Goal: Book appointment/travel/reservation

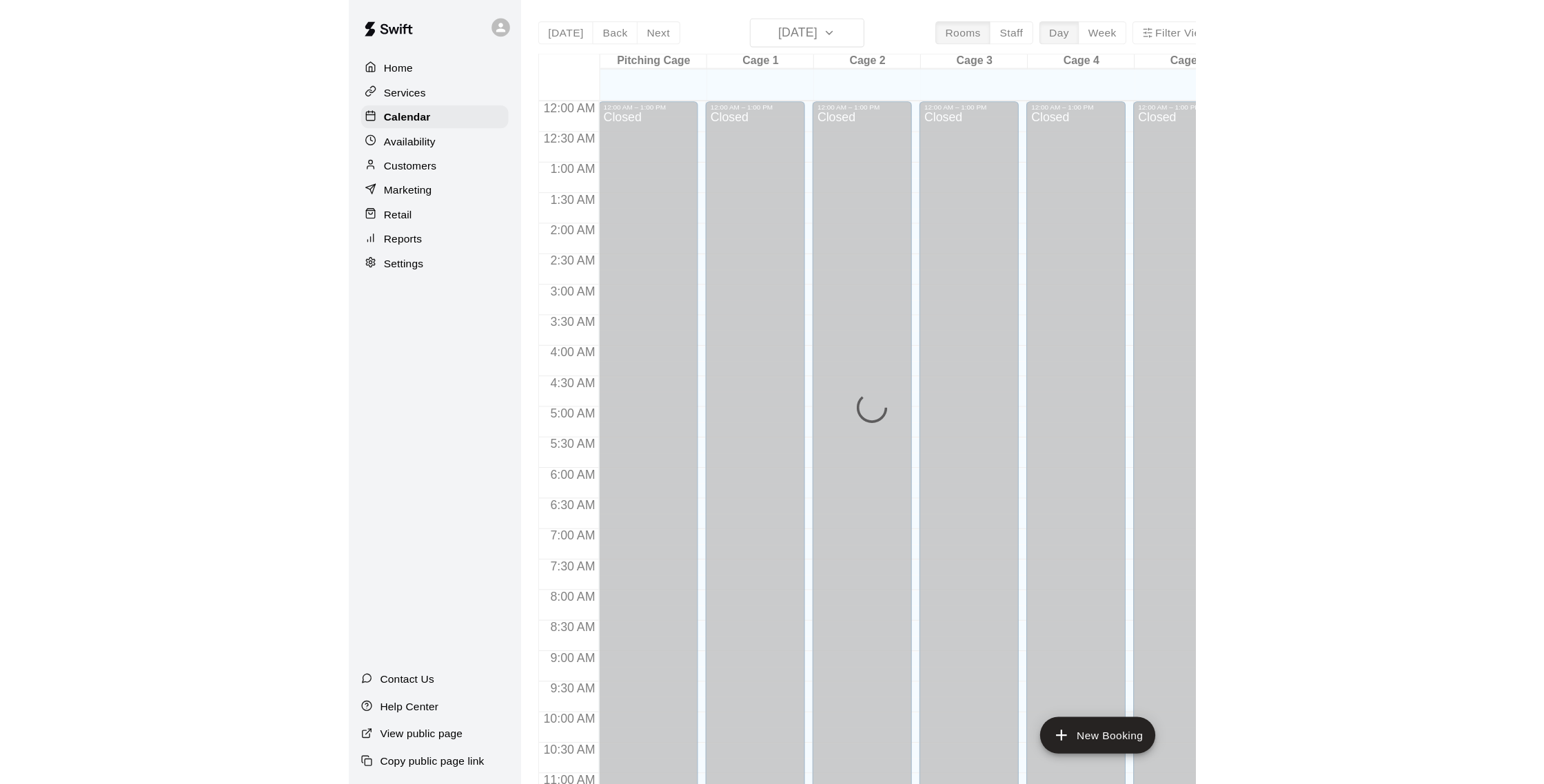
scroll to position [650, 0]
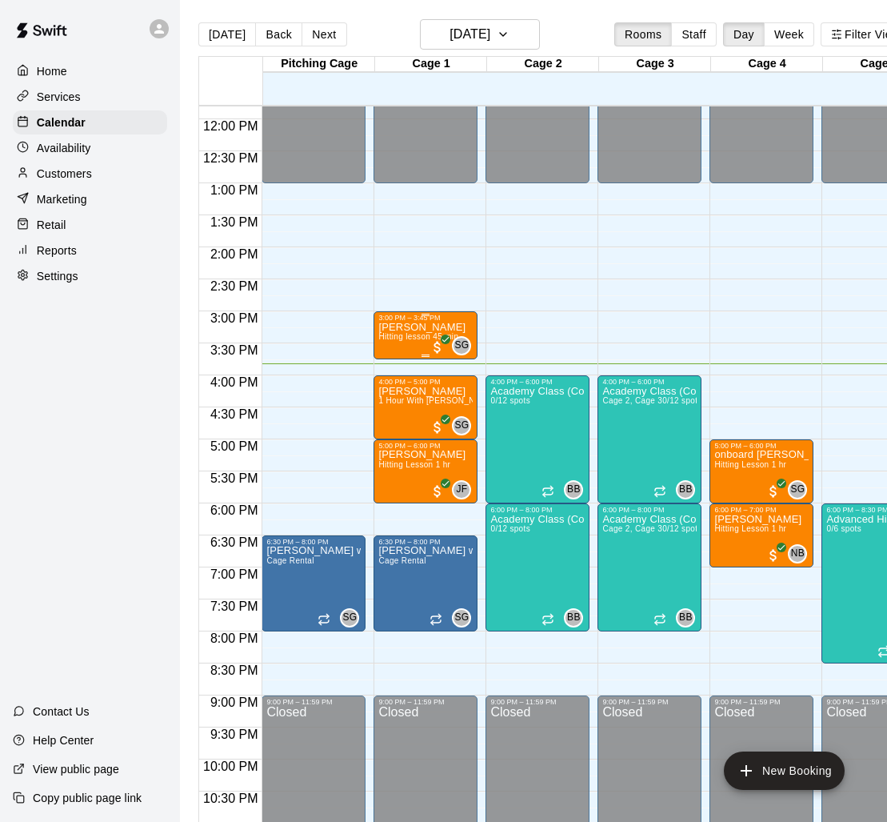
click at [401, 327] on p "[PERSON_NAME]" at bounding box center [422, 327] width 87 height 0
click at [389, 384] on img "edit" at bounding box center [396, 382] width 18 height 18
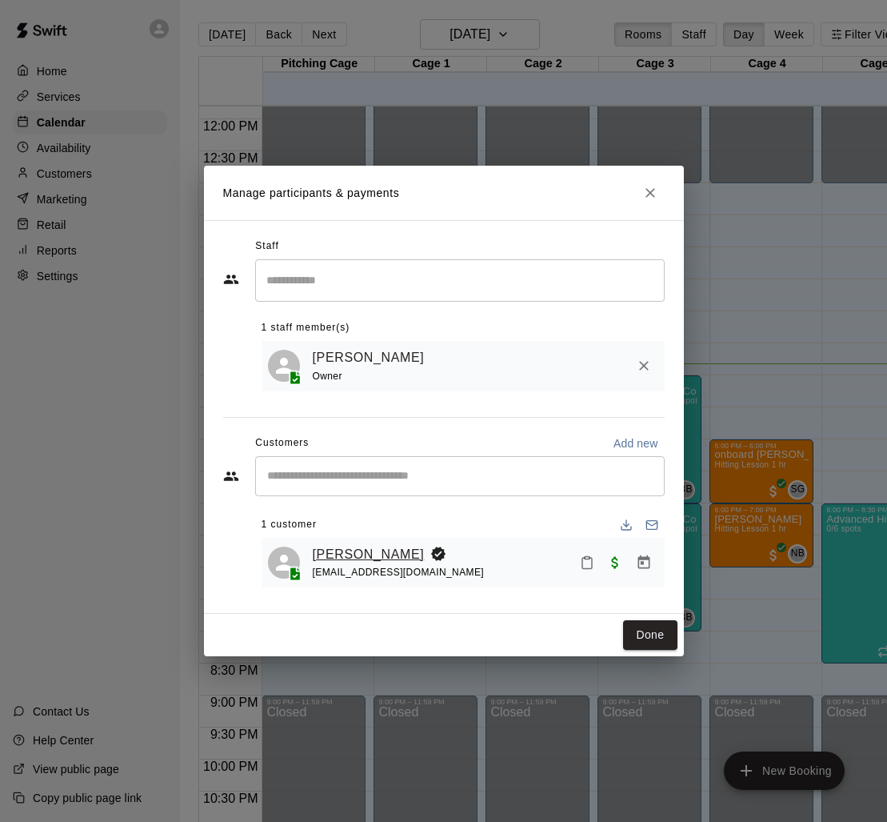
click at [363, 557] on link "[PERSON_NAME]" at bounding box center [369, 554] width 112 height 21
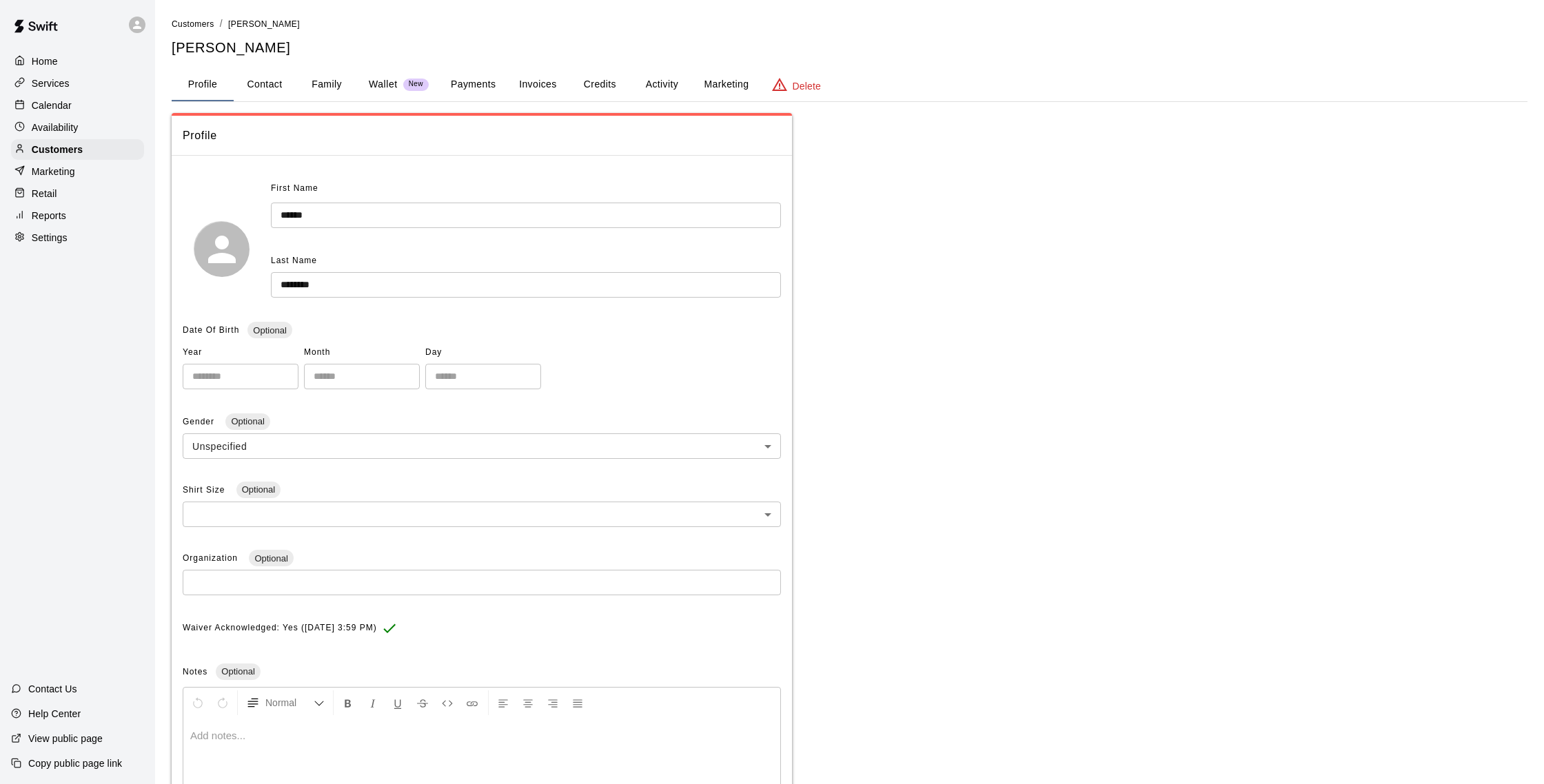
click at [605, 88] on button "Credits" at bounding box center [599, 84] width 62 height 33
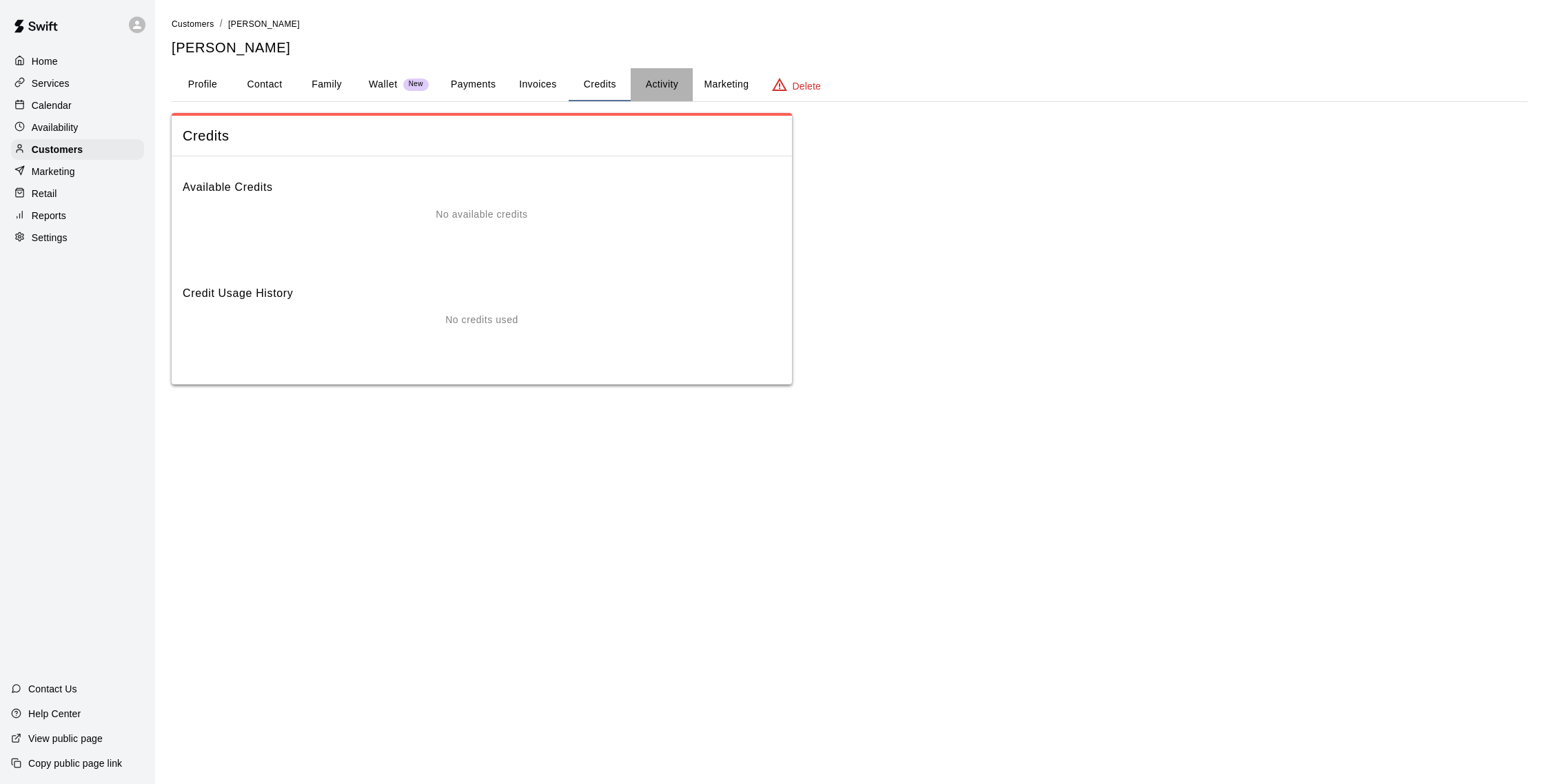
click at [664, 78] on button "Activity" at bounding box center [661, 84] width 62 height 33
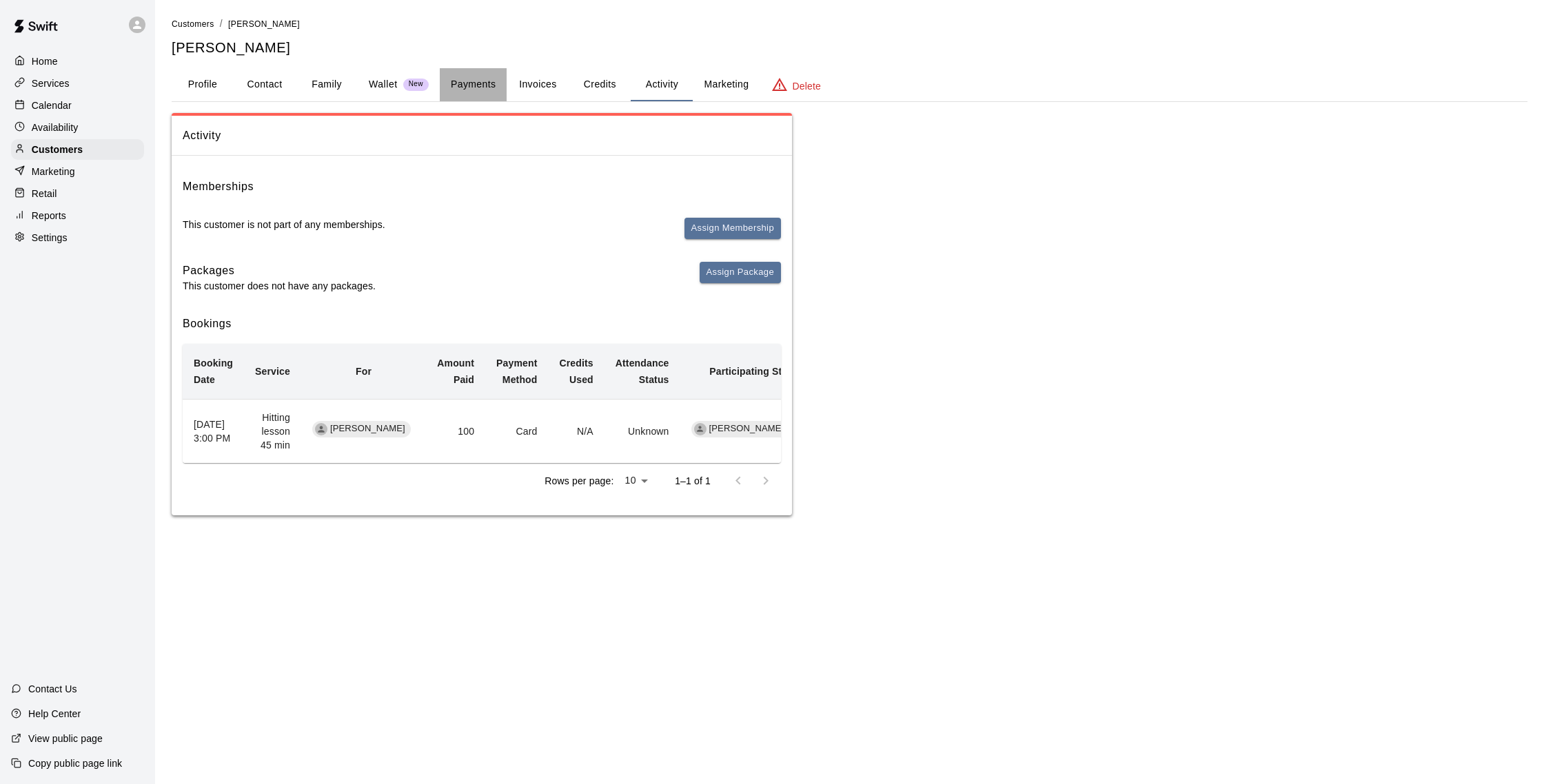
click at [464, 78] on button "Payments" at bounding box center [474, 84] width 67 height 33
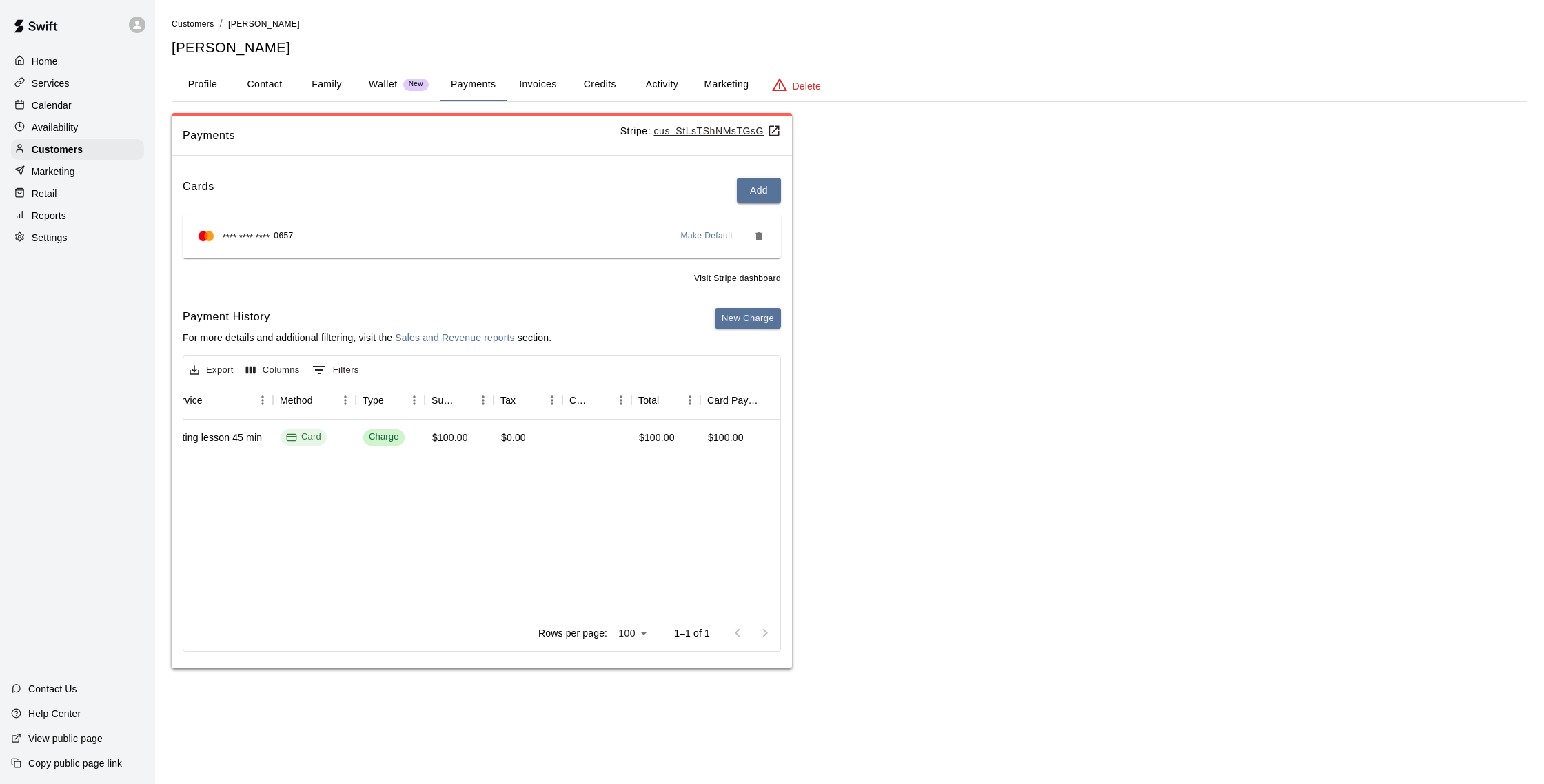
scroll to position [0, 331]
click at [649, 81] on button "Activity" at bounding box center [661, 84] width 62 height 33
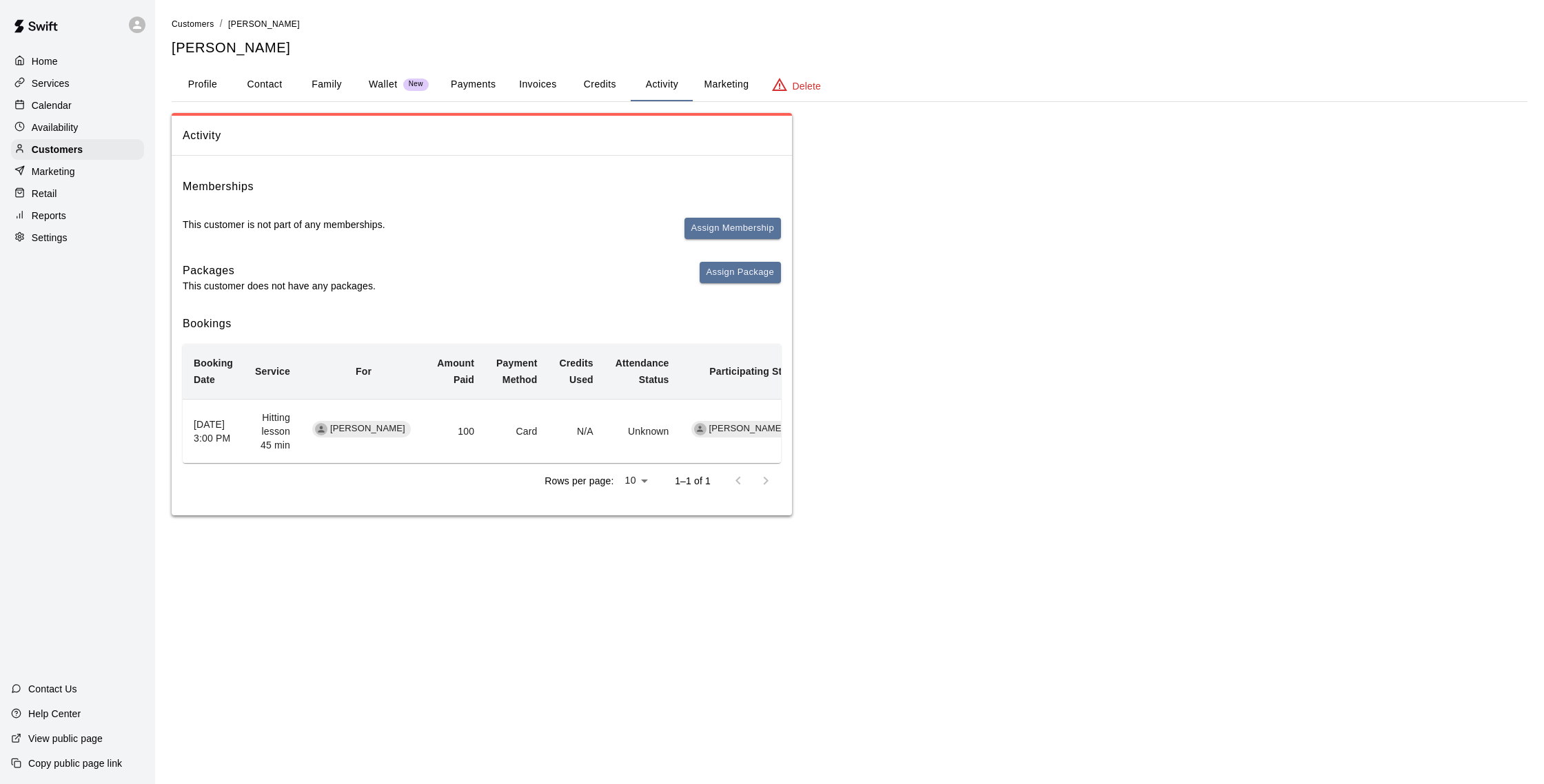
click at [600, 84] on button "Credits" at bounding box center [599, 84] width 62 height 33
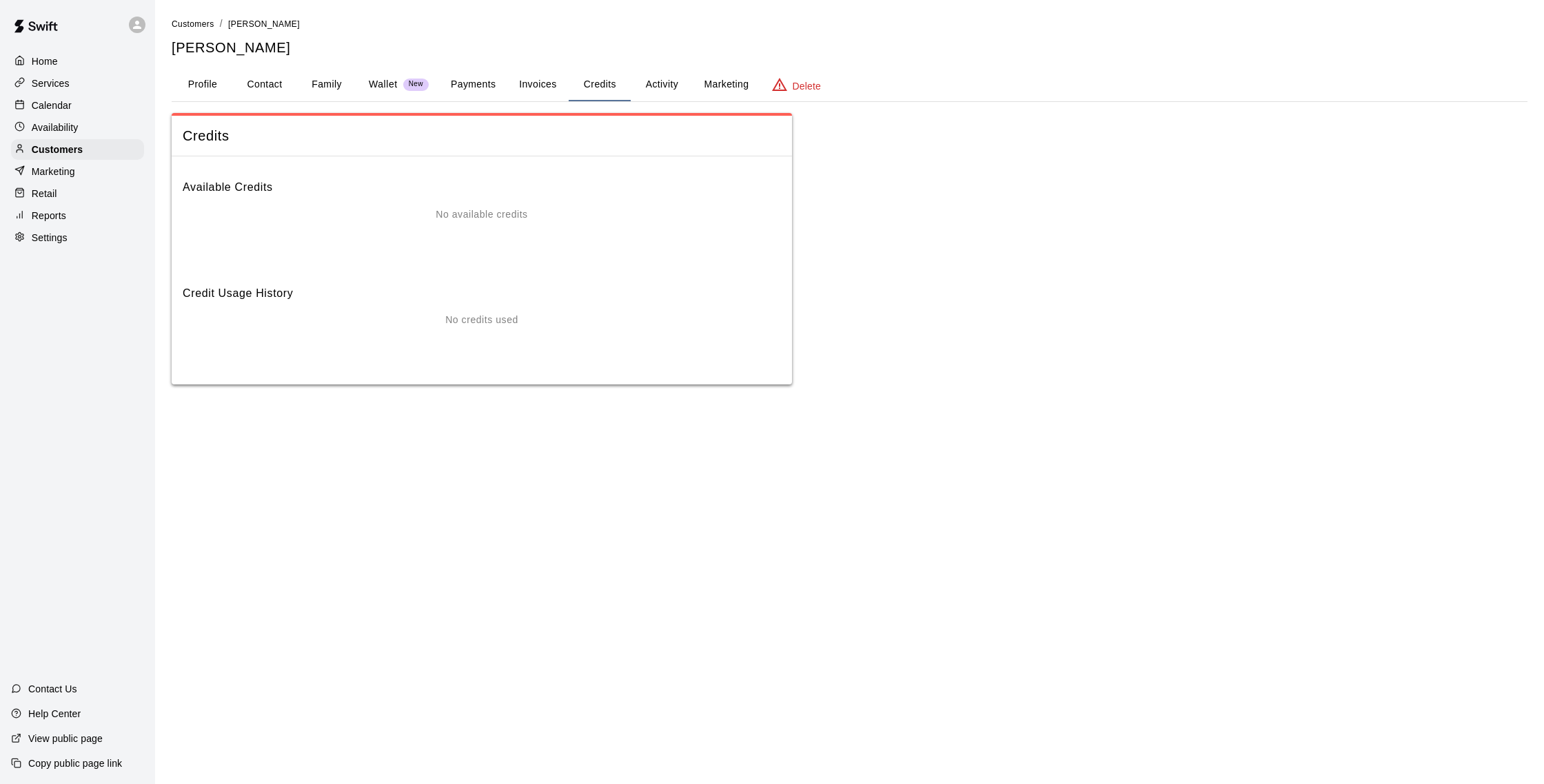
click at [661, 88] on button "Activity" at bounding box center [661, 84] width 62 height 33
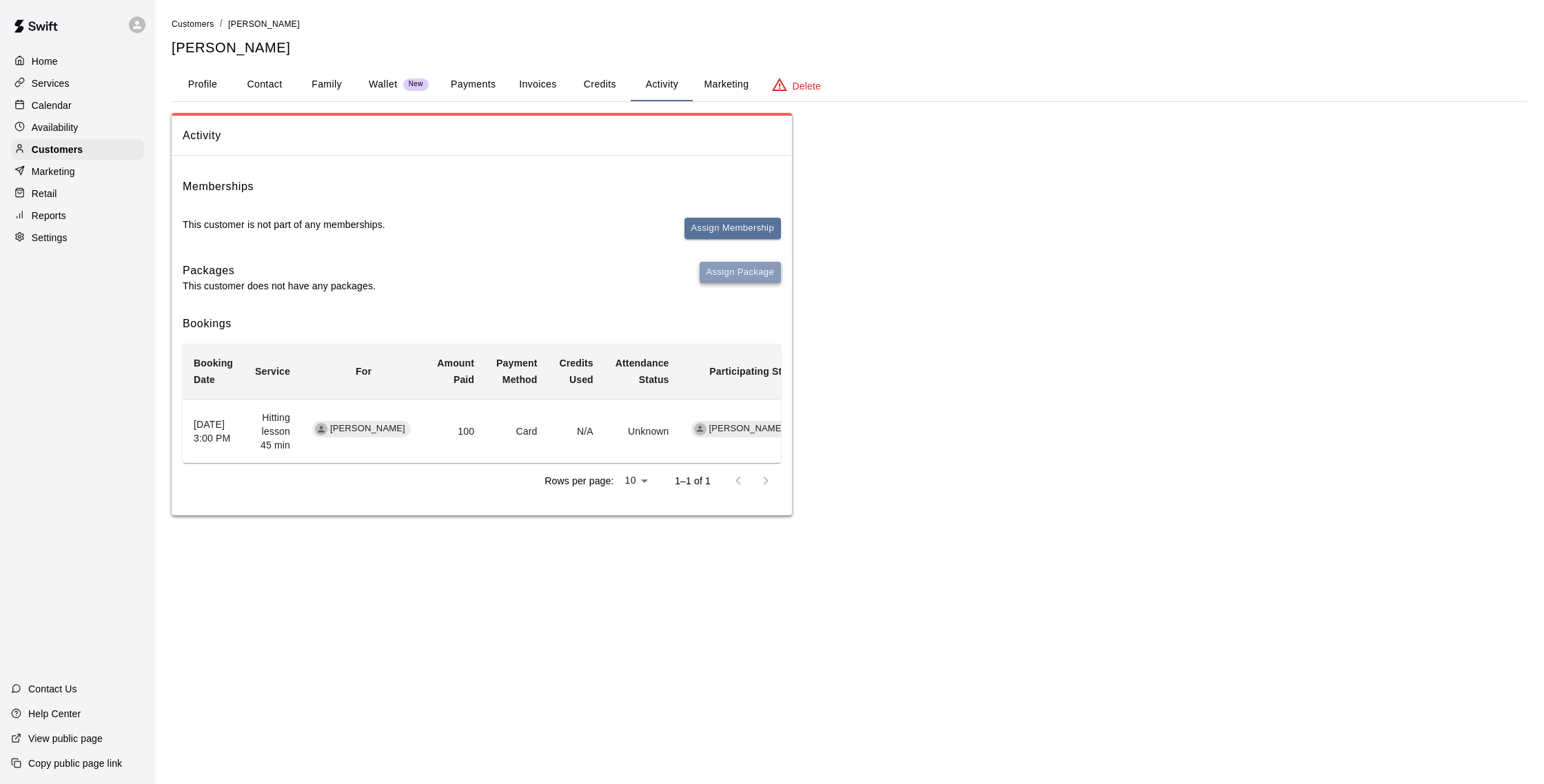
click at [728, 275] on button "Assign Package" at bounding box center [740, 272] width 81 height 22
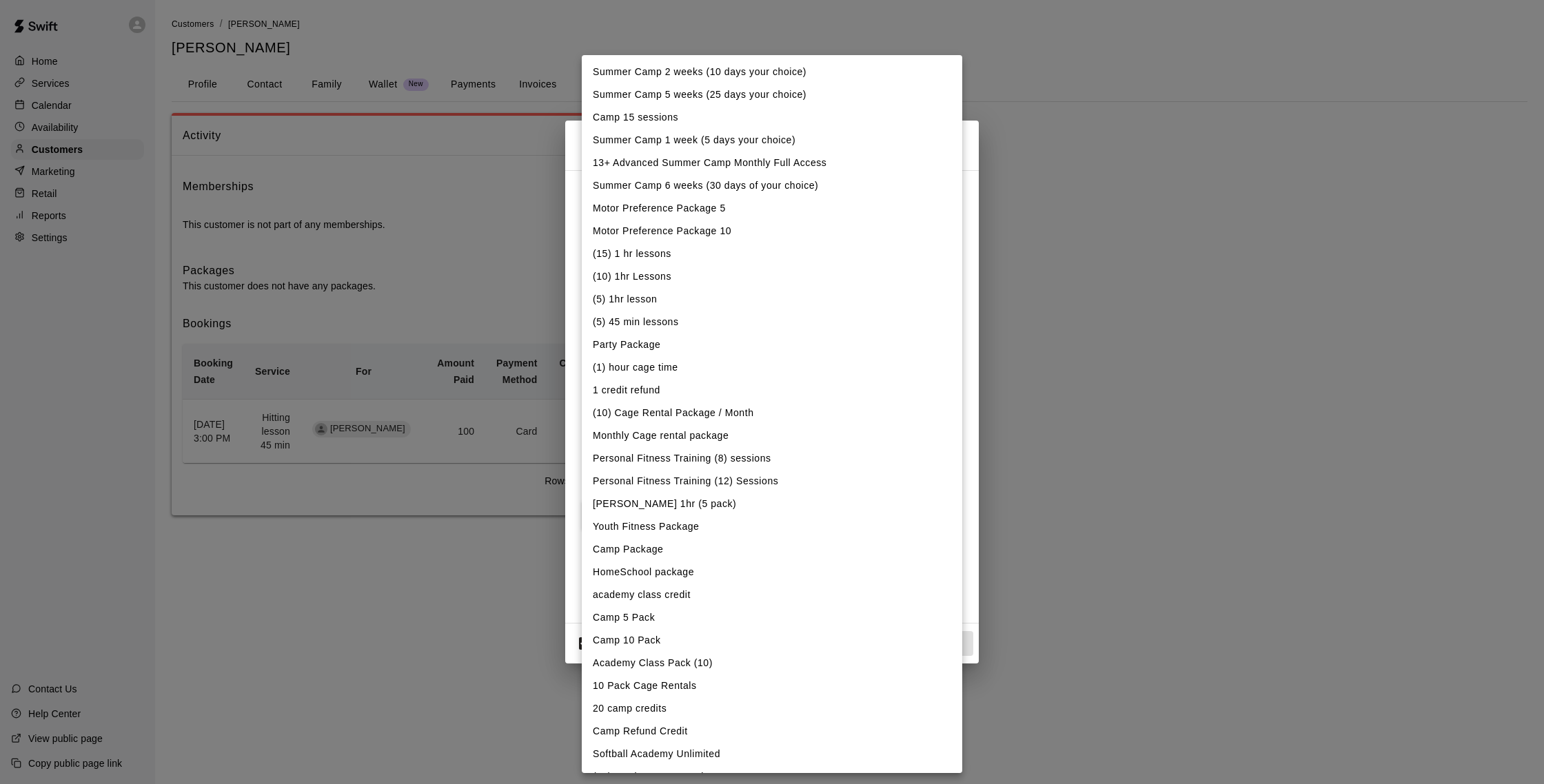
click at [706, 215] on body "Home Services Calendar Availability Customers Marketing Retail Reports Settings…" at bounding box center [772, 271] width 1544 height 543
click at [673, 318] on li "(5) 45 min lessons" at bounding box center [772, 322] width 381 height 22
type input "**********"
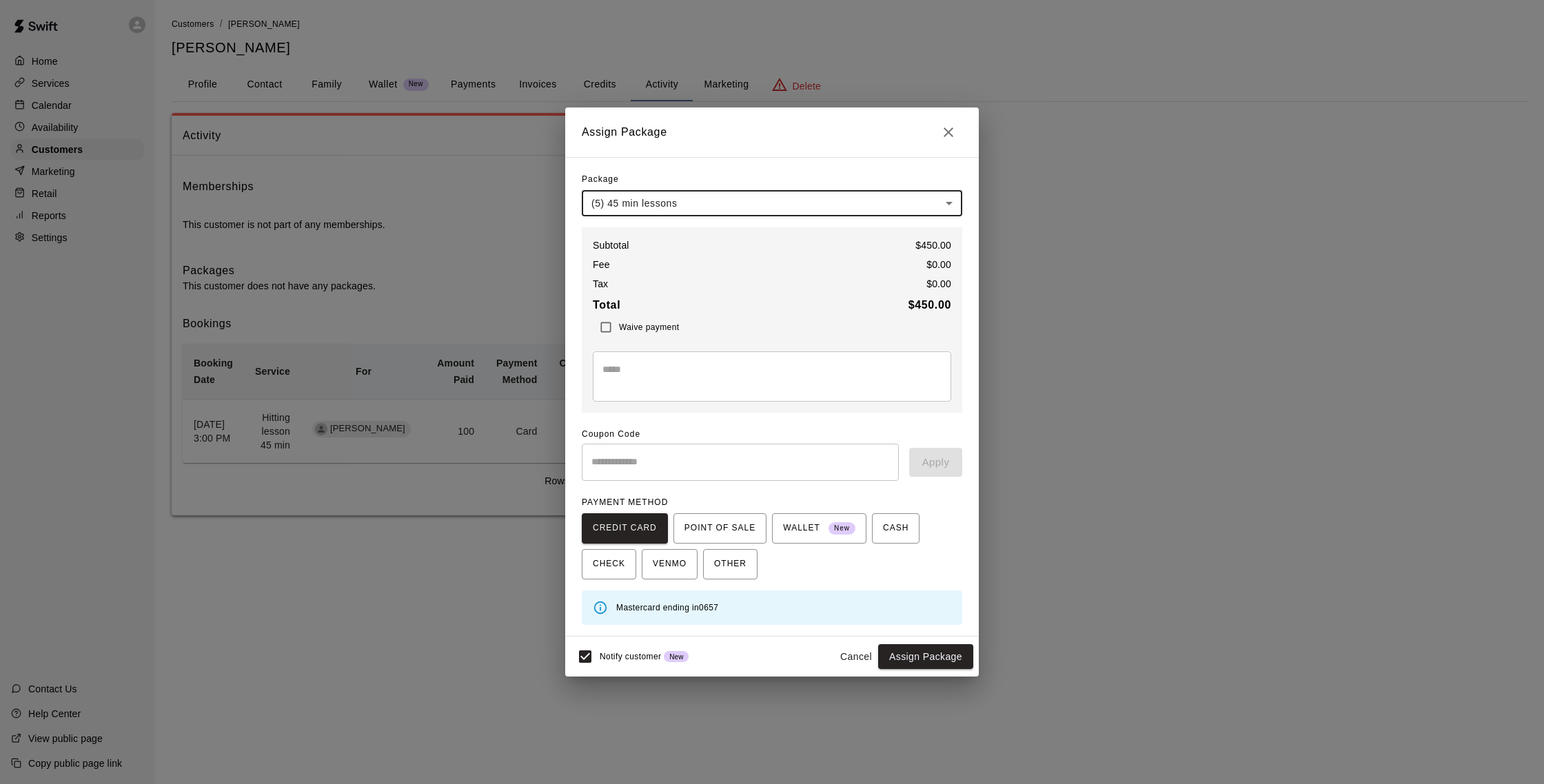
click at [764, 204] on body "**********" at bounding box center [772, 271] width 1544 height 543
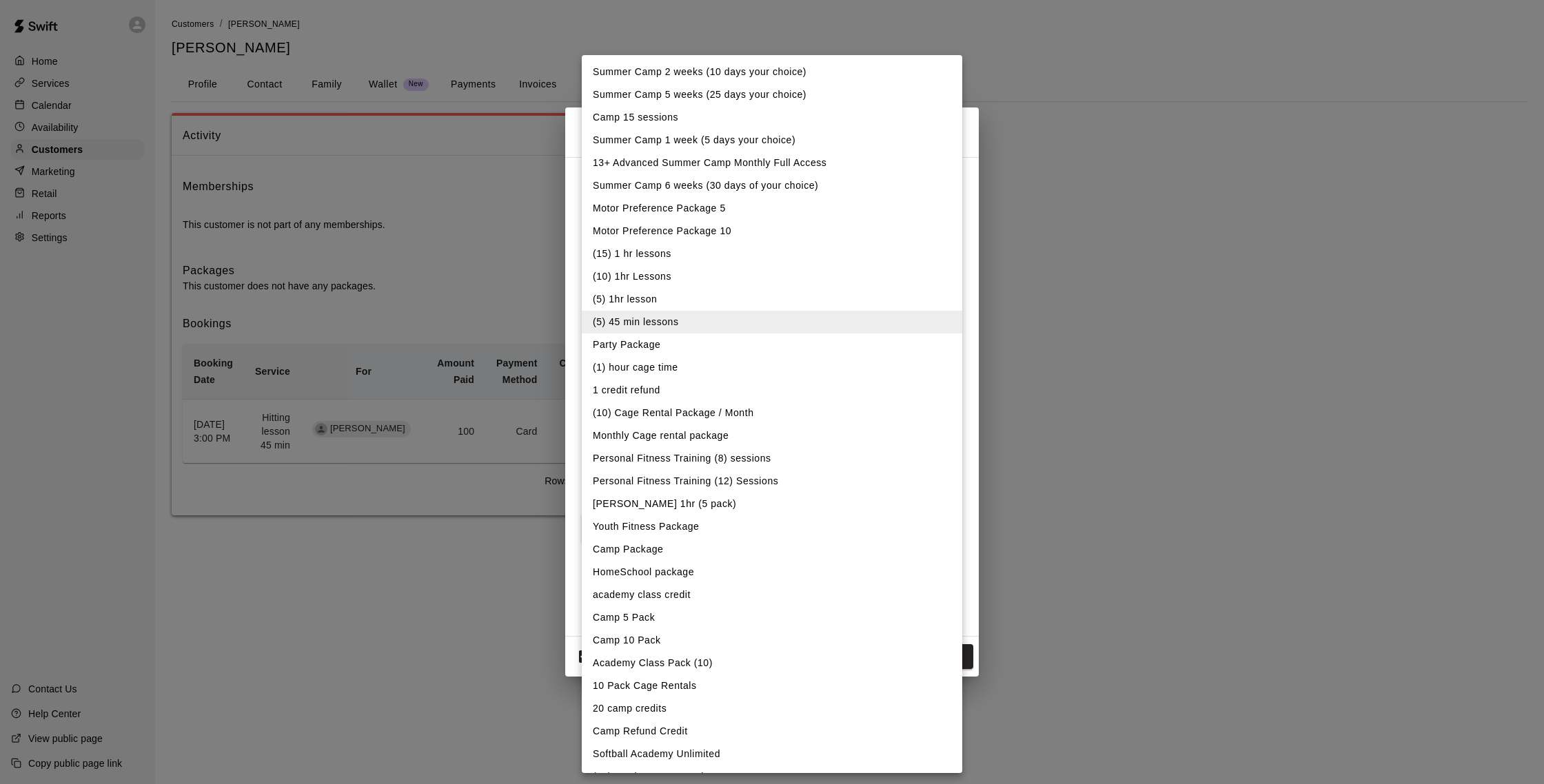
click at [443, 568] on div at bounding box center [772, 392] width 1544 height 784
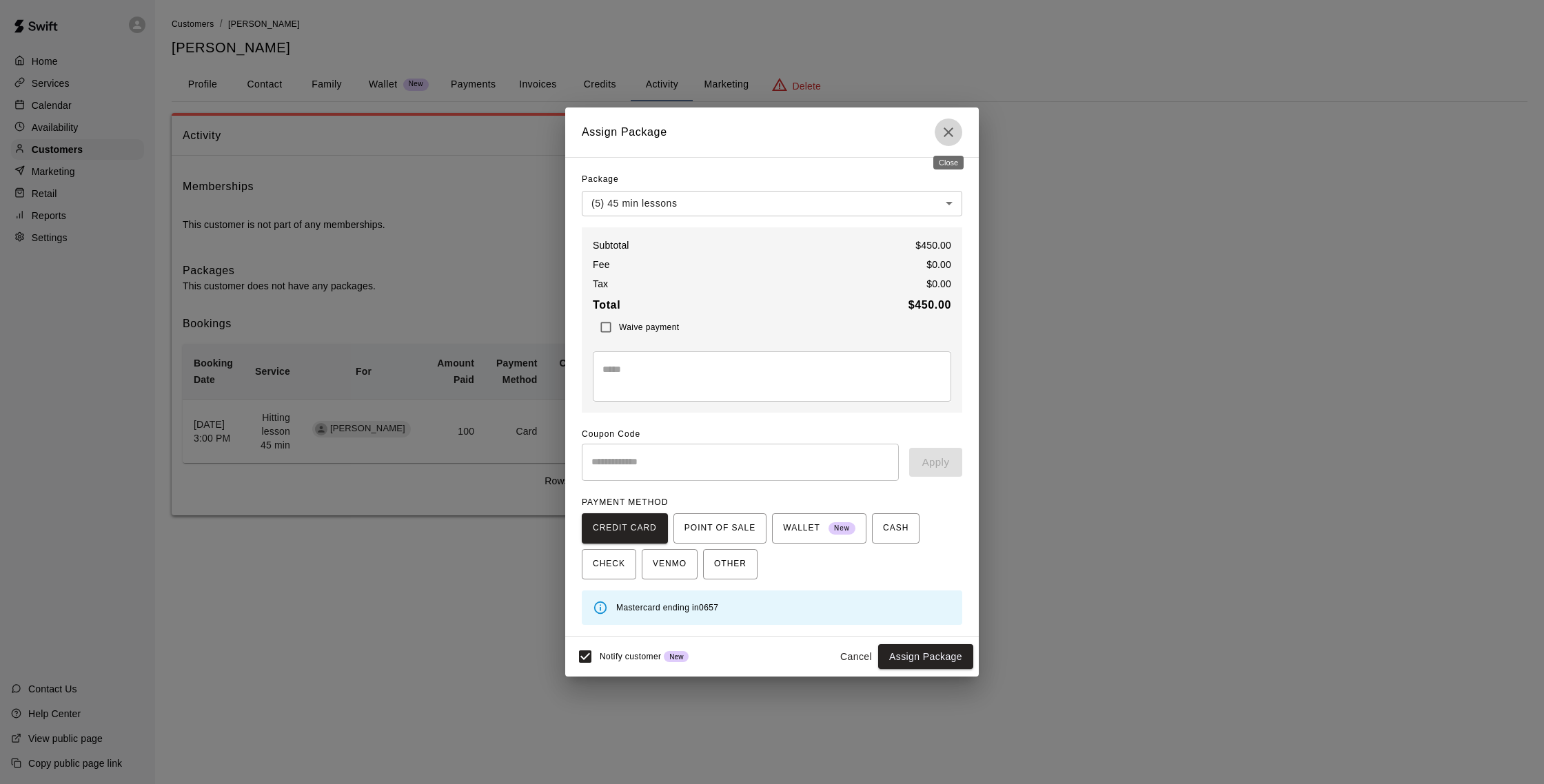
click at [764, 132] on icon "Close" at bounding box center [948, 132] width 16 height 16
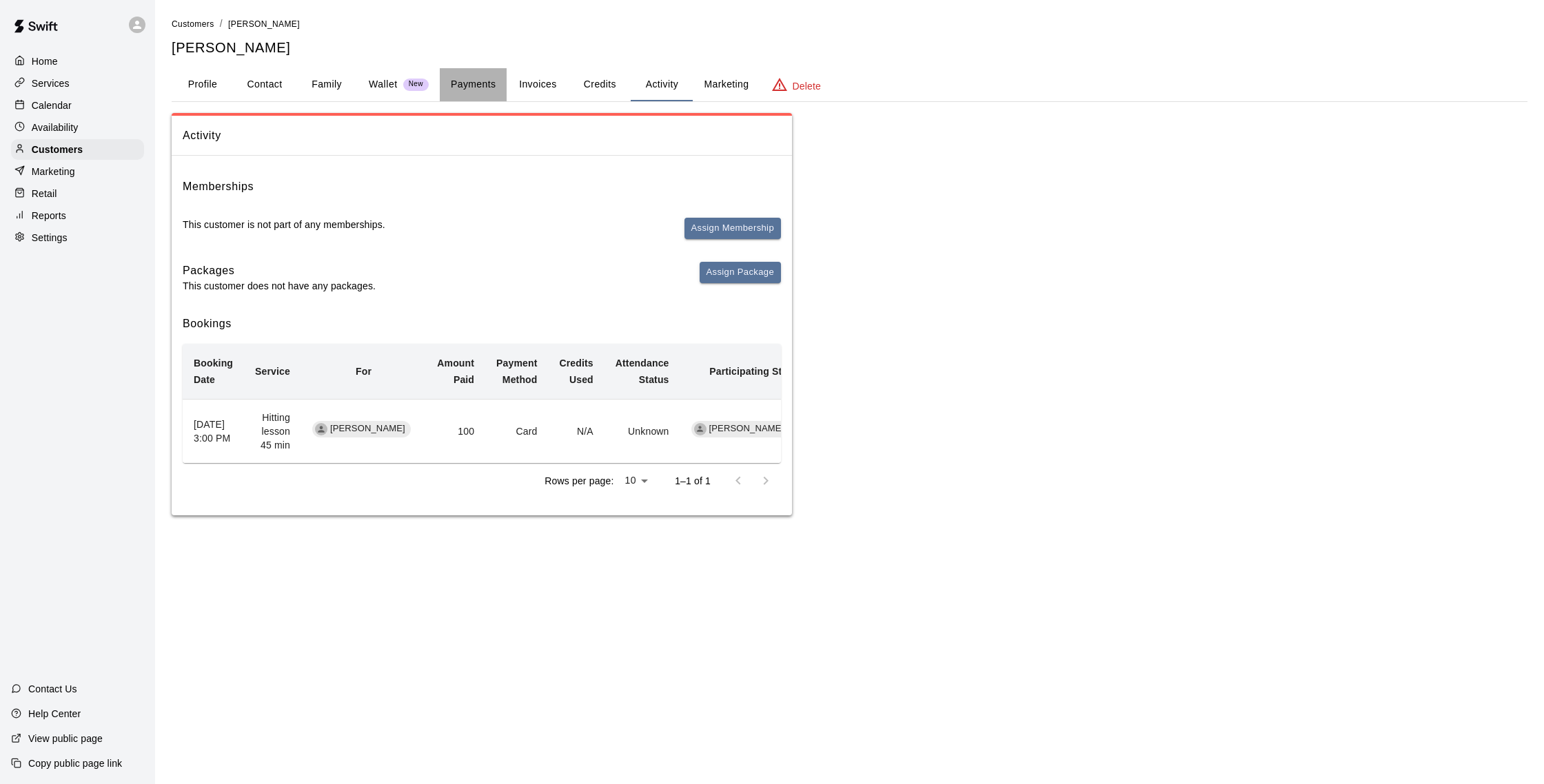
click at [464, 71] on button "Payments" at bounding box center [474, 84] width 67 height 33
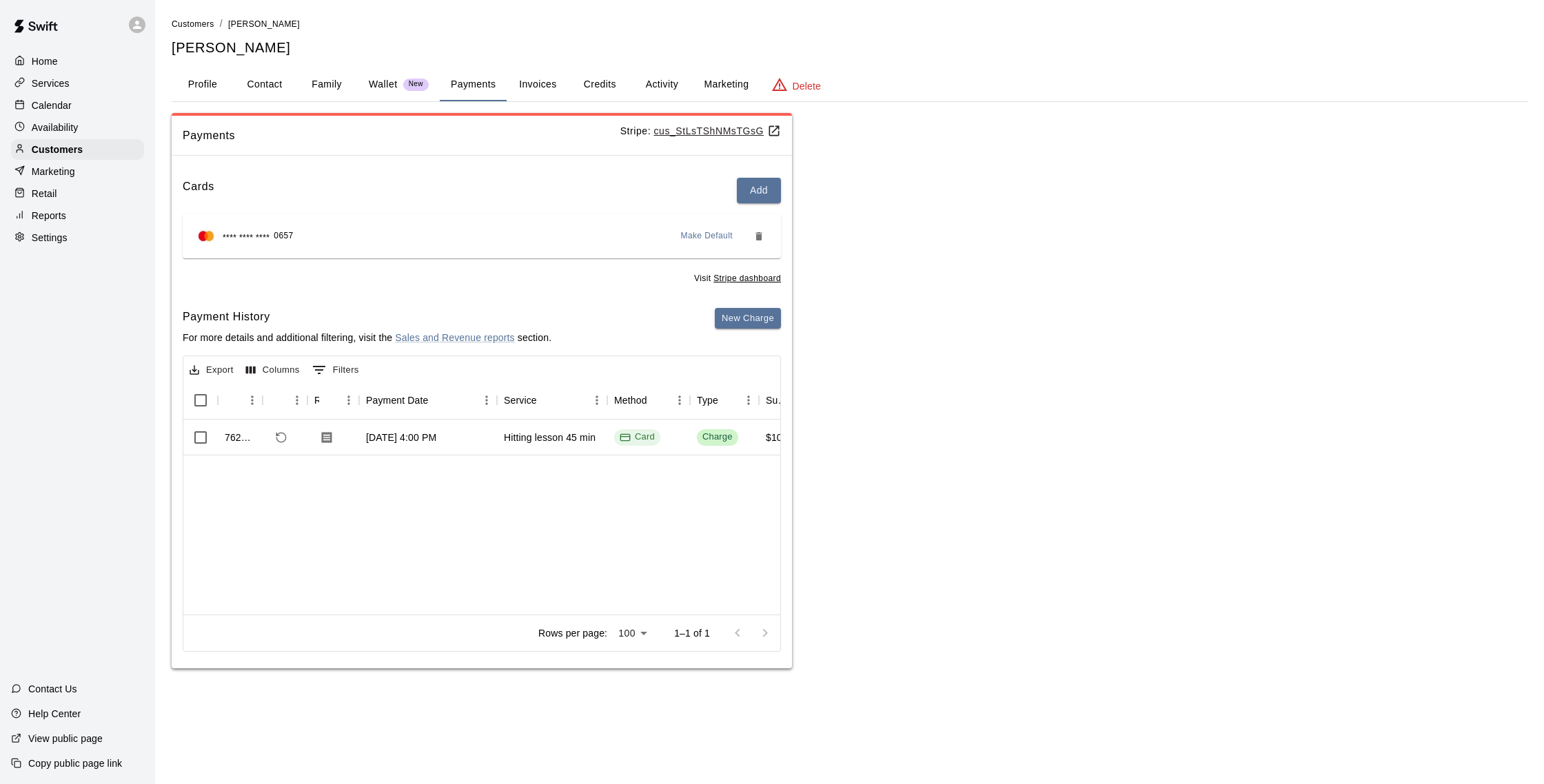
click at [745, 281] on u "Stripe dashboard" at bounding box center [747, 278] width 67 height 9
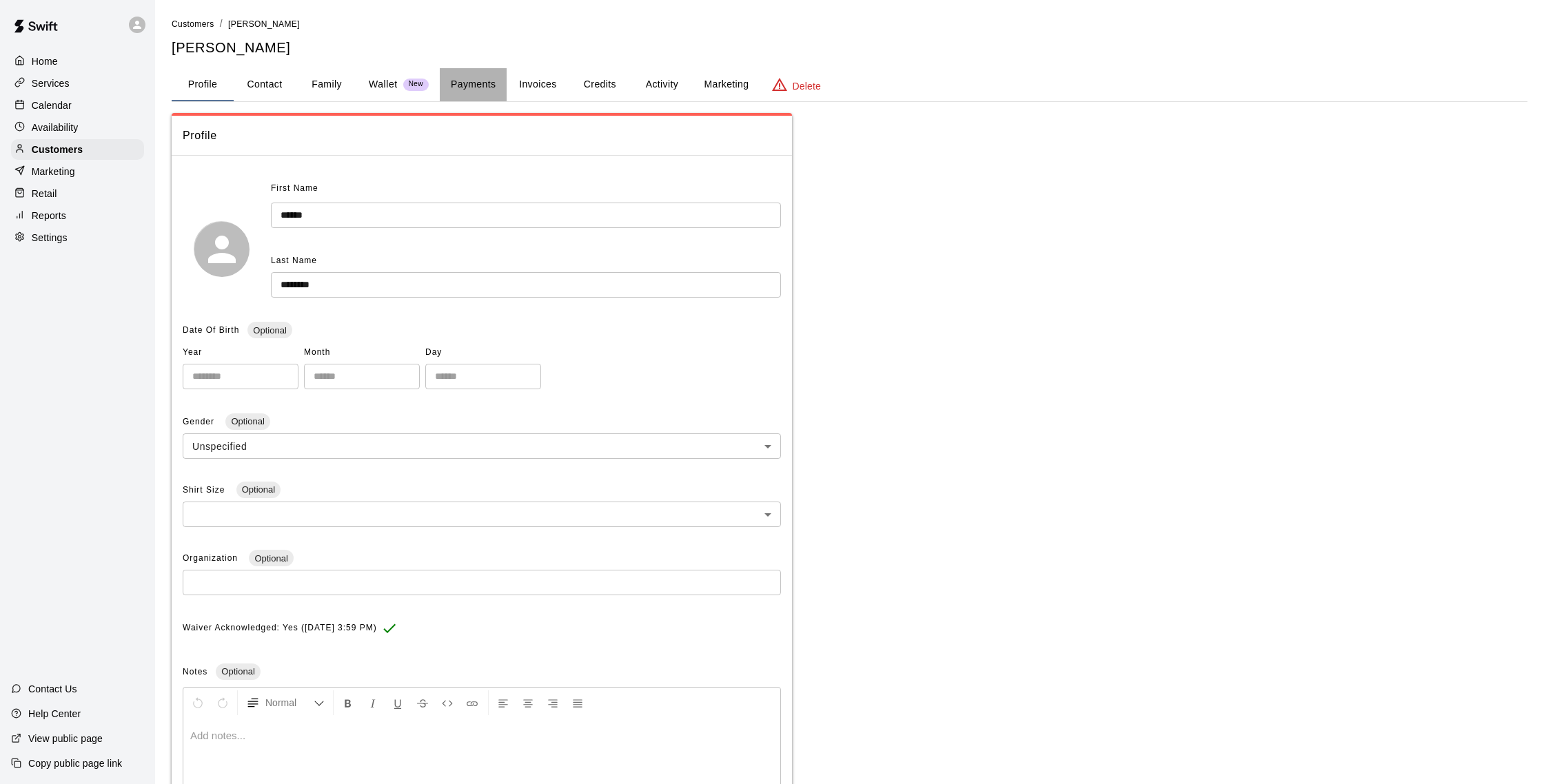
click at [478, 92] on button "Payments" at bounding box center [474, 84] width 67 height 33
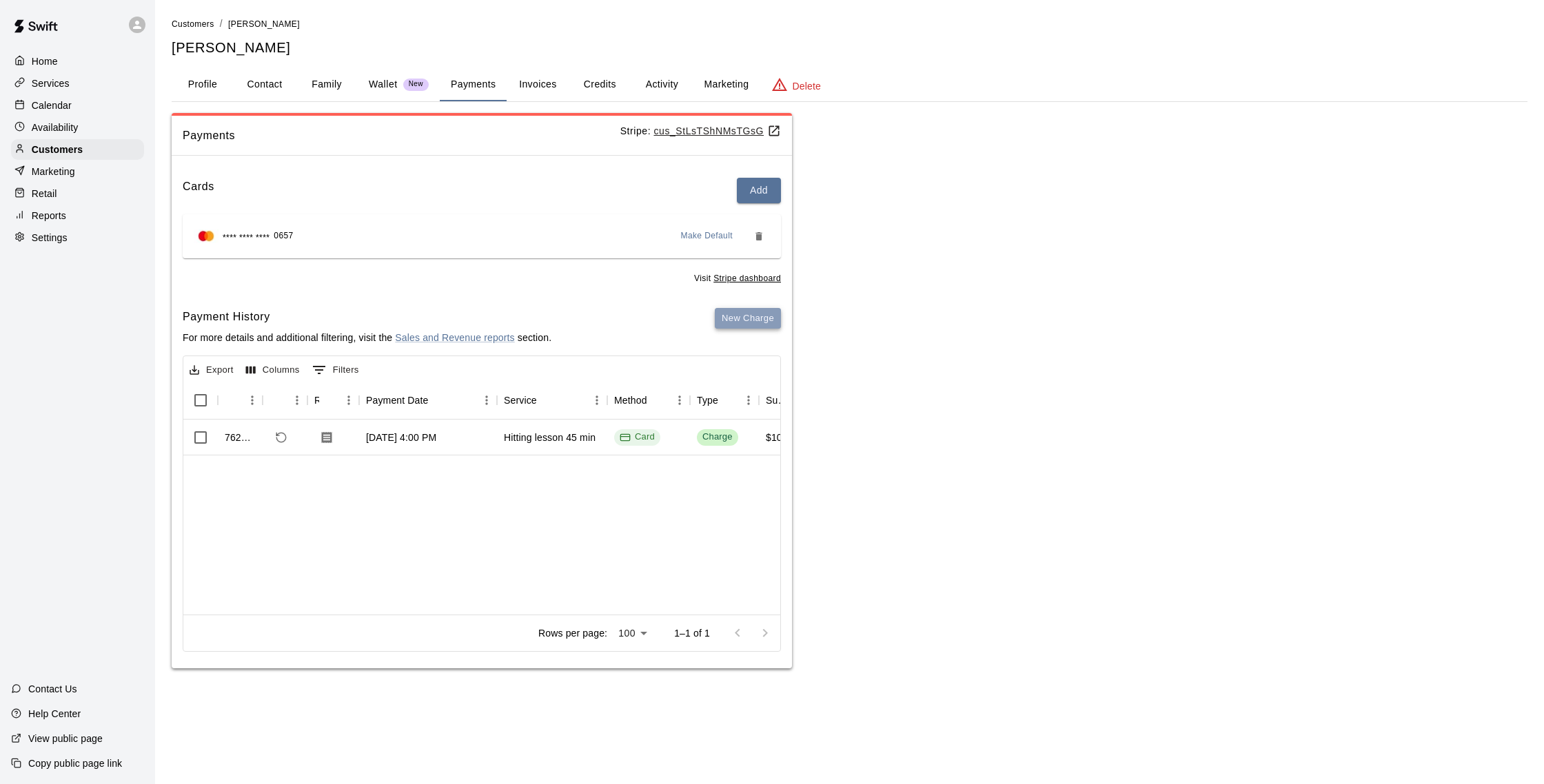
click at [737, 318] on button "New Charge" at bounding box center [747, 318] width 66 height 22
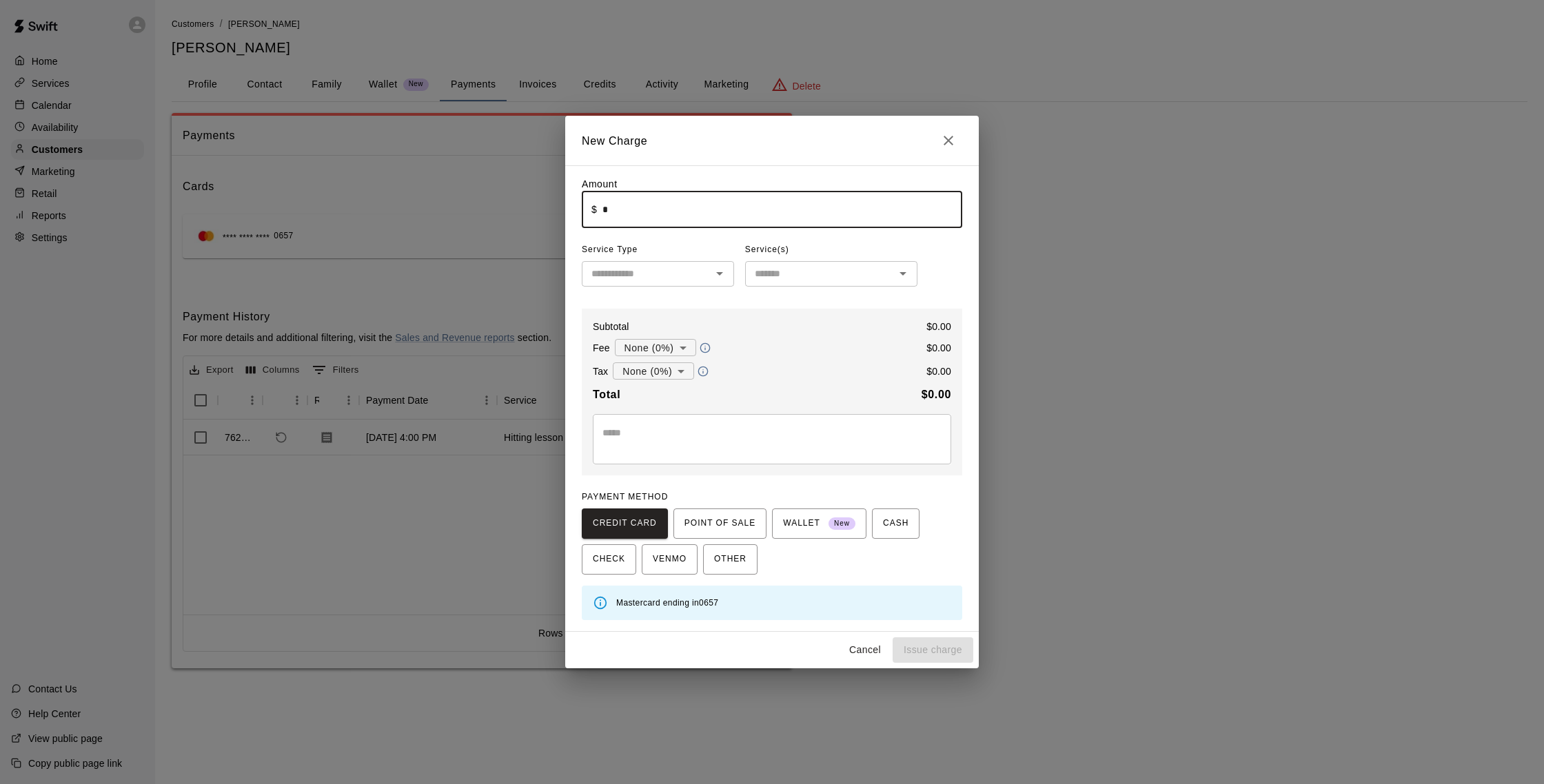
click at [711, 204] on input "*" at bounding box center [782, 209] width 360 height 36
type input "******"
click at [679, 277] on input "text" at bounding box center [646, 274] width 121 height 17
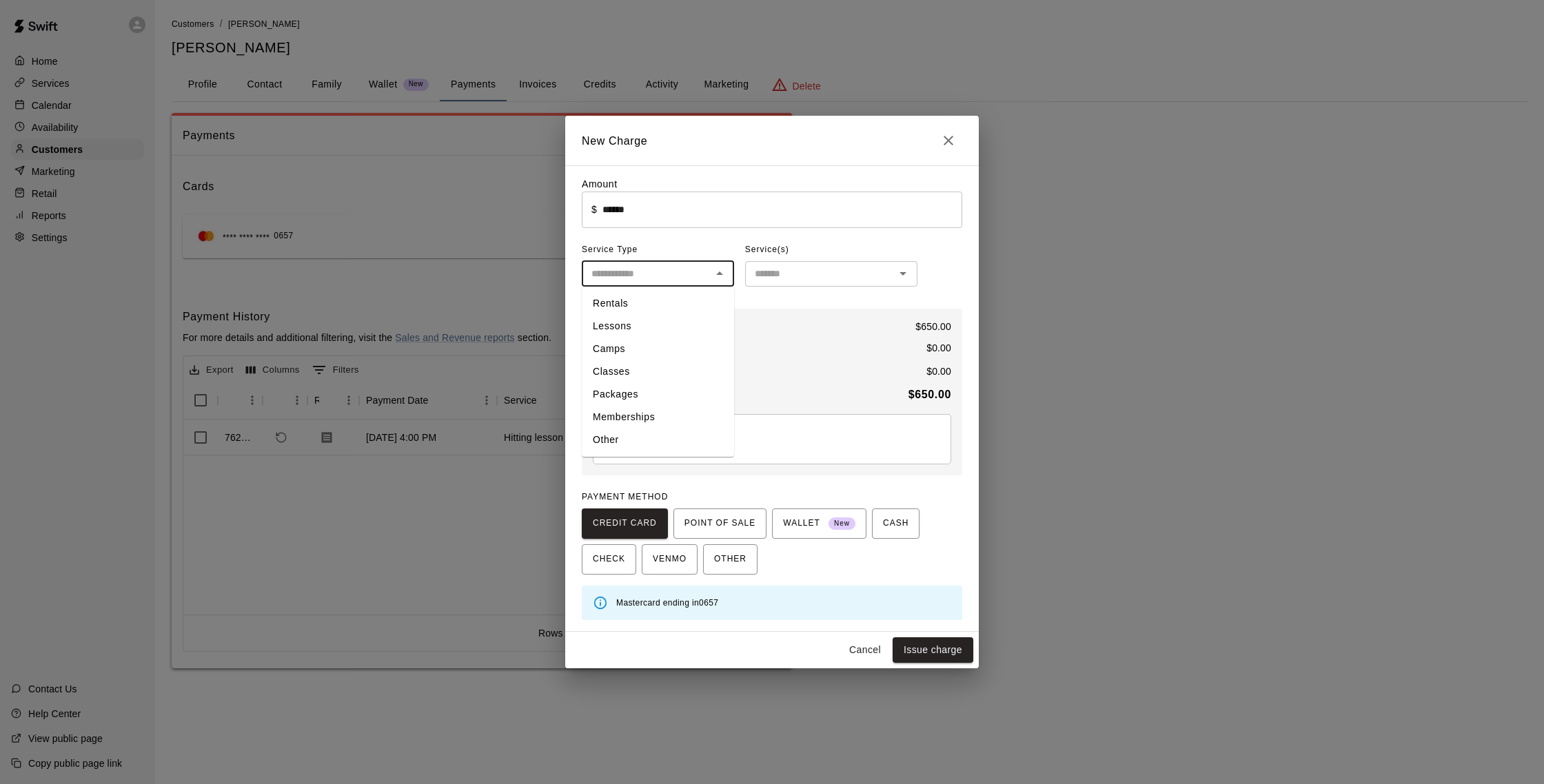
drag, startPoint x: 633, startPoint y: 389, endPoint x: 698, endPoint y: 355, distance: 73.4
click at [633, 389] on li "Packages" at bounding box center [657, 394] width 152 height 22
type input "********"
click at [764, 274] on input "text" at bounding box center [820, 274] width 141 height 17
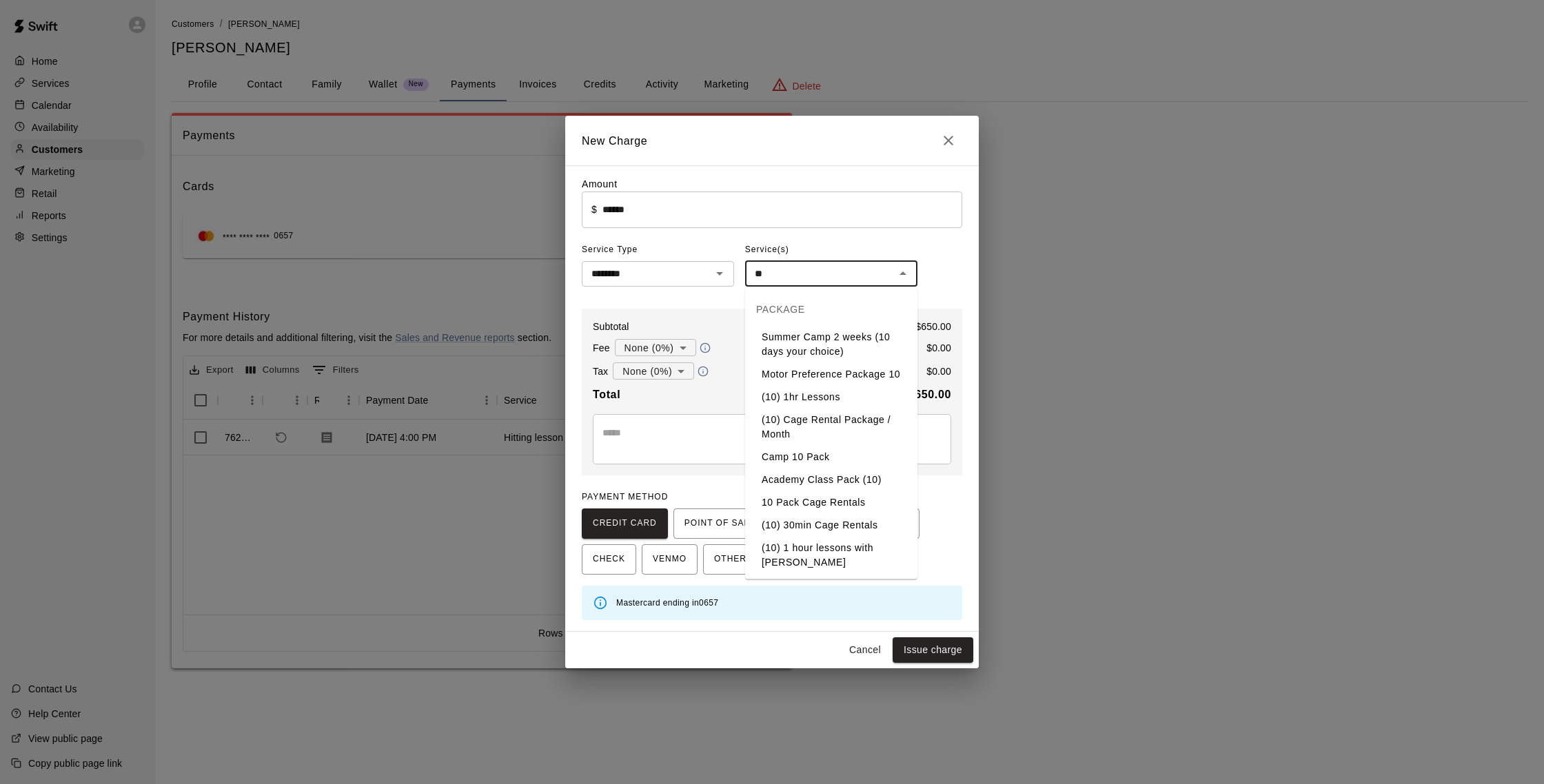
type input "*"
click at [764, 502] on li "(5) 45 min lessons" at bounding box center [831, 503] width 172 height 22
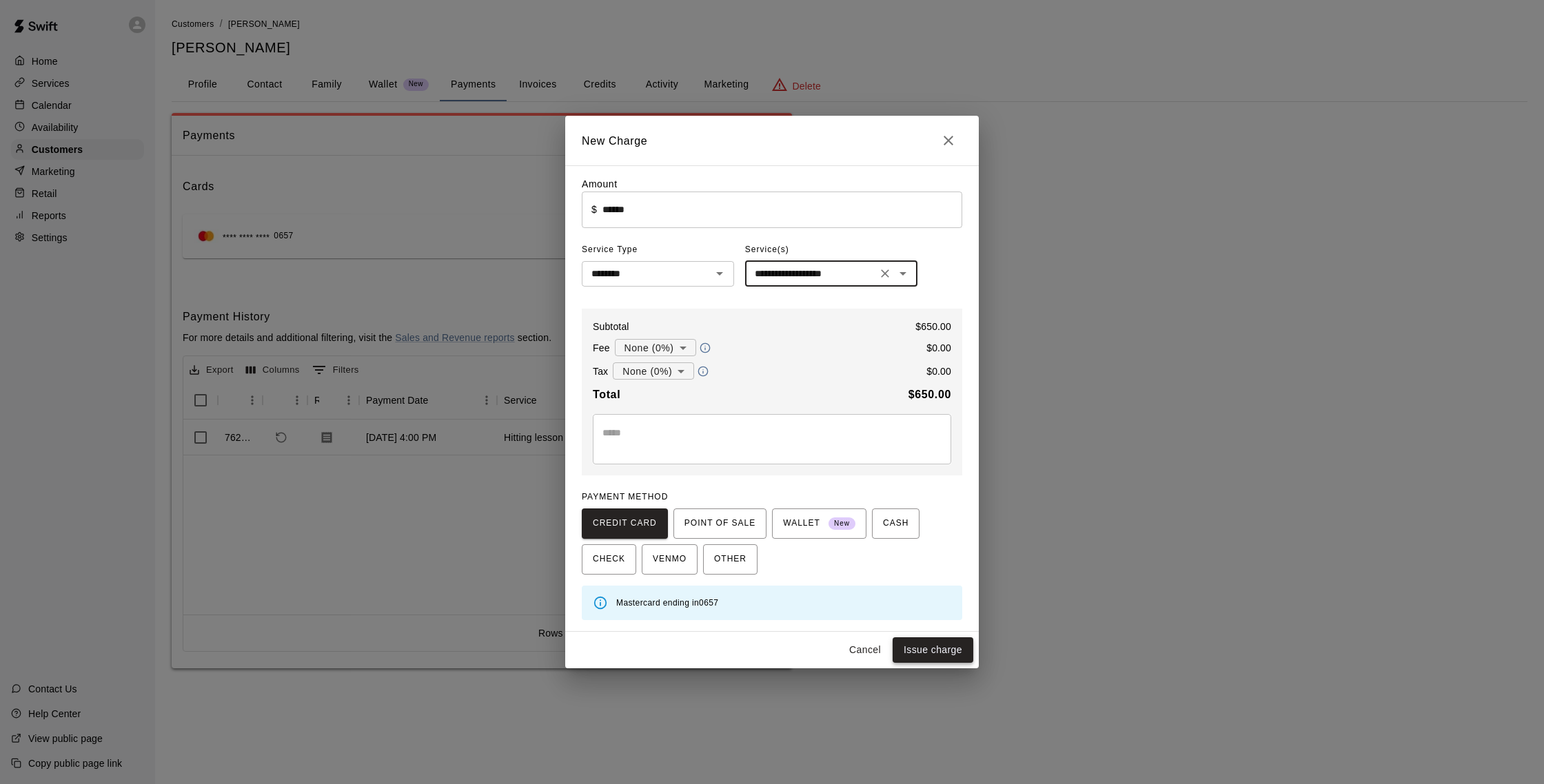
type input "**********"
click at [764, 643] on button "Issue charge" at bounding box center [933, 650] width 81 height 26
type input "*"
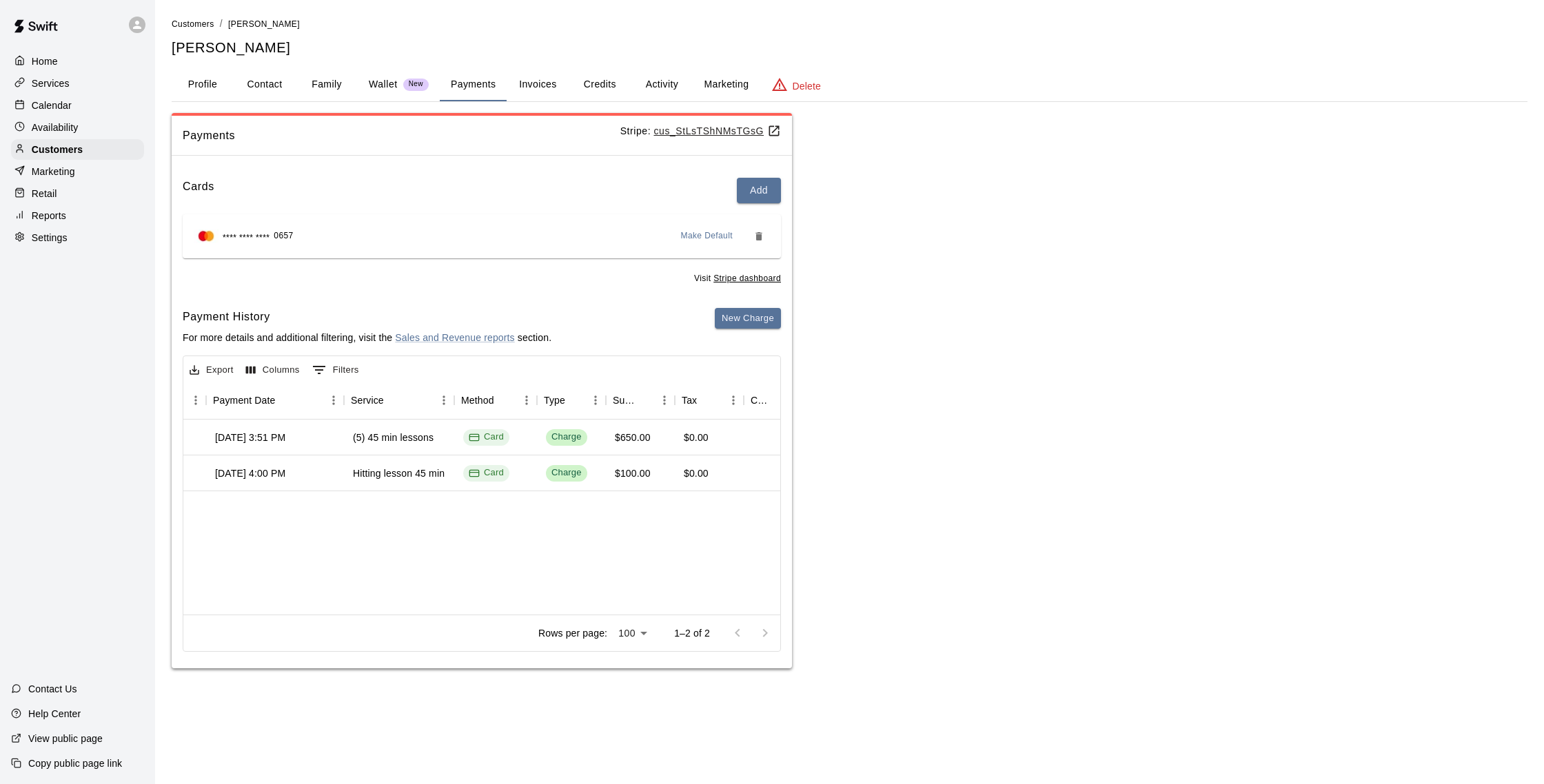
scroll to position [0, 150]
click at [65, 98] on p "Calendar" at bounding box center [52, 105] width 40 height 14
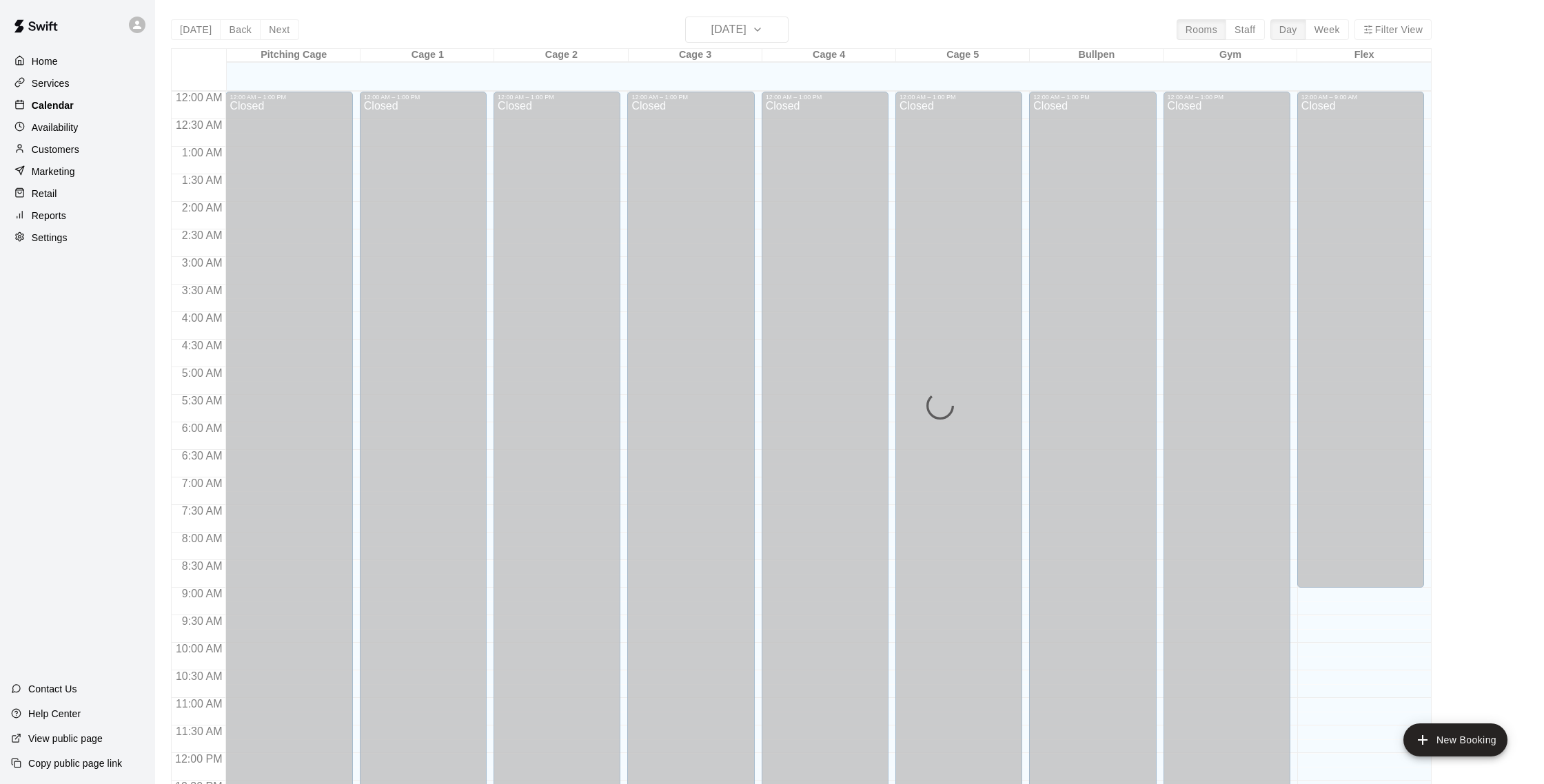
scroll to position [574, 0]
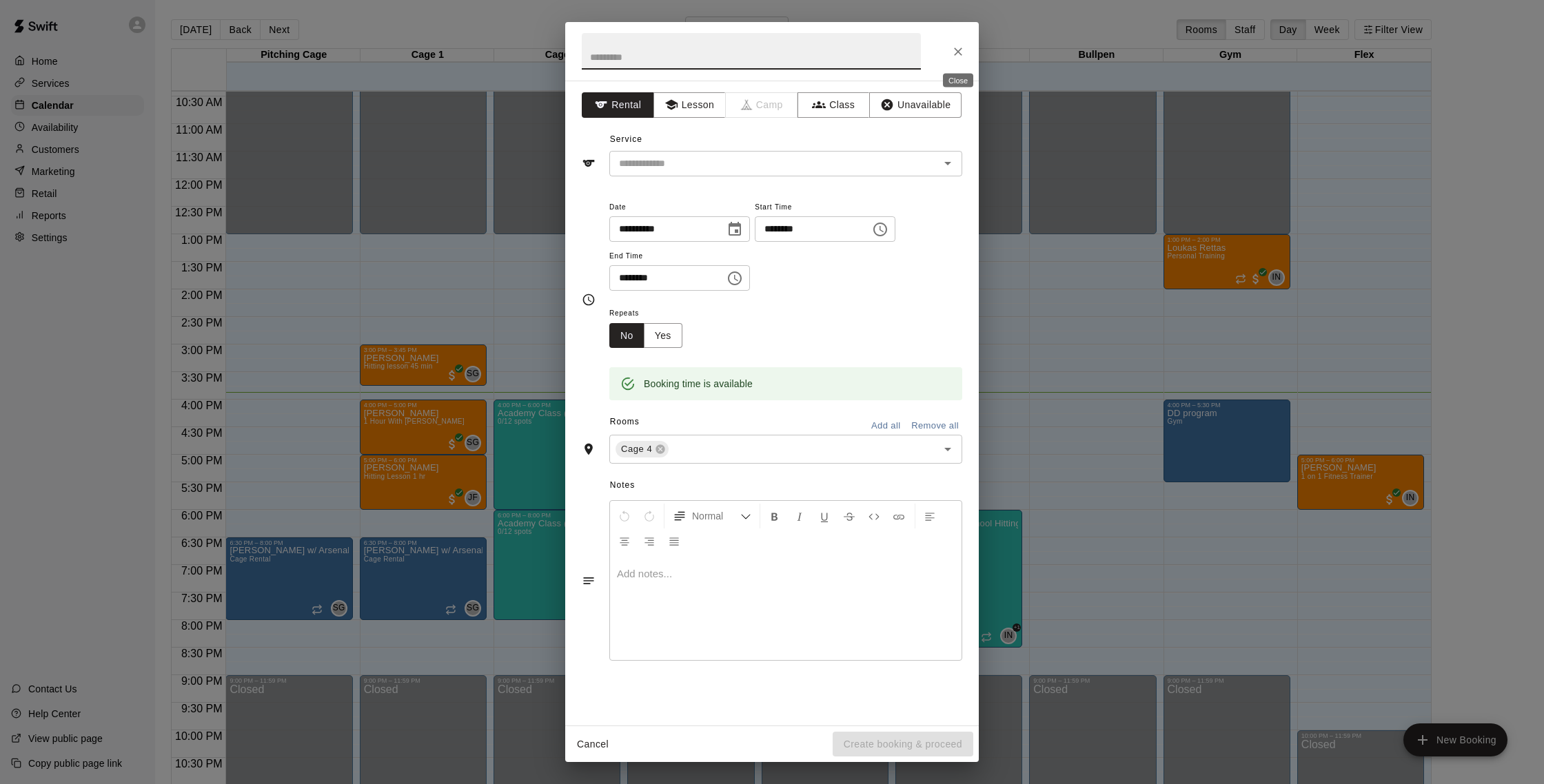
drag, startPoint x: 954, startPoint y: 46, endPoint x: 864, endPoint y: 59, distance: 90.9
click at [764, 46] on icon "Close" at bounding box center [958, 52] width 14 height 14
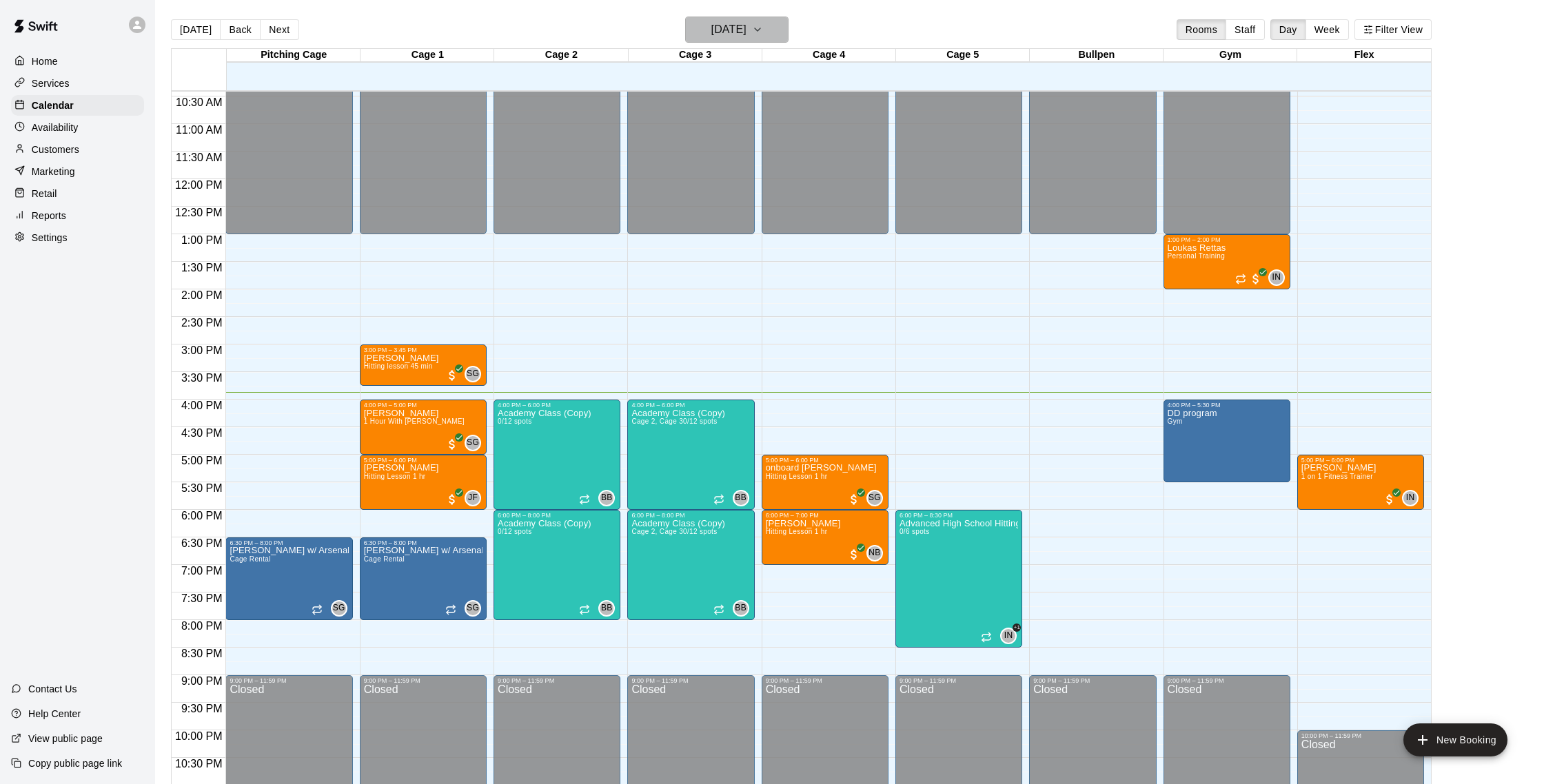
click at [730, 40] on button "[DATE]" at bounding box center [736, 29] width 103 height 26
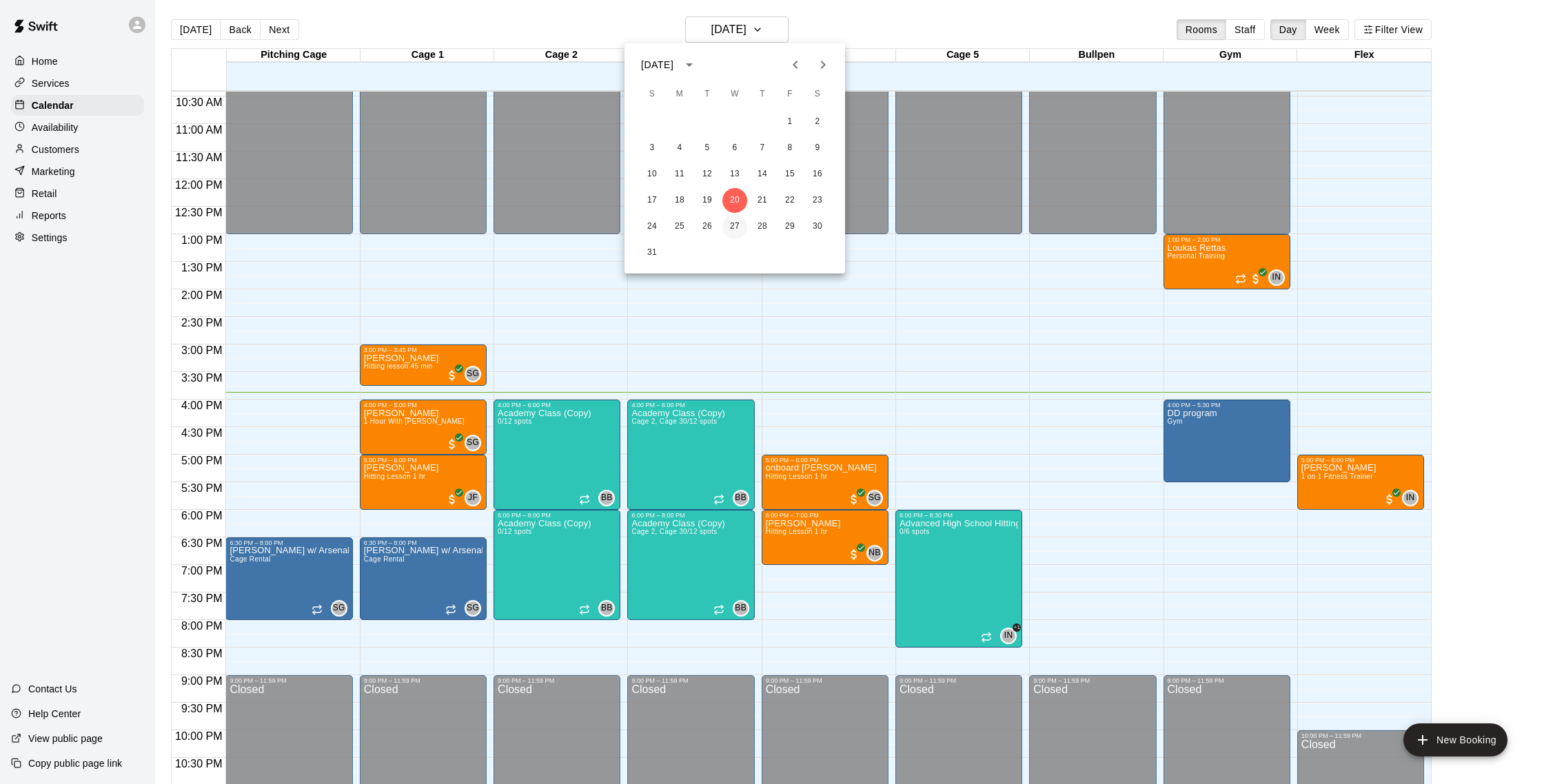
click at [735, 223] on button "27" at bounding box center [735, 226] width 25 height 25
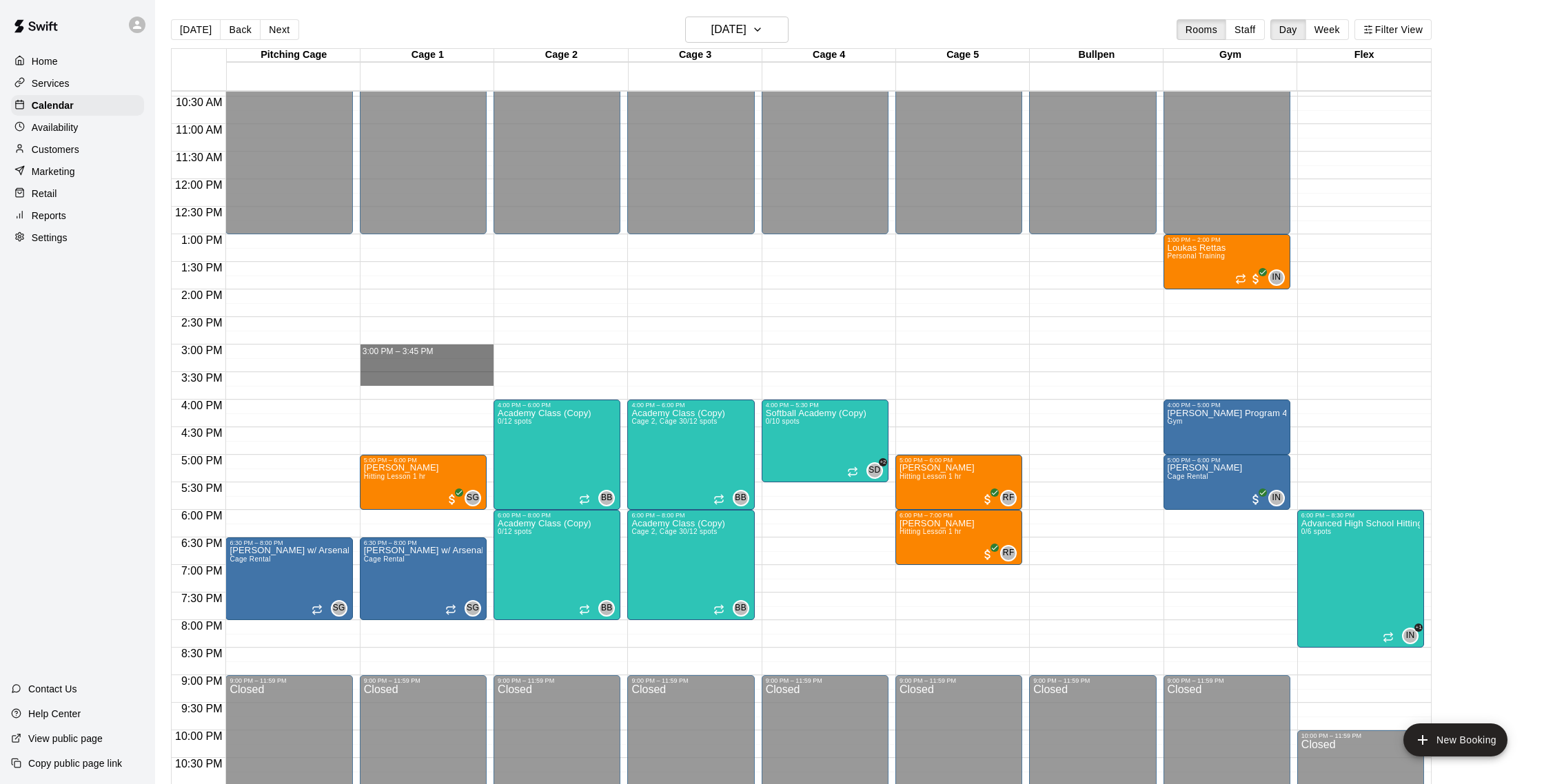
drag, startPoint x: 451, startPoint y: 360, endPoint x: 450, endPoint y: 386, distance: 26.0
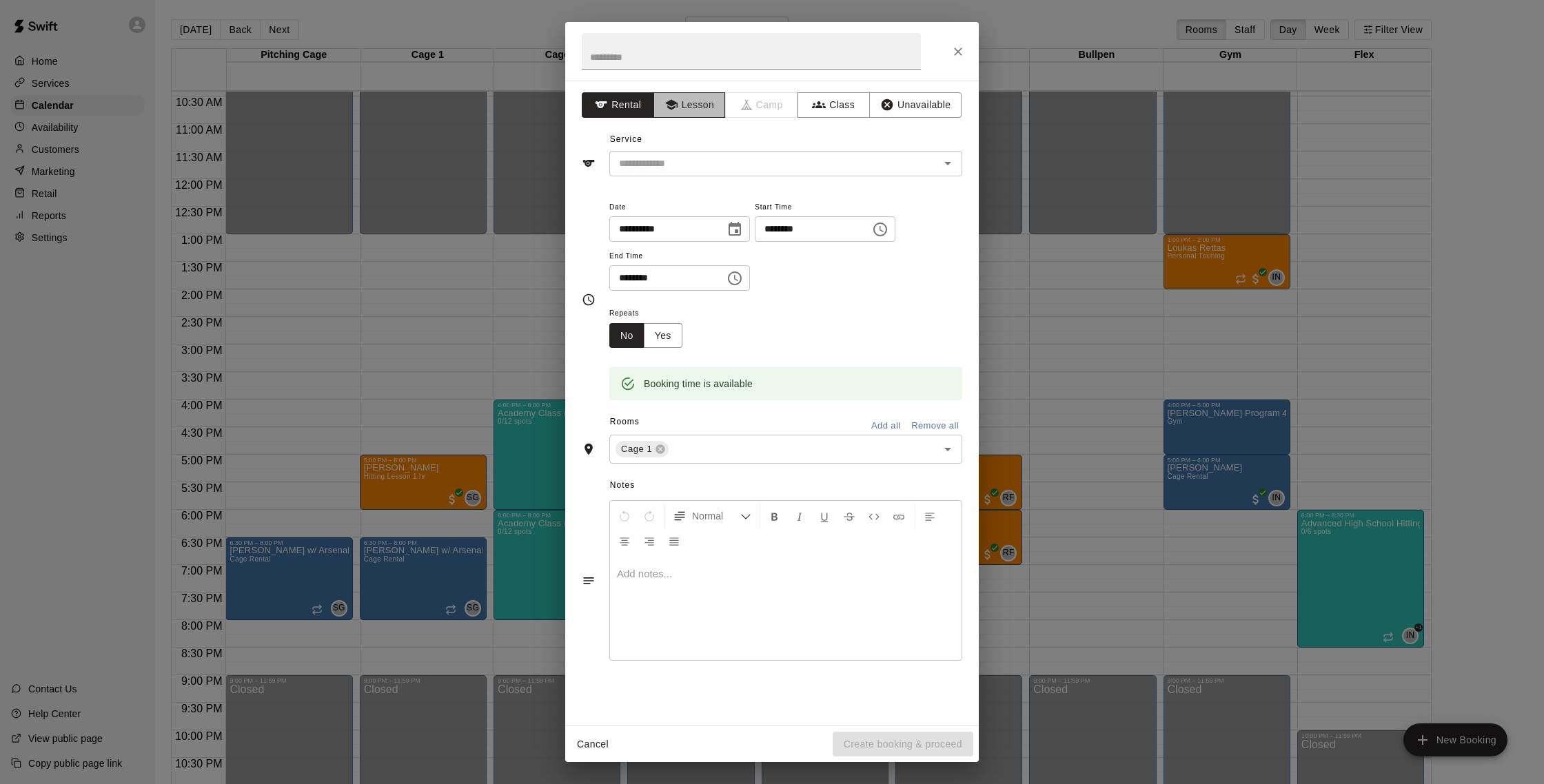
click at [689, 113] on button "Lesson" at bounding box center [690, 105] width 72 height 26
click at [689, 157] on input "text" at bounding box center [765, 164] width 304 height 17
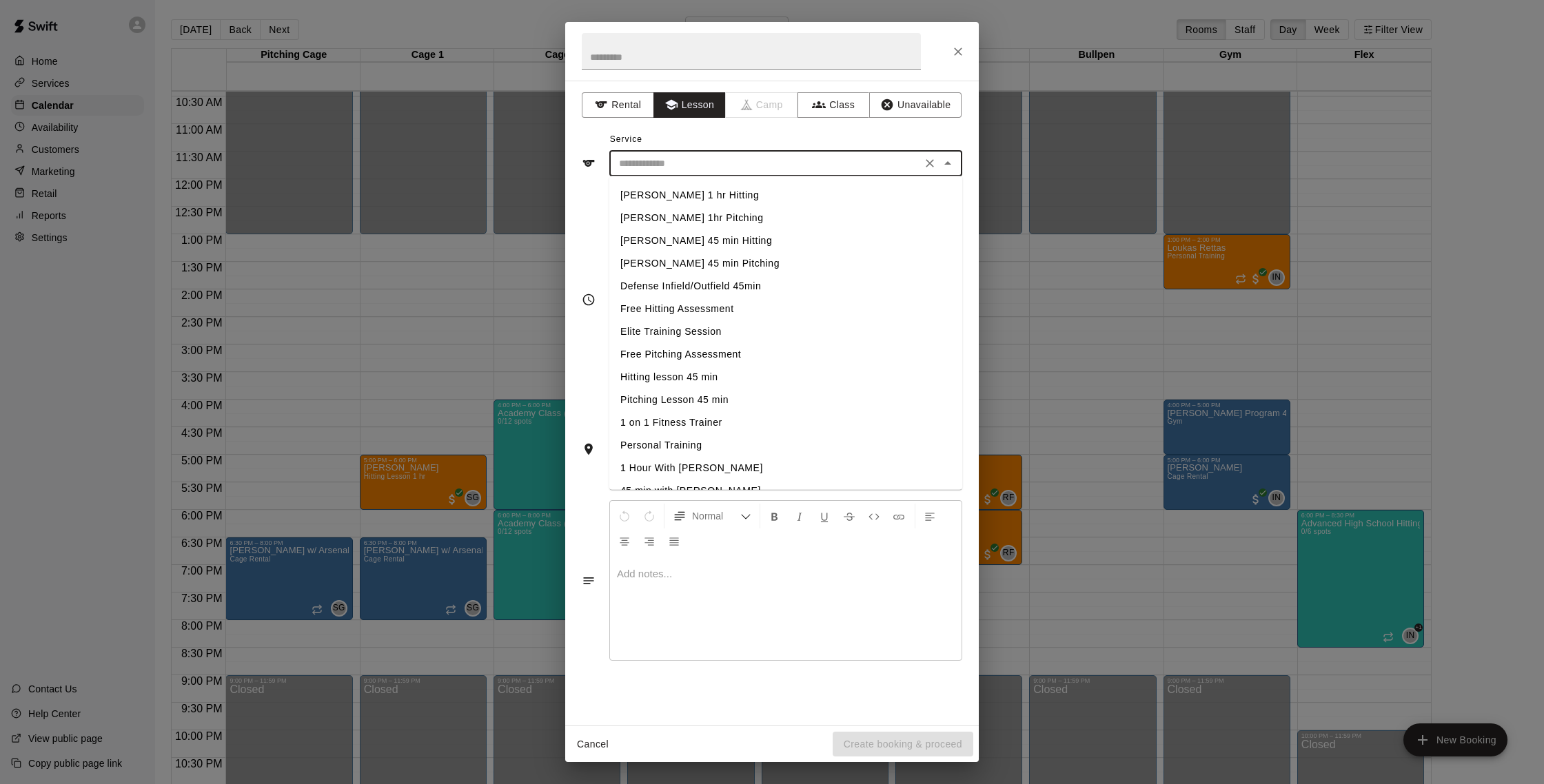
scroll to position [220, 0]
click at [689, 348] on li "Hitting lesson 45 min" at bounding box center [785, 359] width 353 height 22
type input "**********"
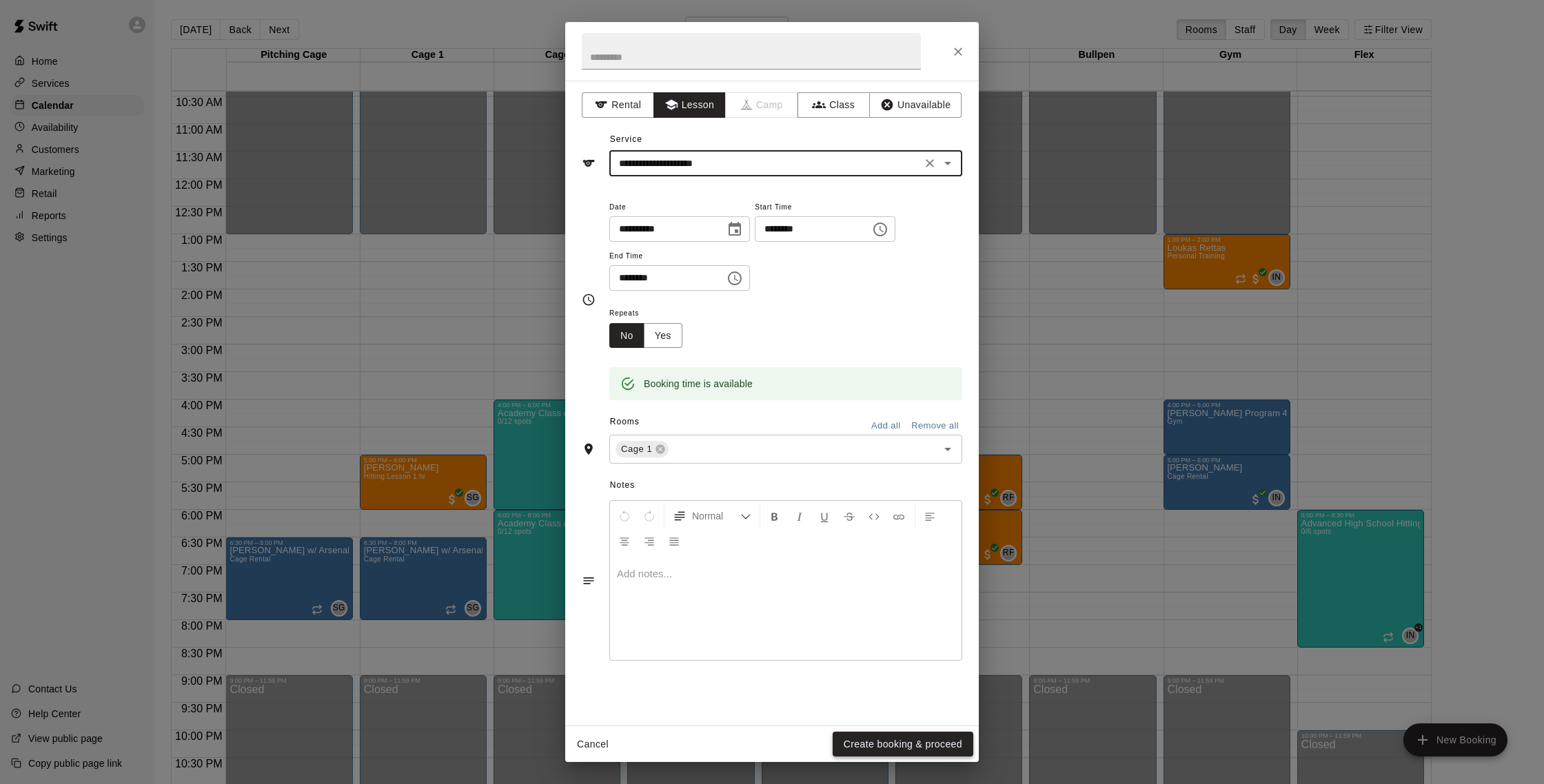
click at [764, 707] on button "Create booking & proceed" at bounding box center [902, 744] width 140 height 26
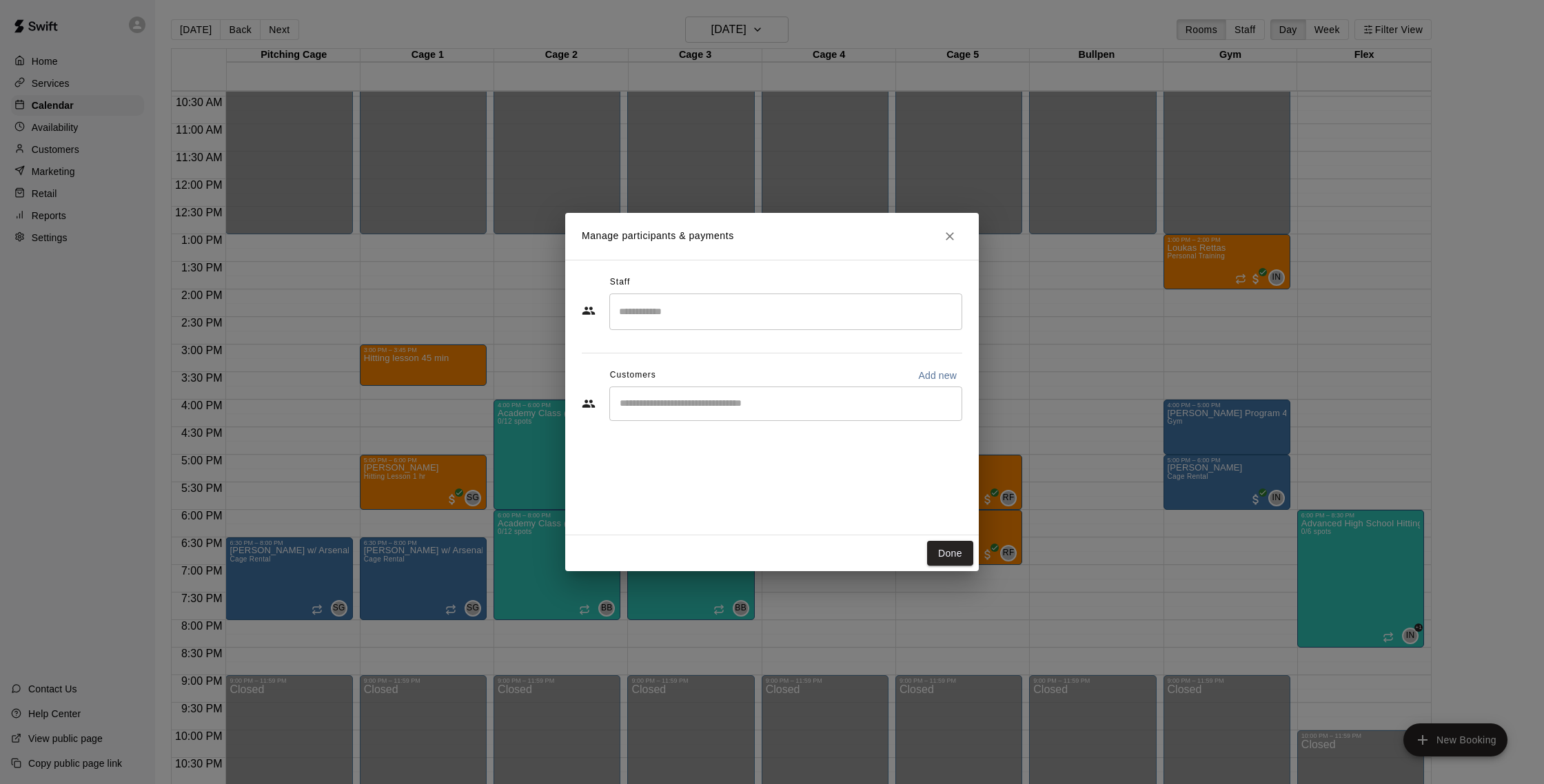
click at [764, 313] on input "Search staff" at bounding box center [785, 312] width 340 height 24
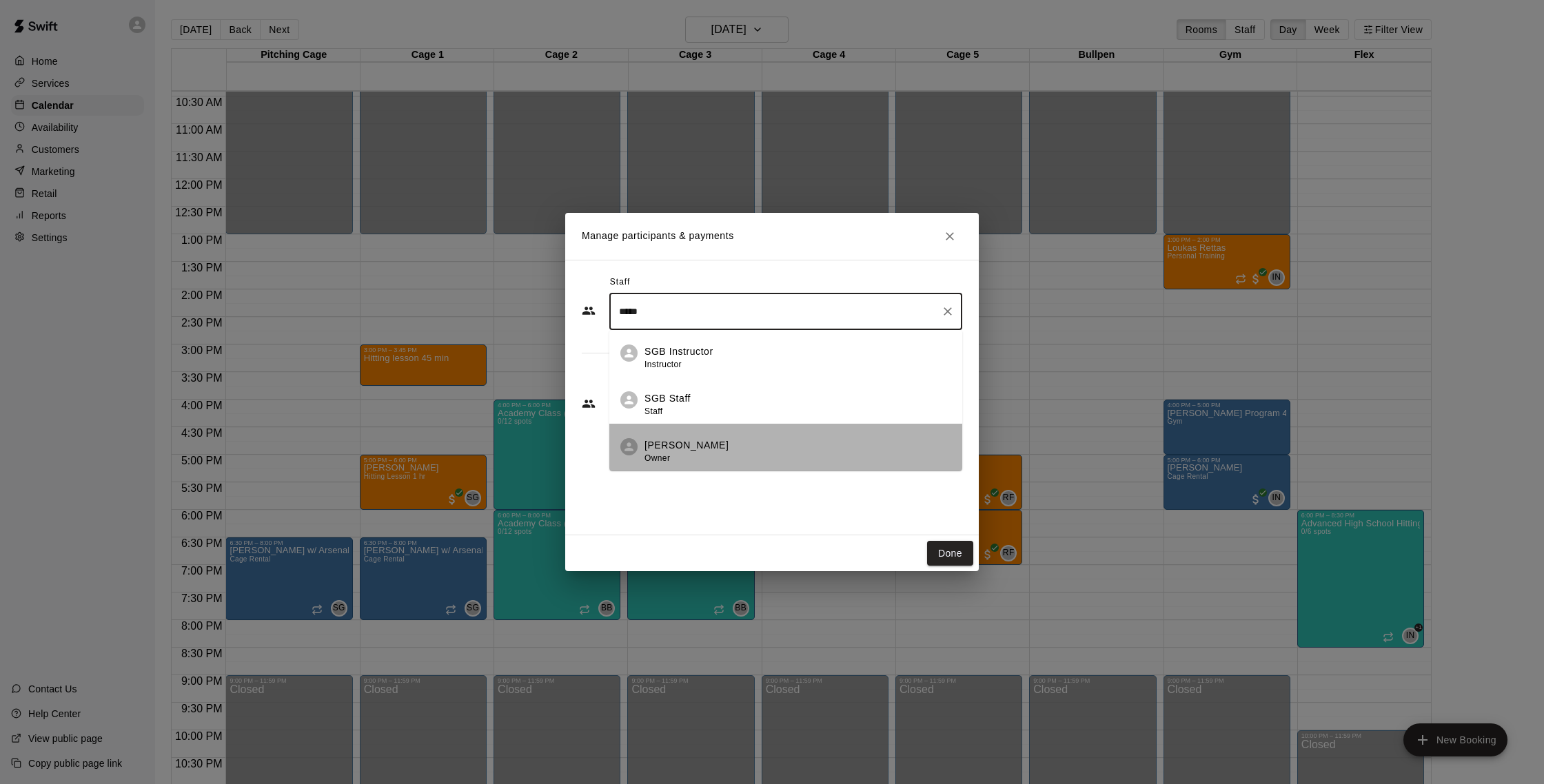
click at [764, 453] on div "[PERSON_NAME] Owner" at bounding box center [797, 451] width 307 height 27
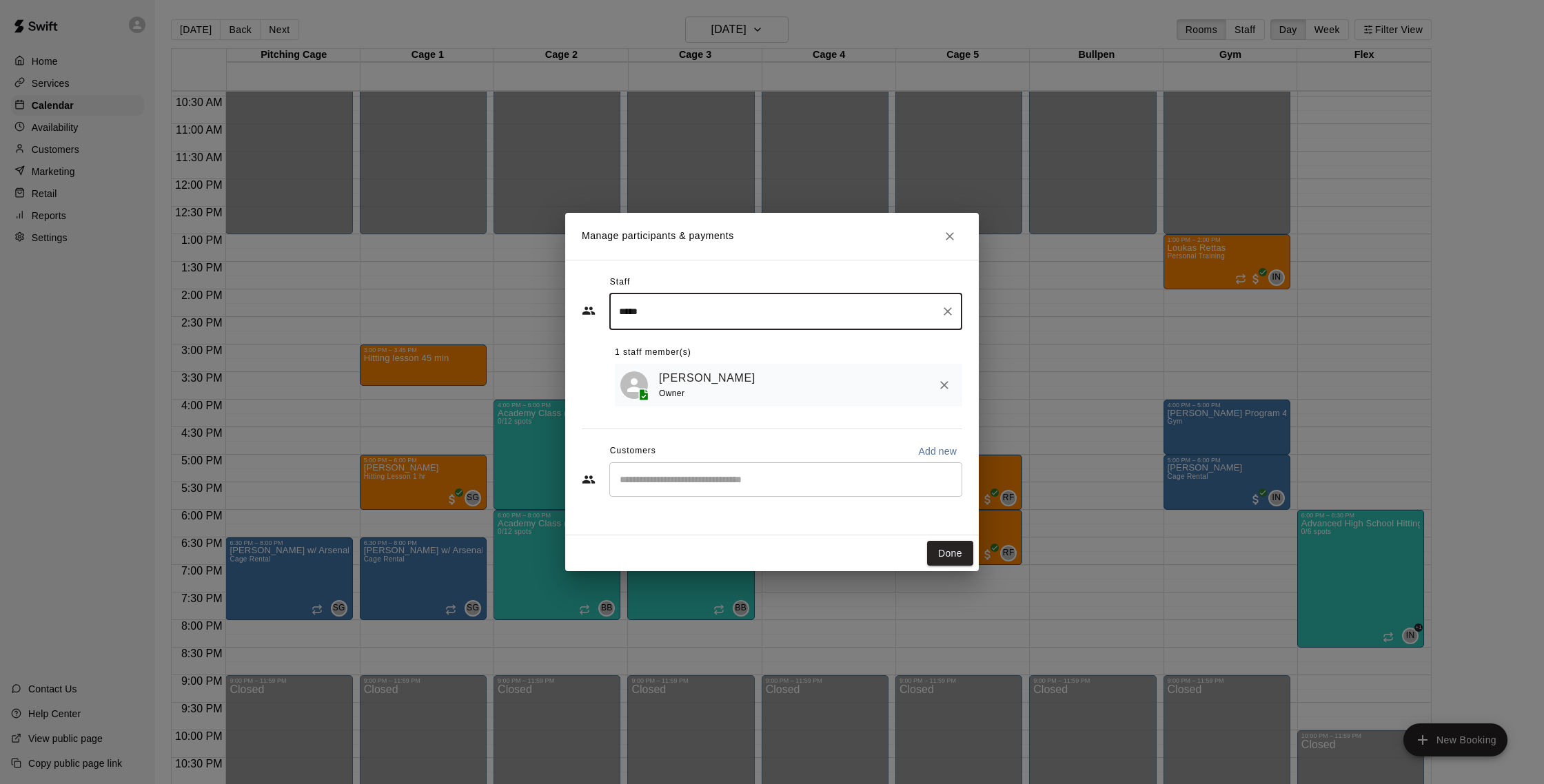
type input "*****"
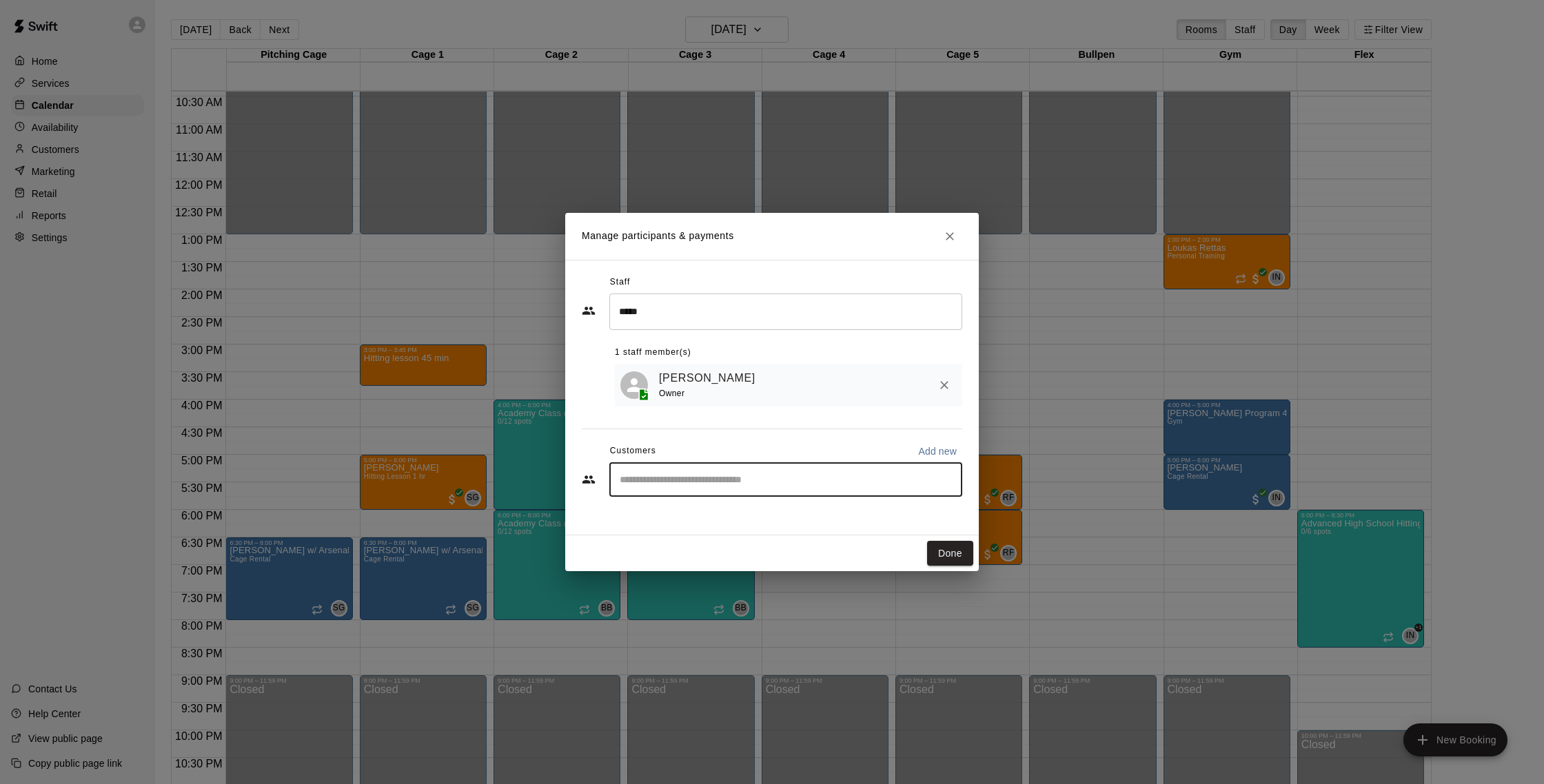
click at [764, 475] on input "Start typing to search customers..." at bounding box center [785, 479] width 340 height 14
type input "***"
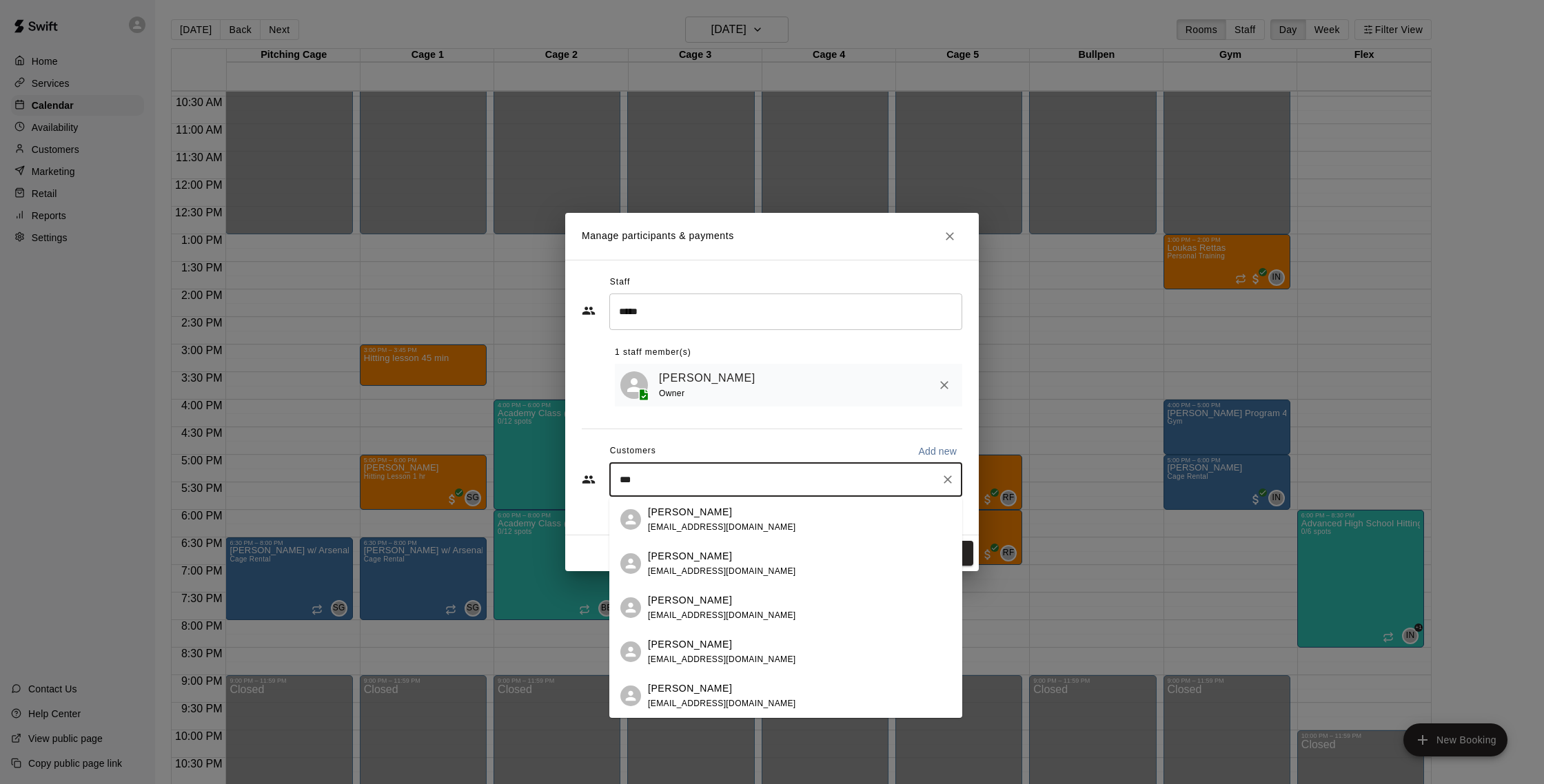
click at [764, 509] on div "[PERSON_NAME] [EMAIL_ADDRESS][DOMAIN_NAME]" at bounding box center [799, 520] width 303 height 29
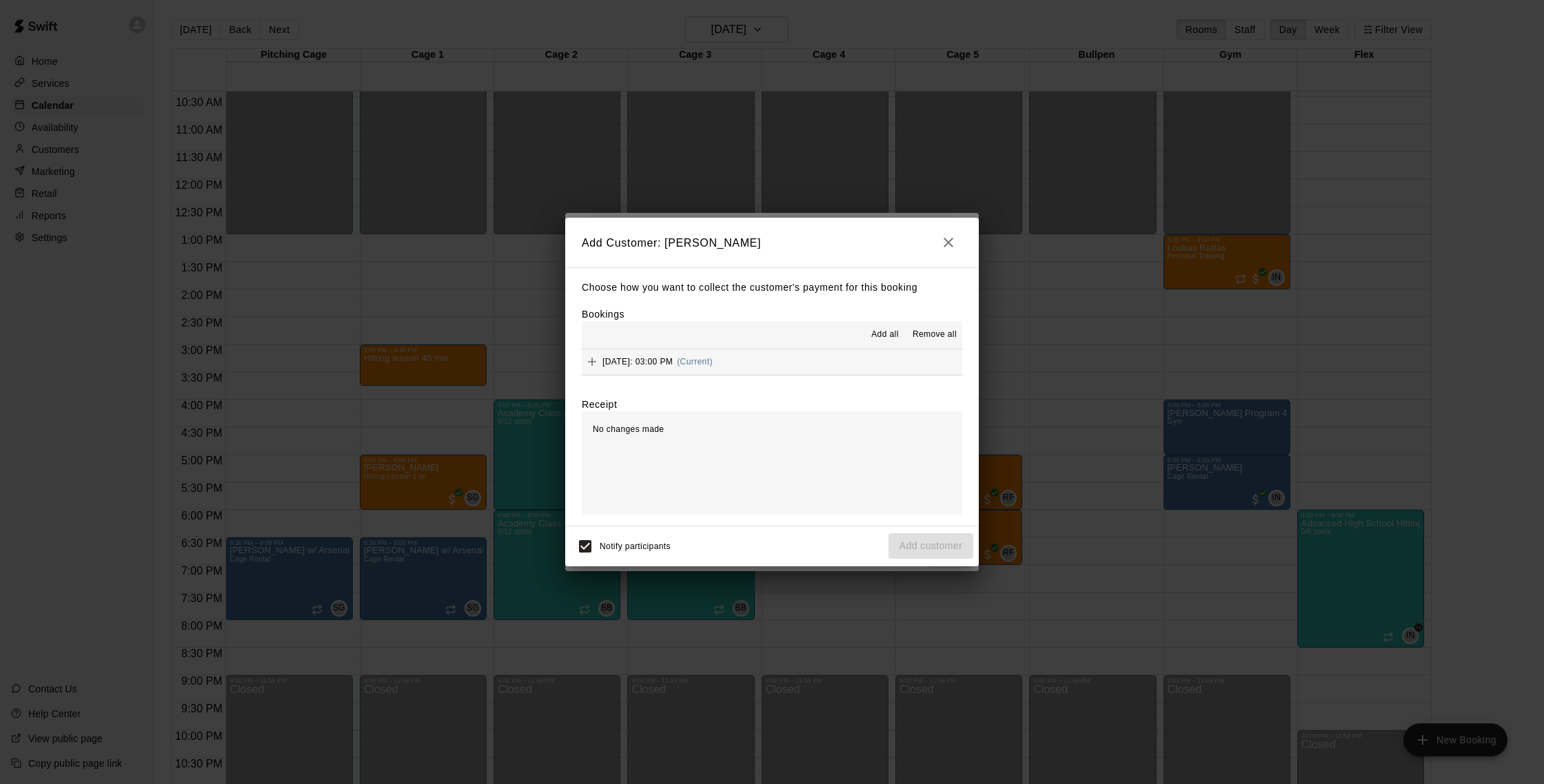
click at [673, 357] on span "[DATE]: 03:00 PM" at bounding box center [637, 361] width 71 height 9
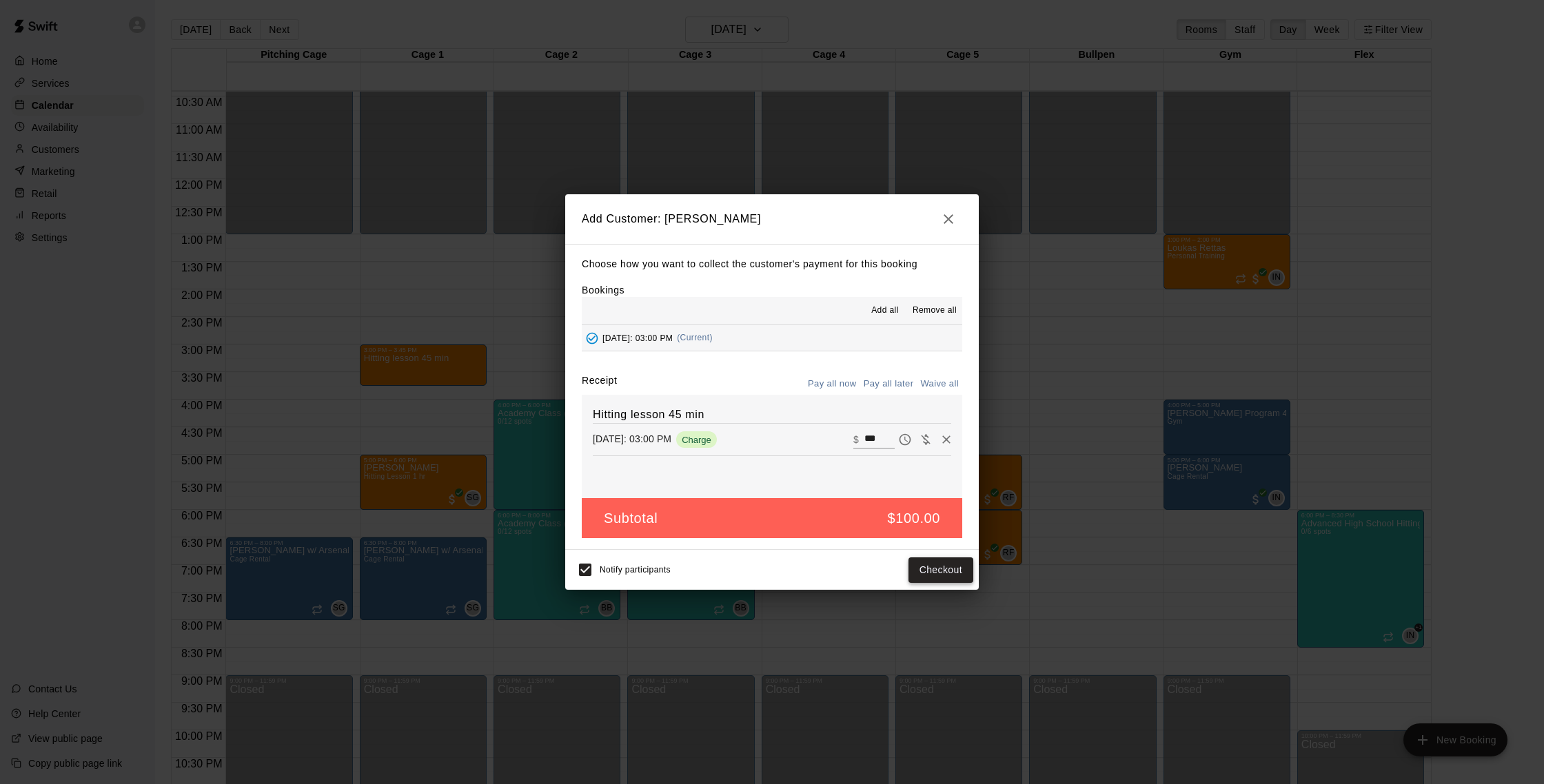
click at [764, 567] on button "Checkout" at bounding box center [940, 570] width 65 height 26
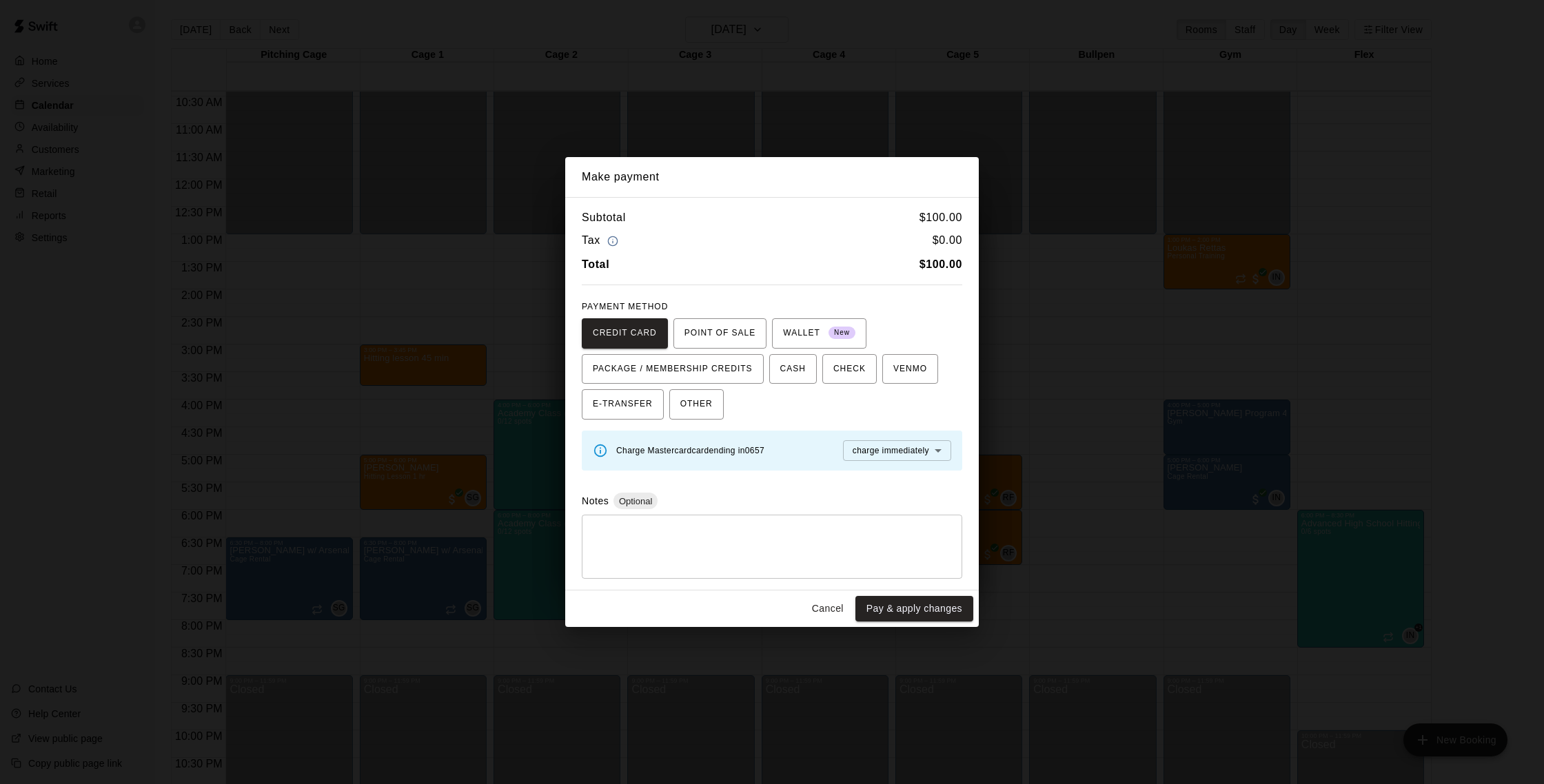
click at [764, 610] on button "Cancel" at bounding box center [827, 608] width 44 height 26
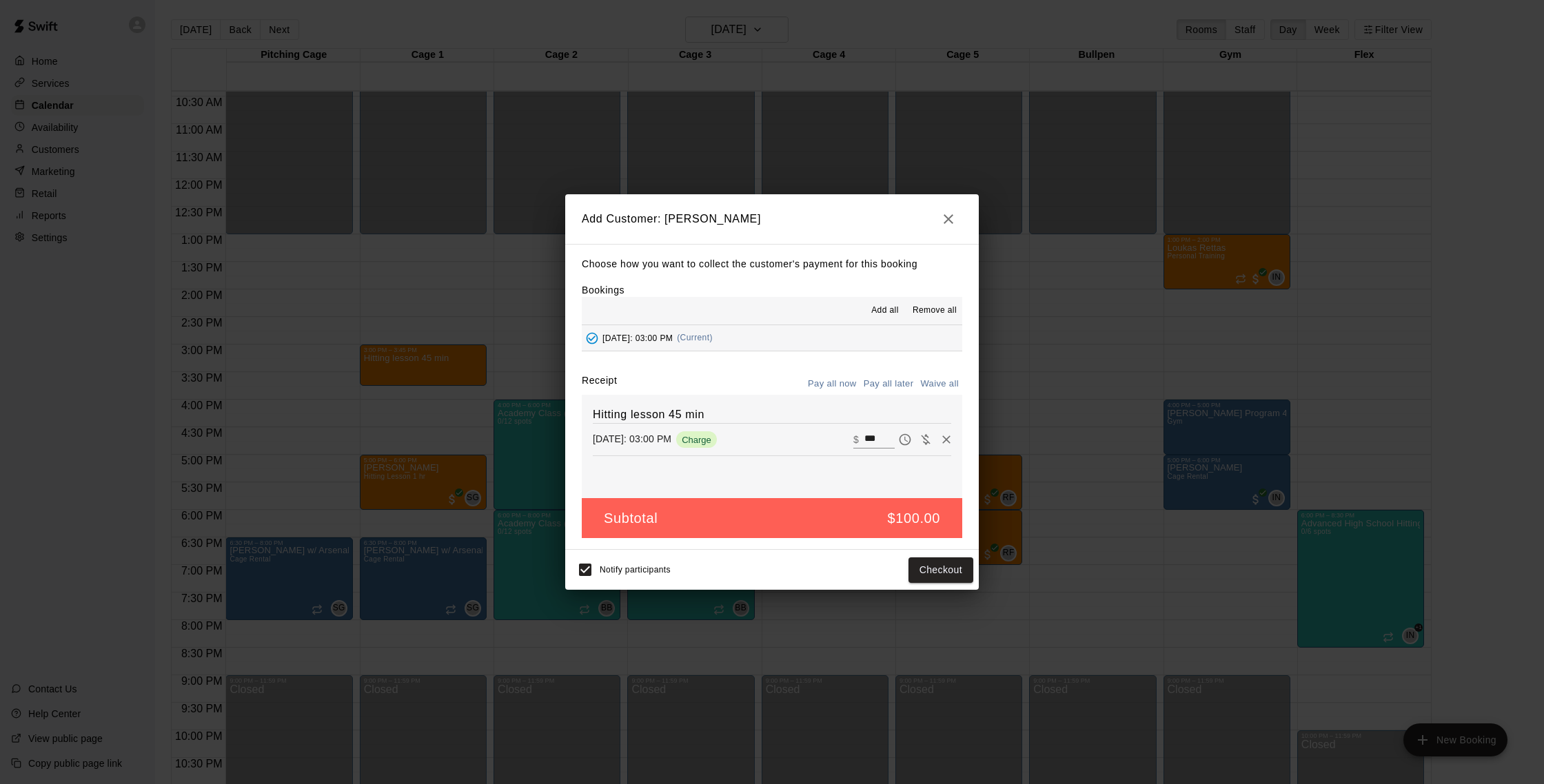
click at [764, 218] on icon "button" at bounding box center [948, 219] width 16 height 16
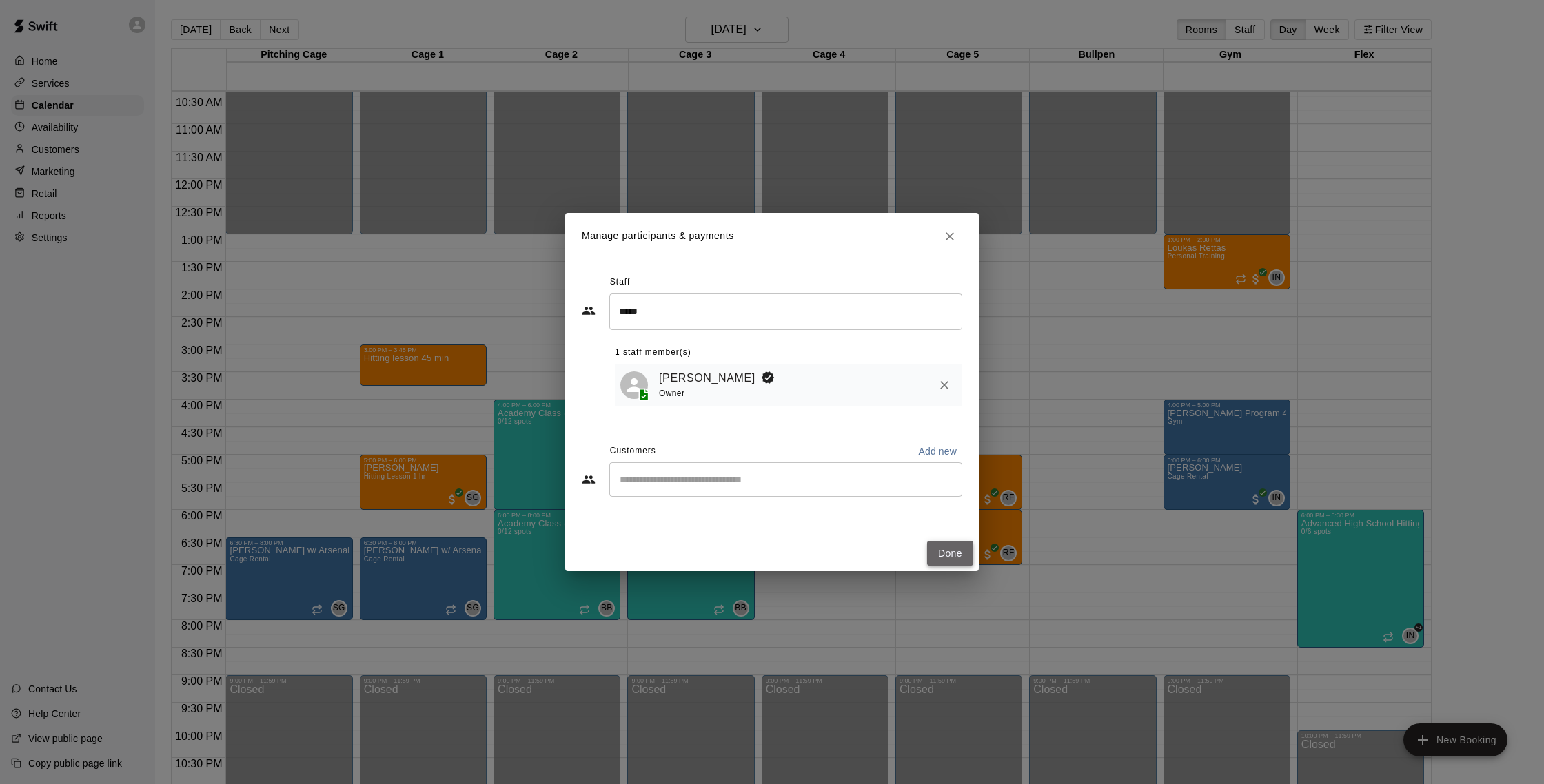
click at [764, 551] on button "Done" at bounding box center [950, 553] width 47 height 26
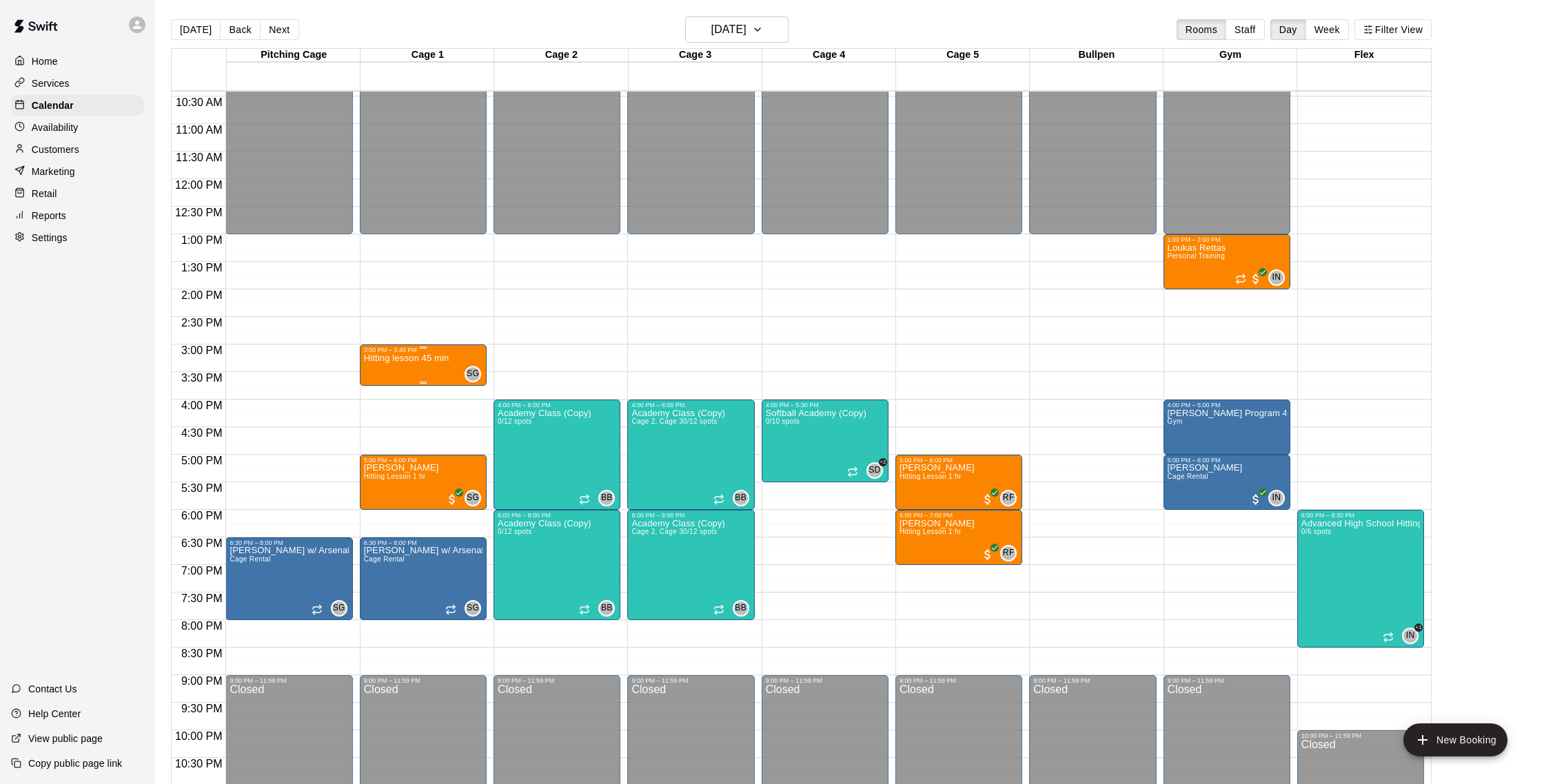
click at [436, 364] on div "Hitting lesson 45 min" at bounding box center [406, 745] width 85 height 784
click at [425, 402] on div at bounding box center [772, 392] width 1544 height 784
click at [92, 144] on div "Customers" at bounding box center [78, 150] width 133 height 21
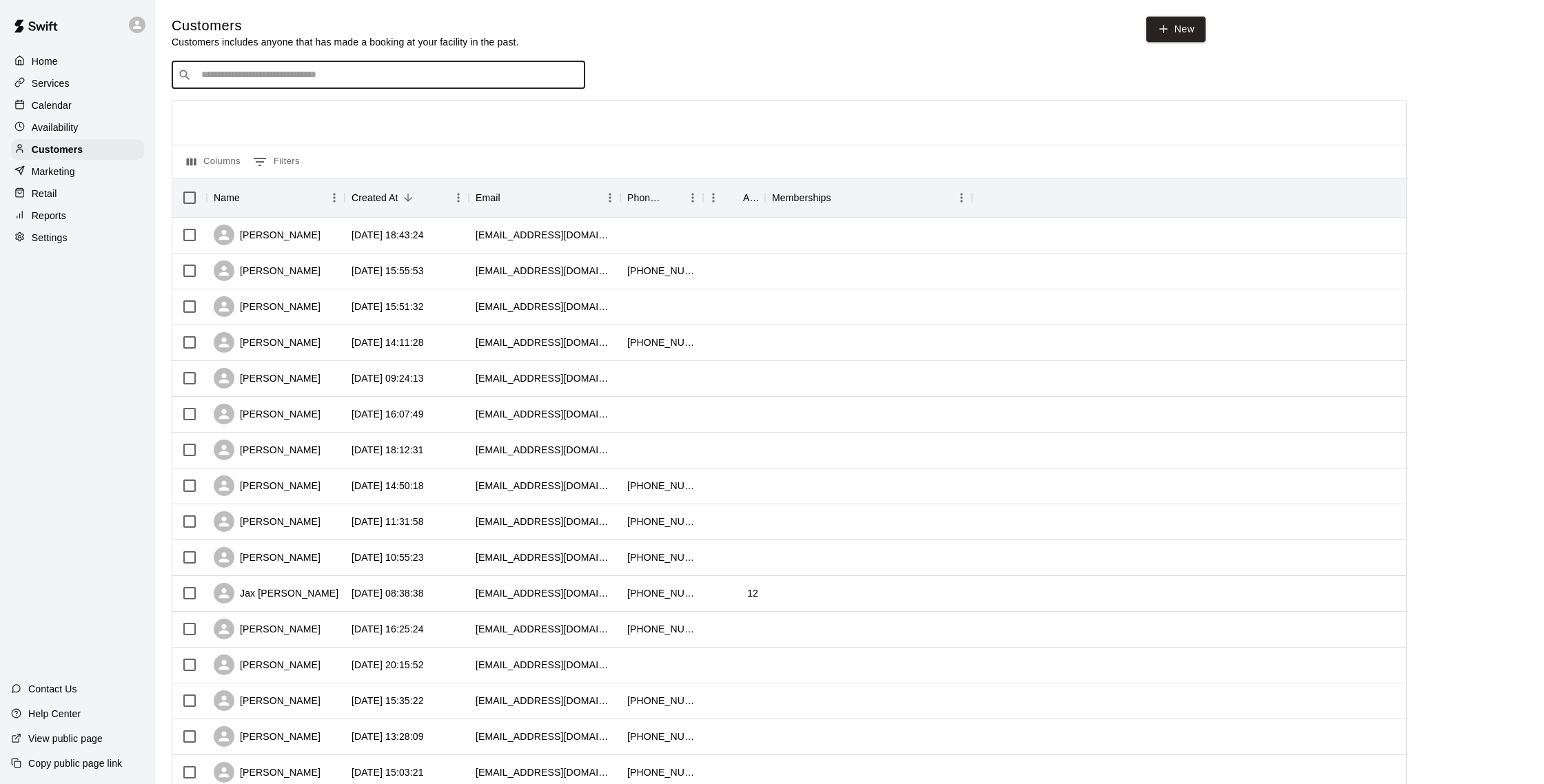
click at [304, 71] on input "Search customers by name or email" at bounding box center [388, 75] width 381 height 14
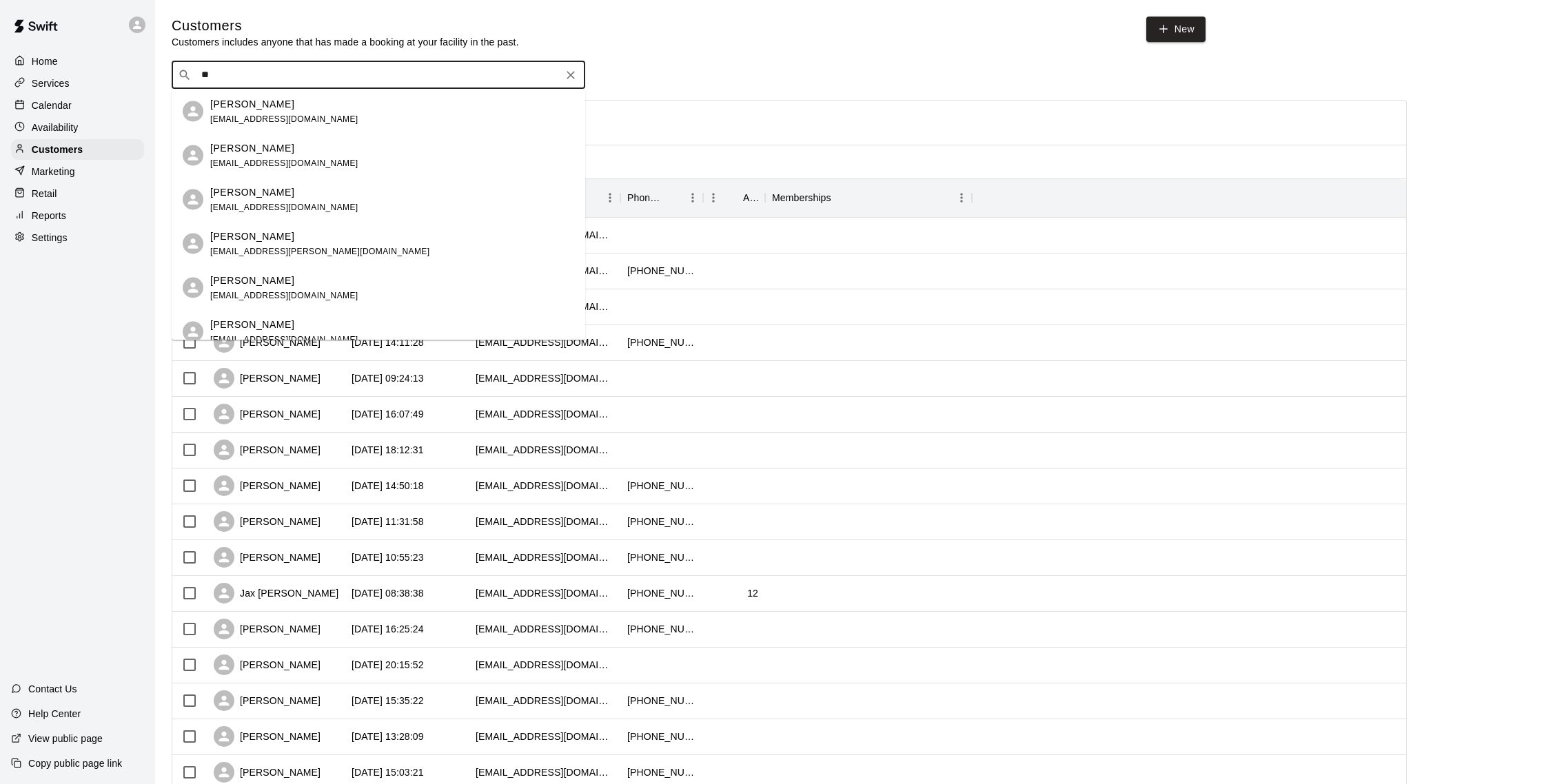
type input "***"
click at [271, 109] on p "[PERSON_NAME]" at bounding box center [252, 103] width 84 height 15
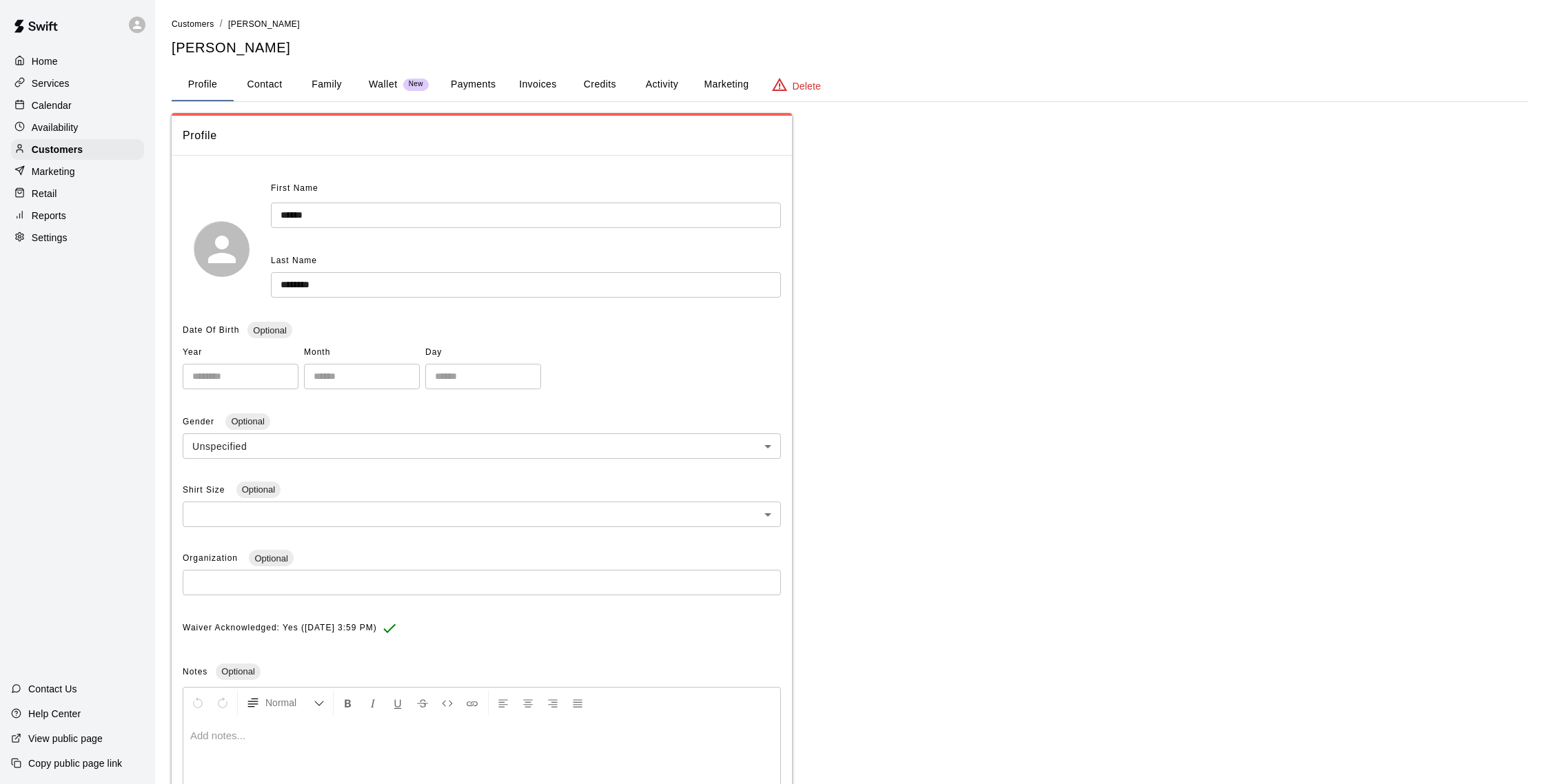
click at [604, 82] on button "Credits" at bounding box center [599, 84] width 62 height 33
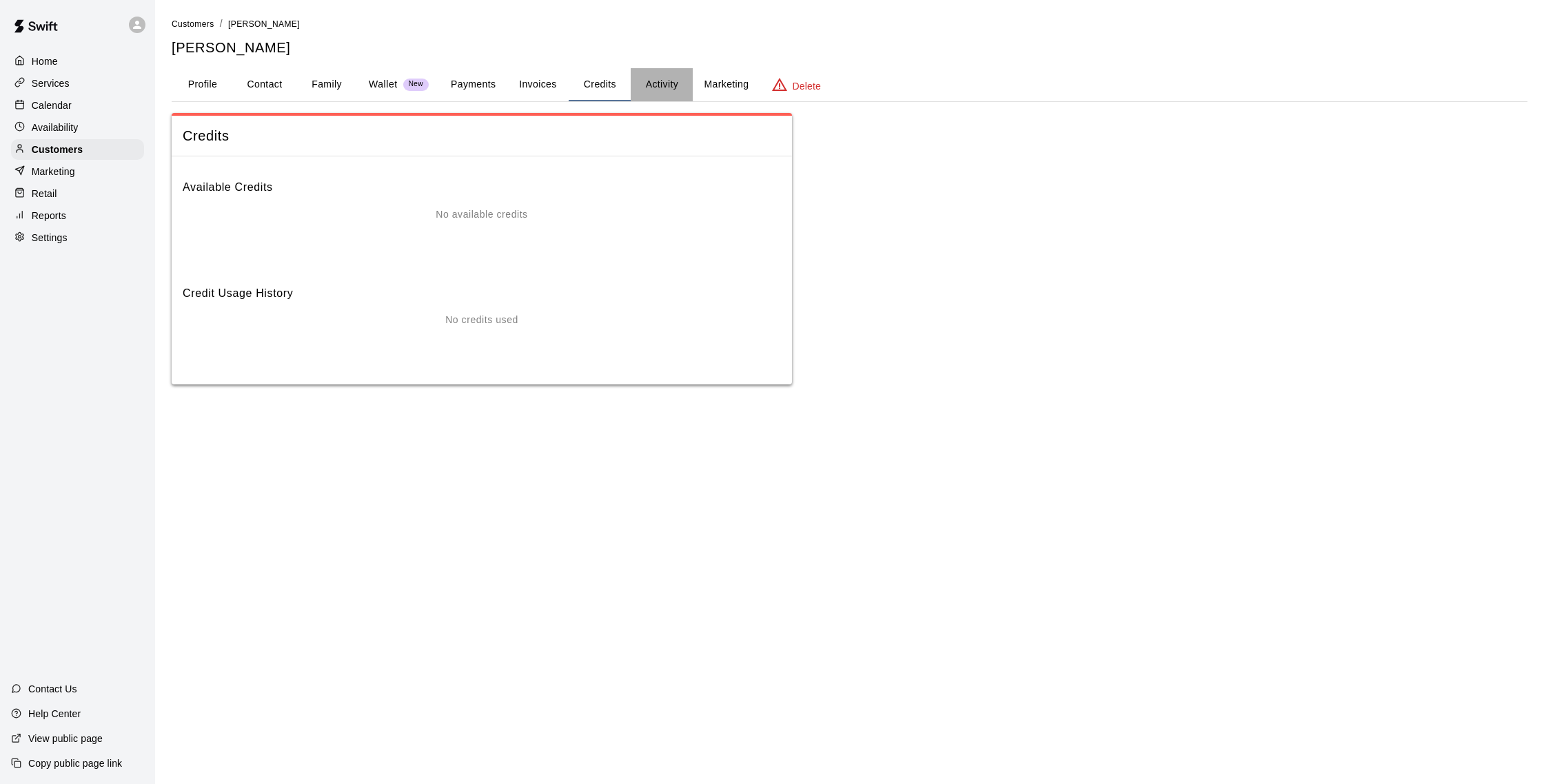
click at [657, 80] on button "Activity" at bounding box center [661, 84] width 62 height 33
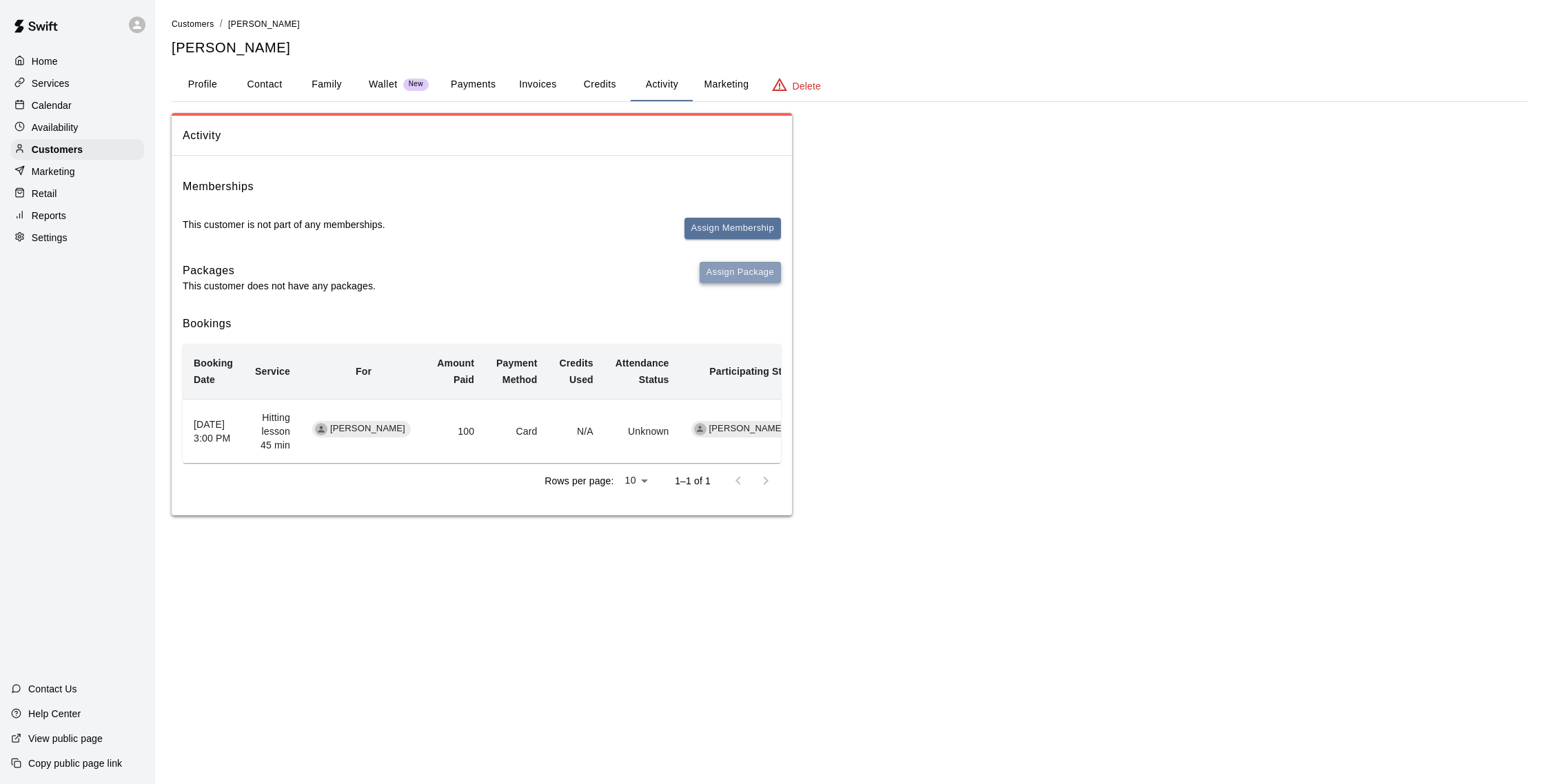
click at [741, 277] on button "Assign Package" at bounding box center [740, 272] width 81 height 22
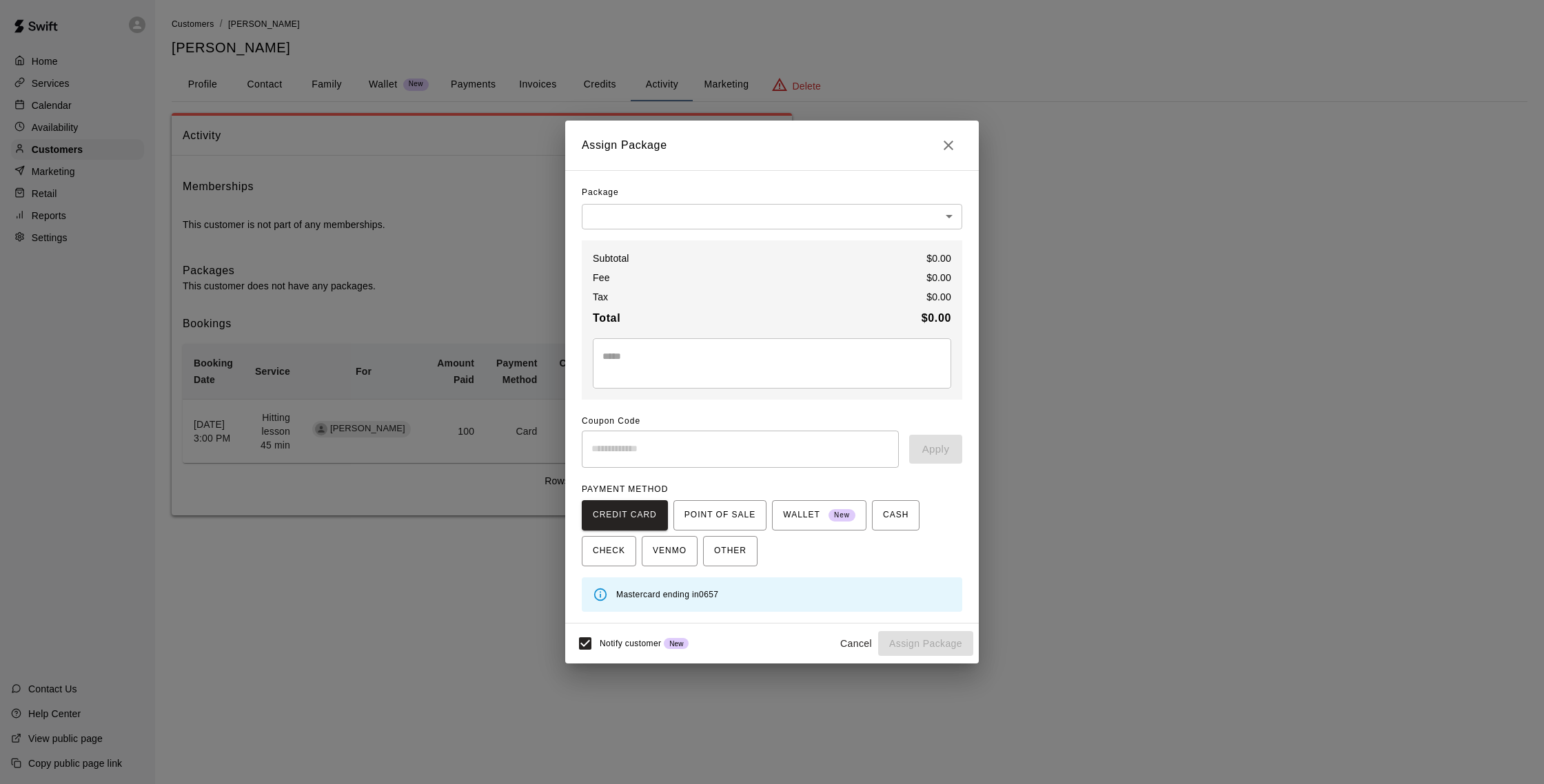
click at [681, 208] on body "Home Services Calendar Availability Customers Marketing Retail Reports Settings…" at bounding box center [772, 271] width 1544 height 543
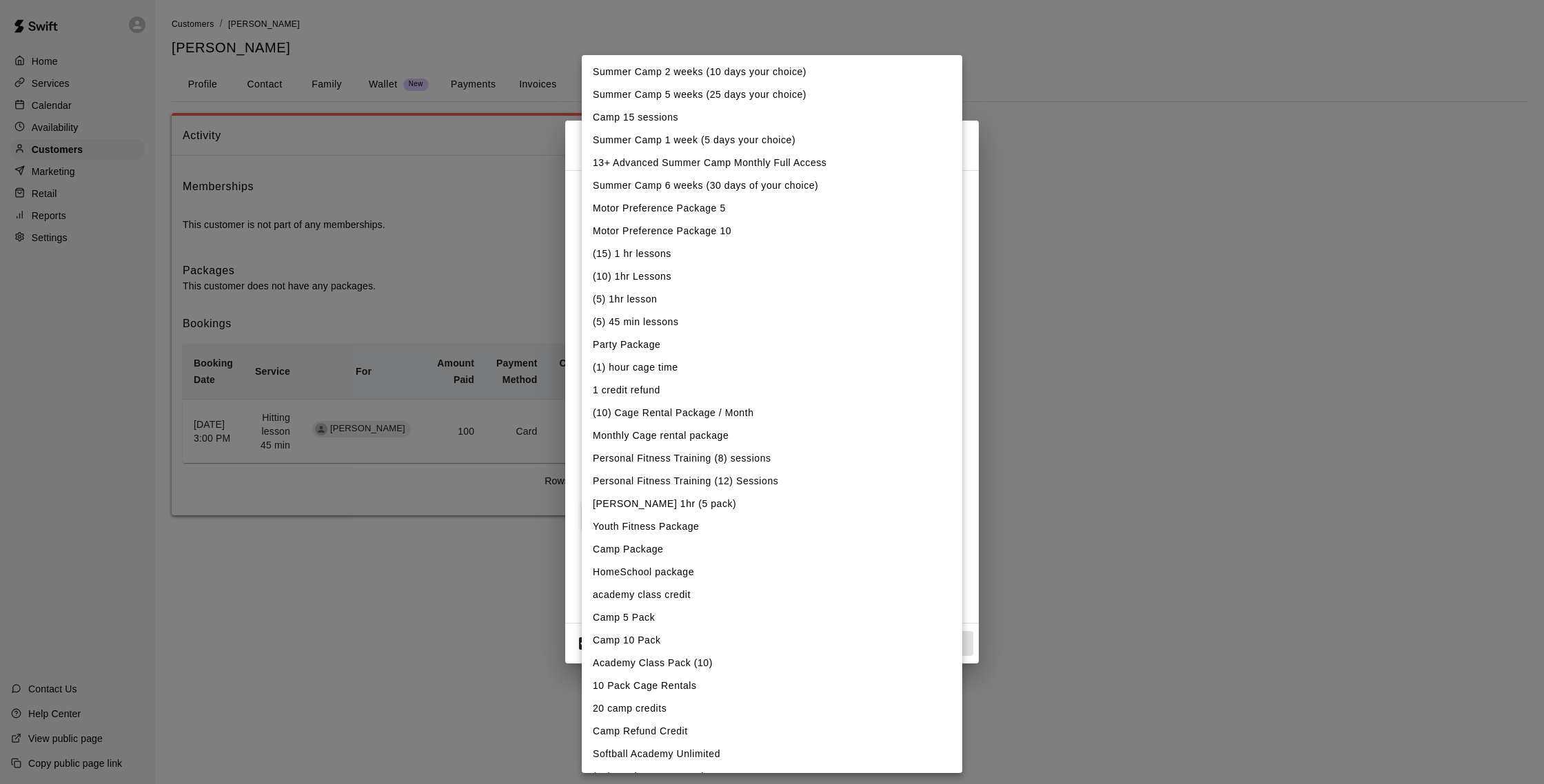
click at [625, 324] on li "(5) 45 min lessons" at bounding box center [772, 322] width 381 height 22
type input "**********"
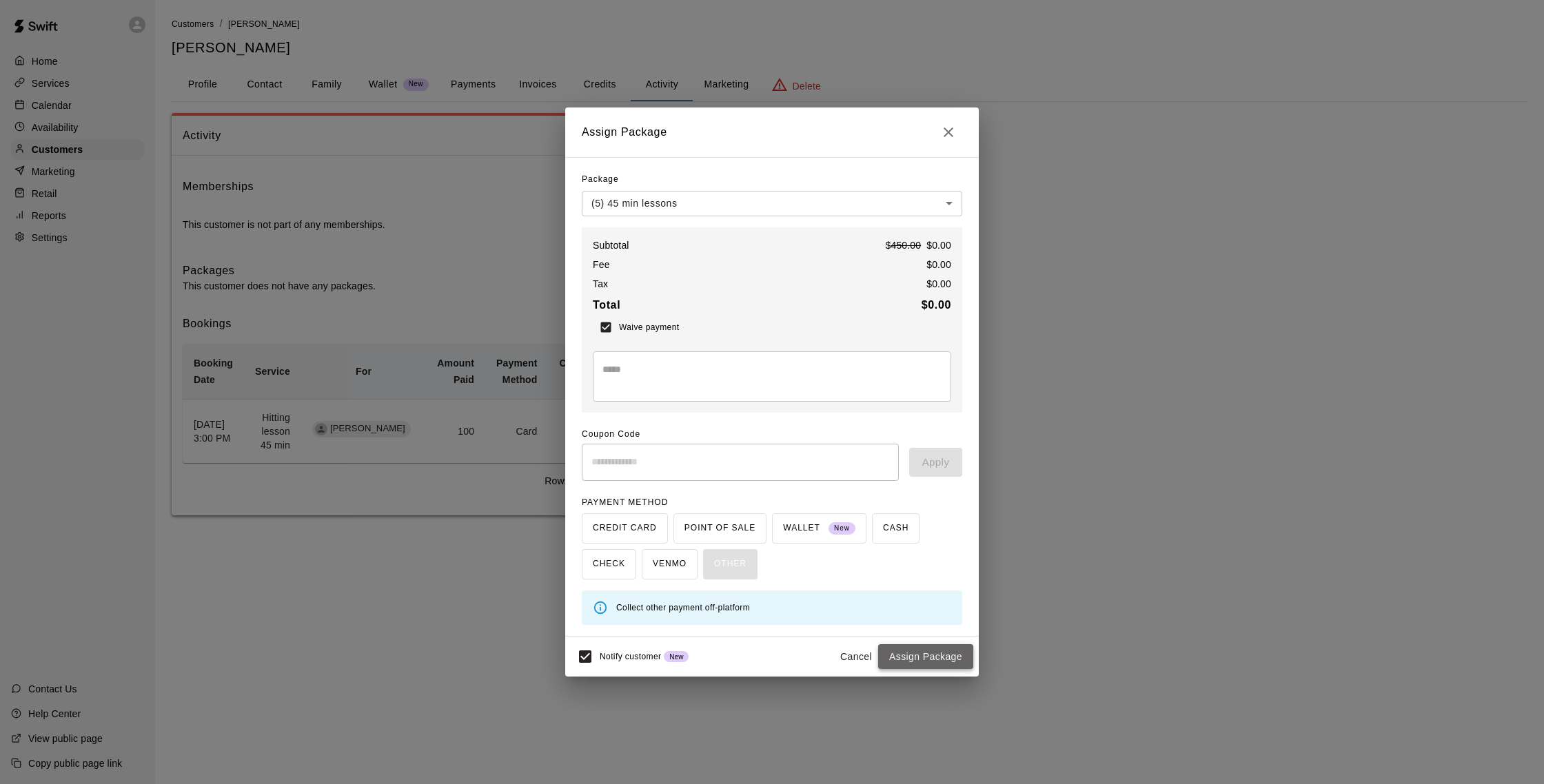
click at [764, 659] on button "Assign Package" at bounding box center [925, 657] width 95 height 26
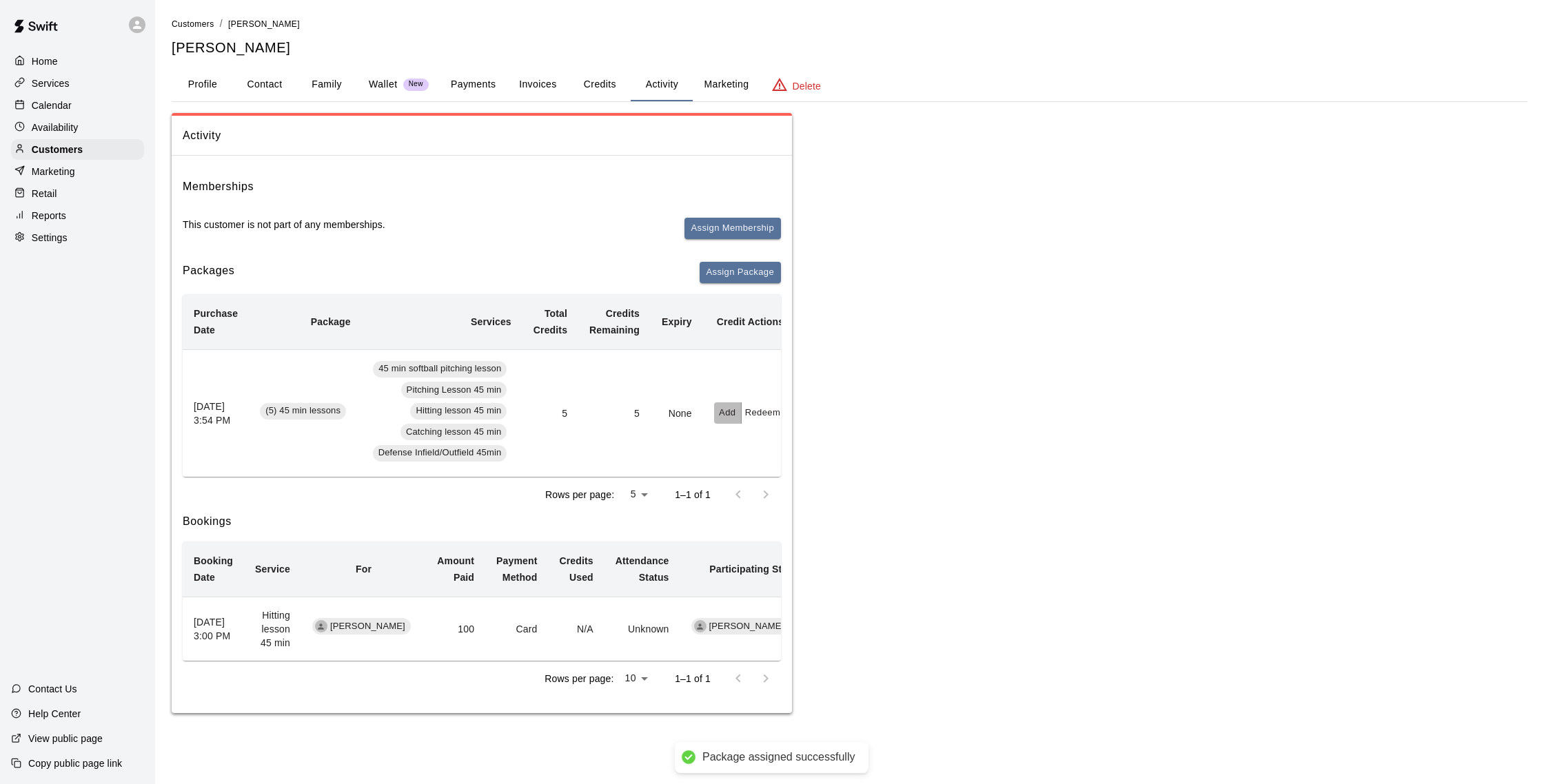
click at [735, 412] on button "Add" at bounding box center [728, 412] width 28 height 22
click at [761, 473] on input "text" at bounding box center [760, 467] width 70 height 26
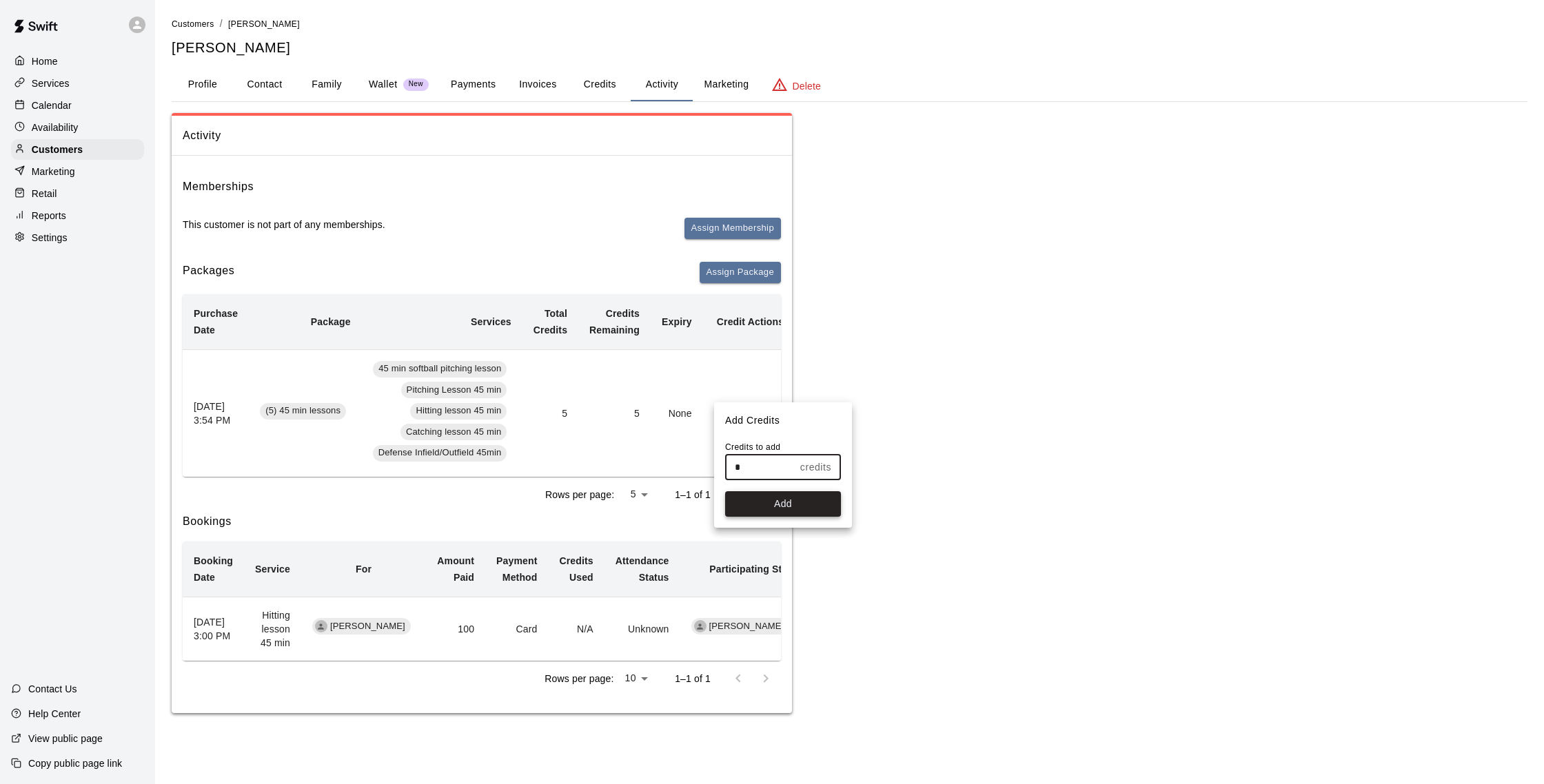
type input "*"
click at [764, 509] on button "Add" at bounding box center [783, 504] width 115 height 26
click at [62, 112] on p "Calendar" at bounding box center [52, 105] width 40 height 14
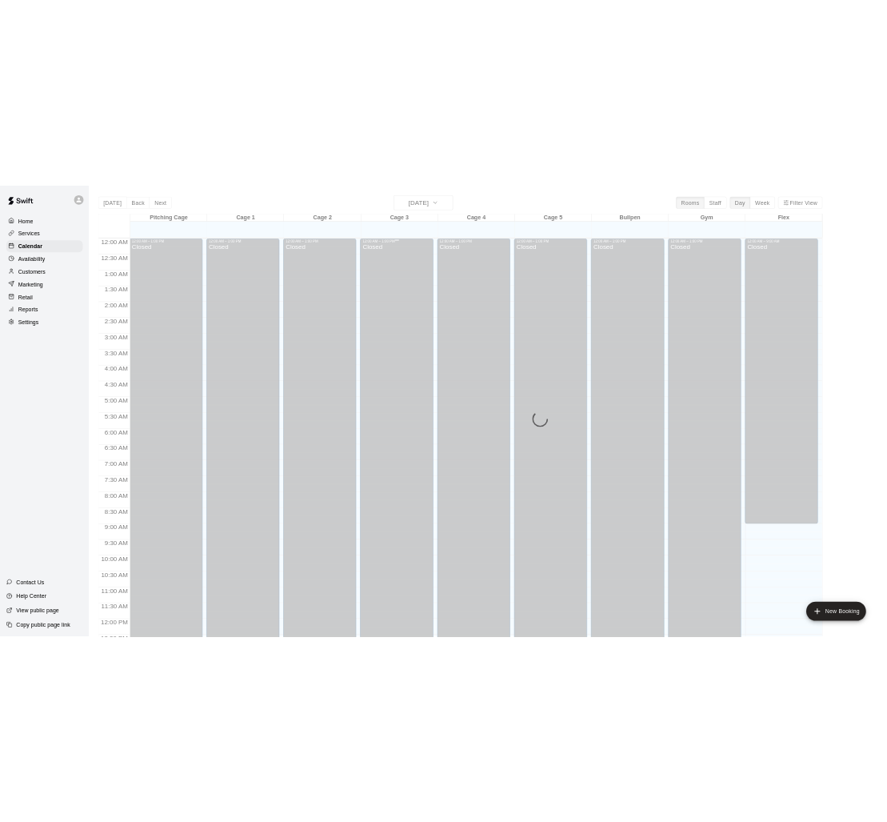
scroll to position [667, 0]
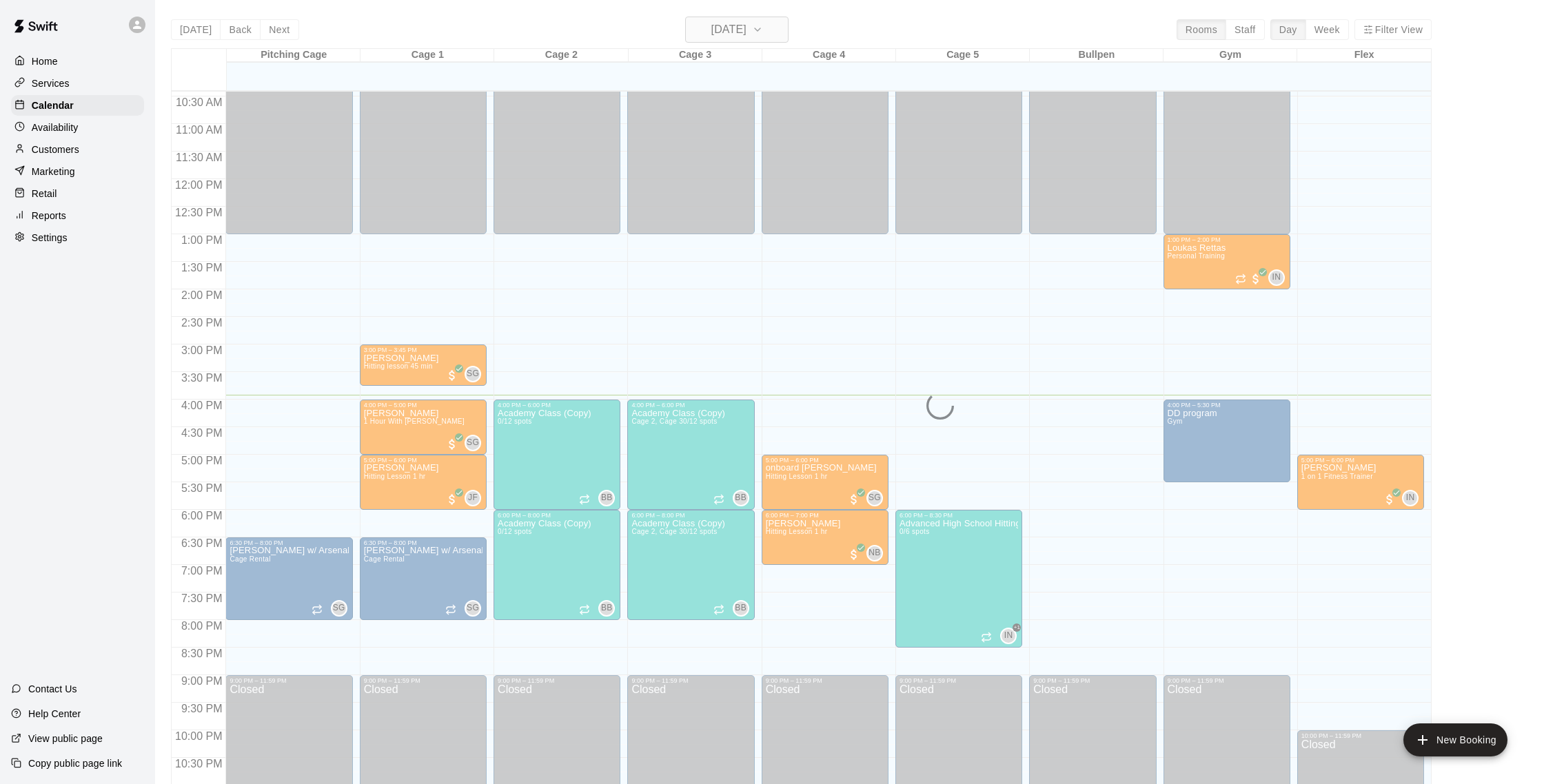
click at [741, 41] on button "[DATE]" at bounding box center [736, 29] width 103 height 26
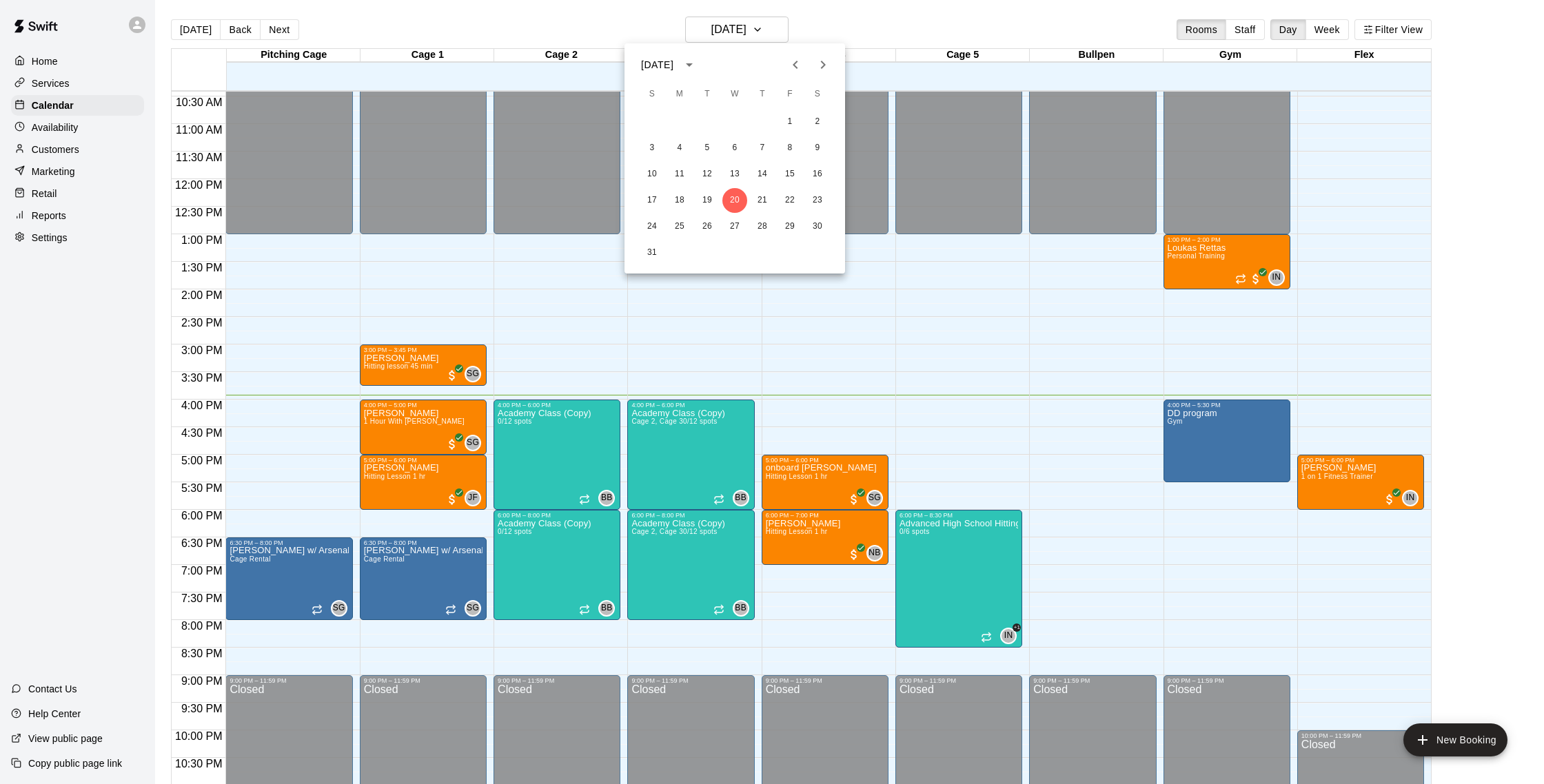
click at [741, 40] on div at bounding box center [772, 392] width 1544 height 784
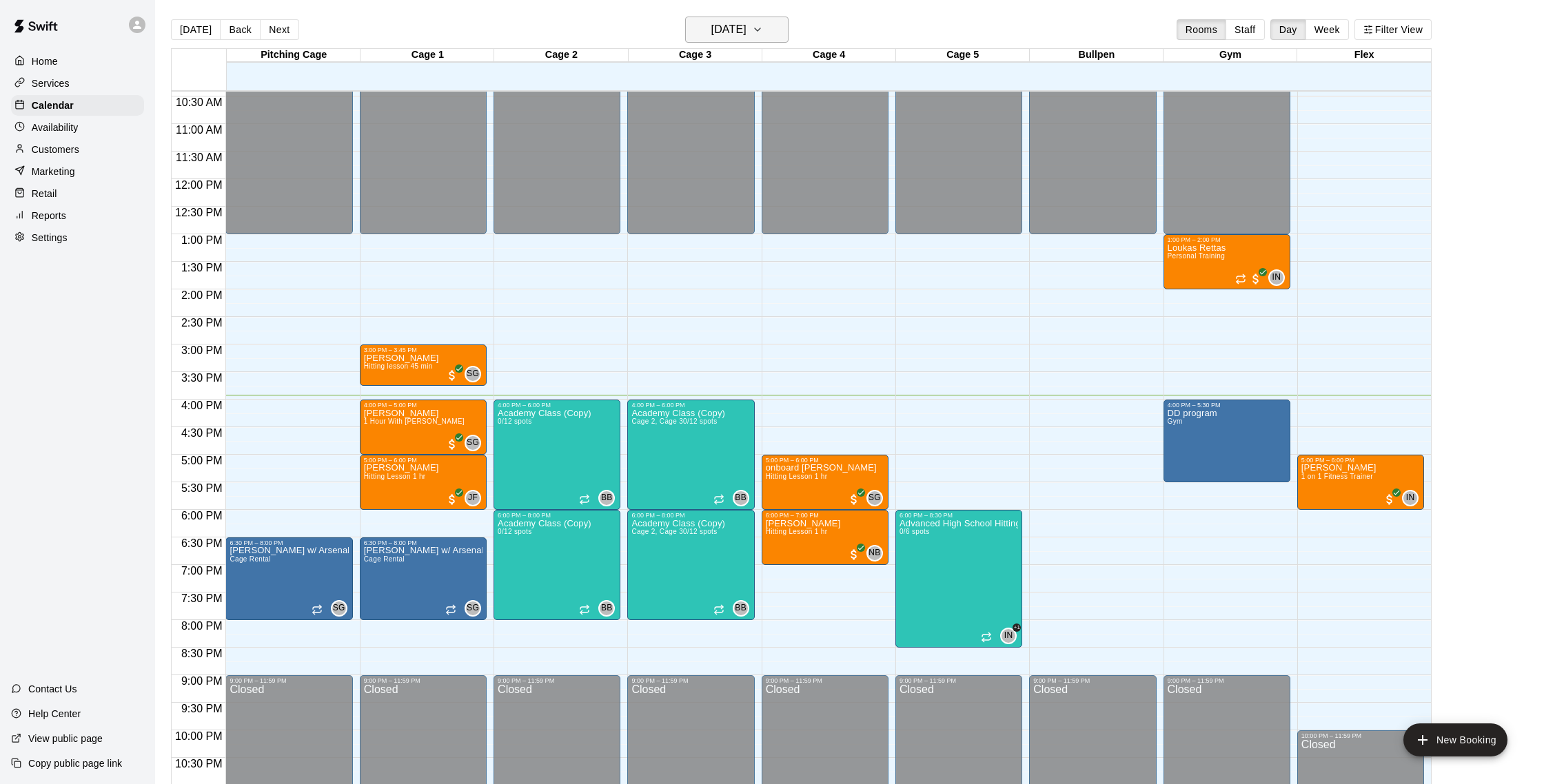
click at [747, 25] on h6 "[DATE]" at bounding box center [729, 29] width 35 height 19
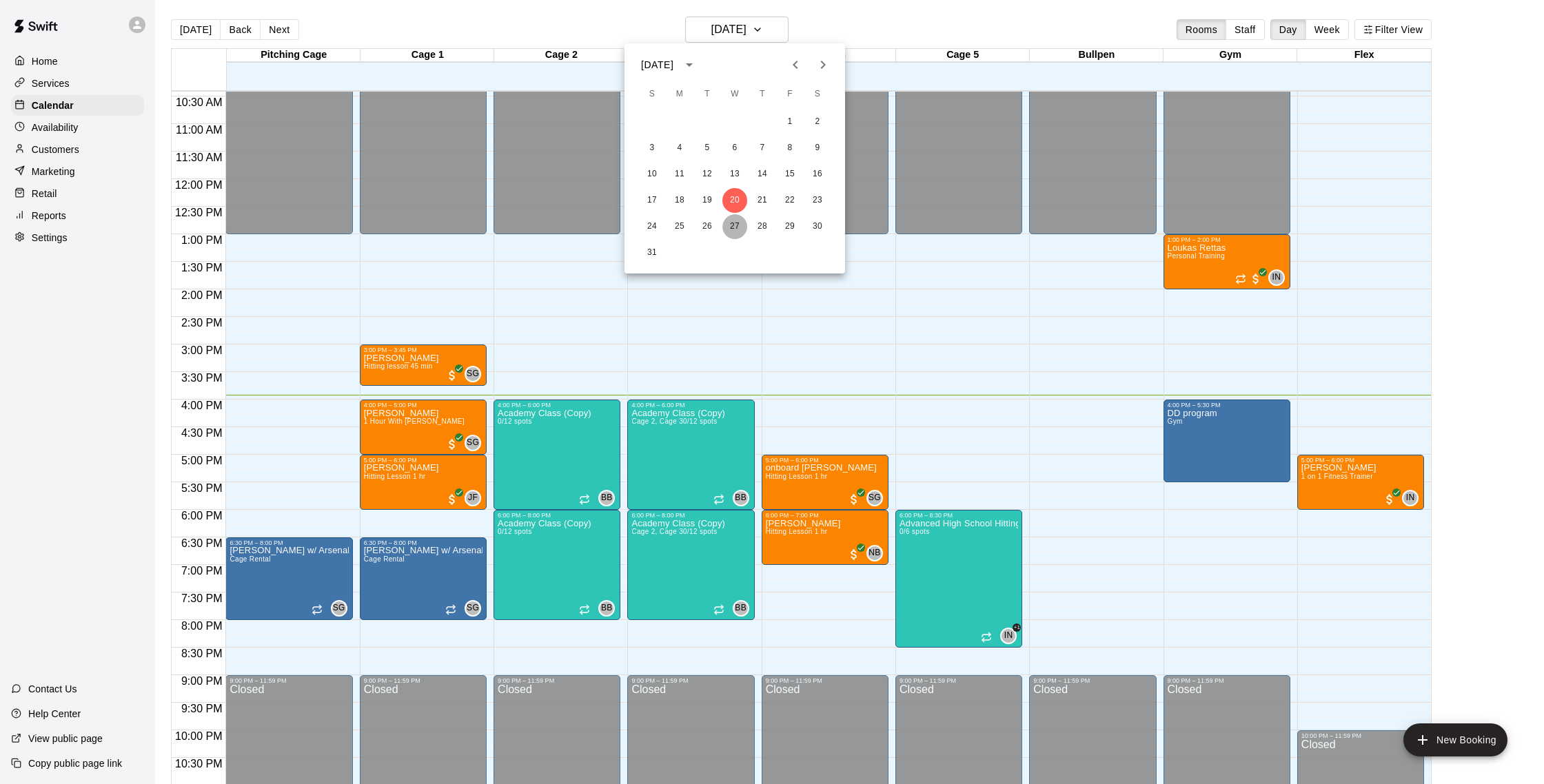
click at [736, 229] on button "27" at bounding box center [735, 226] width 25 height 25
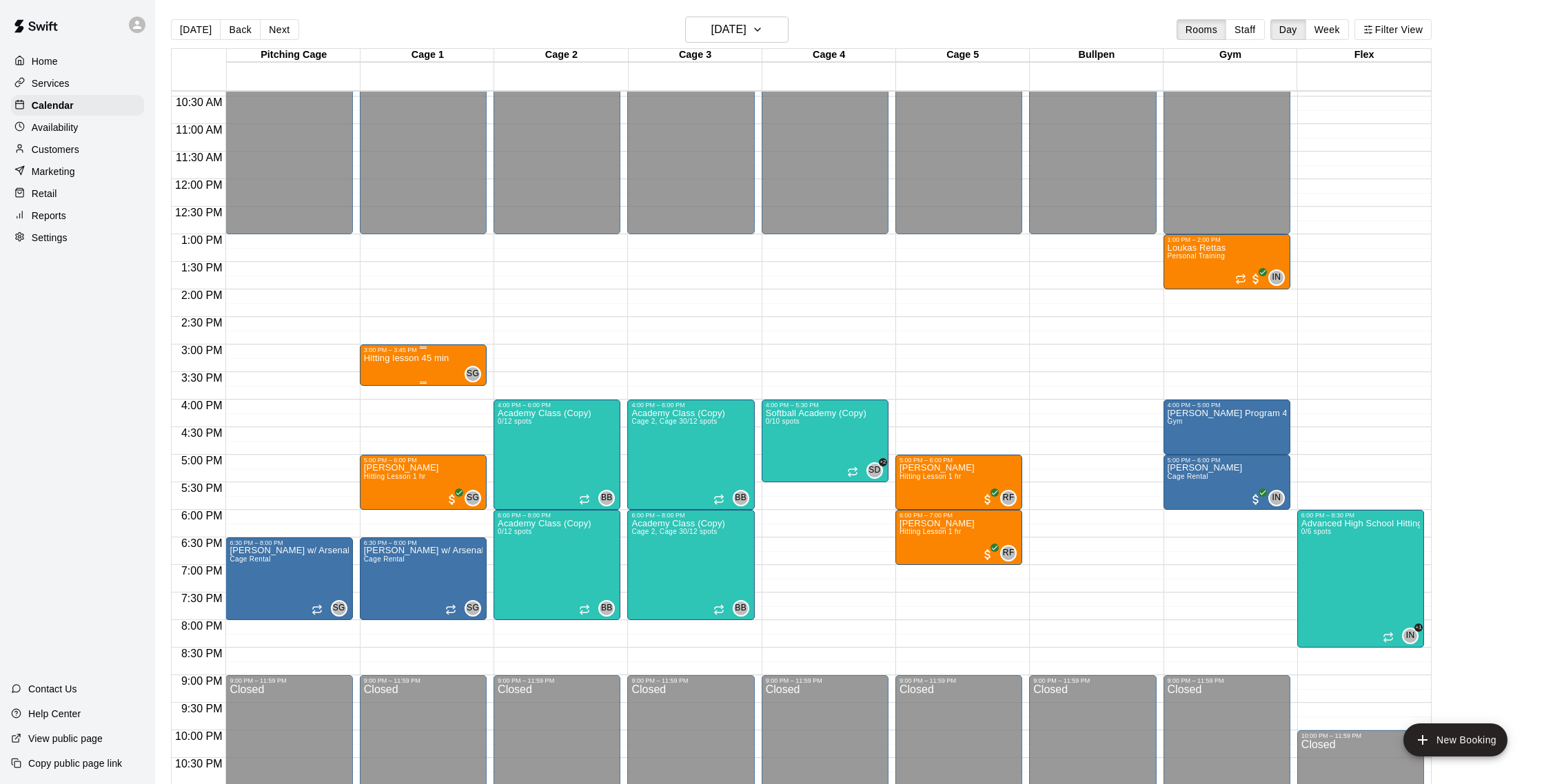
click at [431, 370] on div "Hitting lesson 45 min" at bounding box center [406, 745] width 85 height 784
click at [377, 408] on img "edit" at bounding box center [378, 401] width 16 height 15
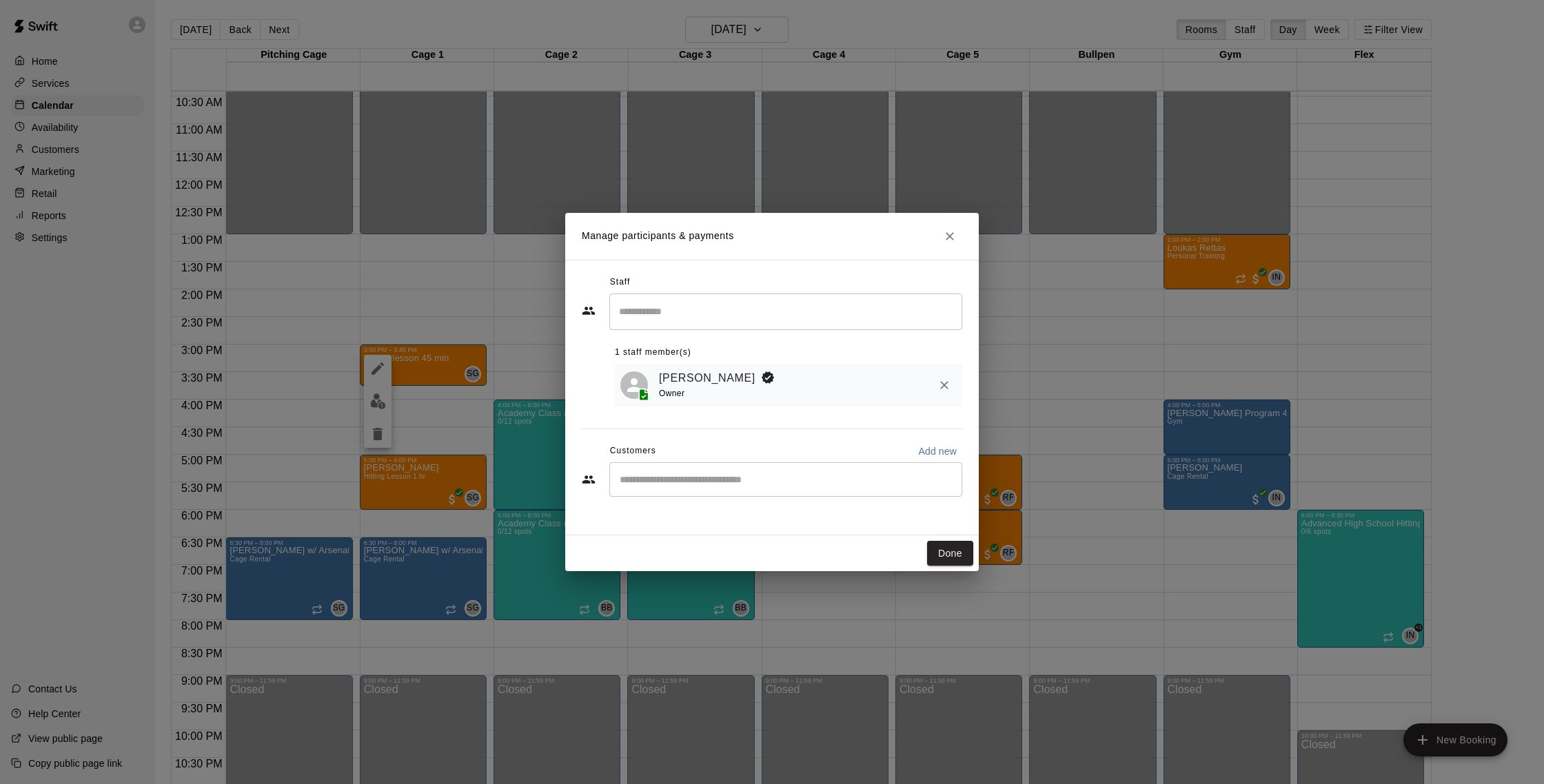
click at [678, 478] on input "Start typing to search customers..." at bounding box center [785, 479] width 340 height 14
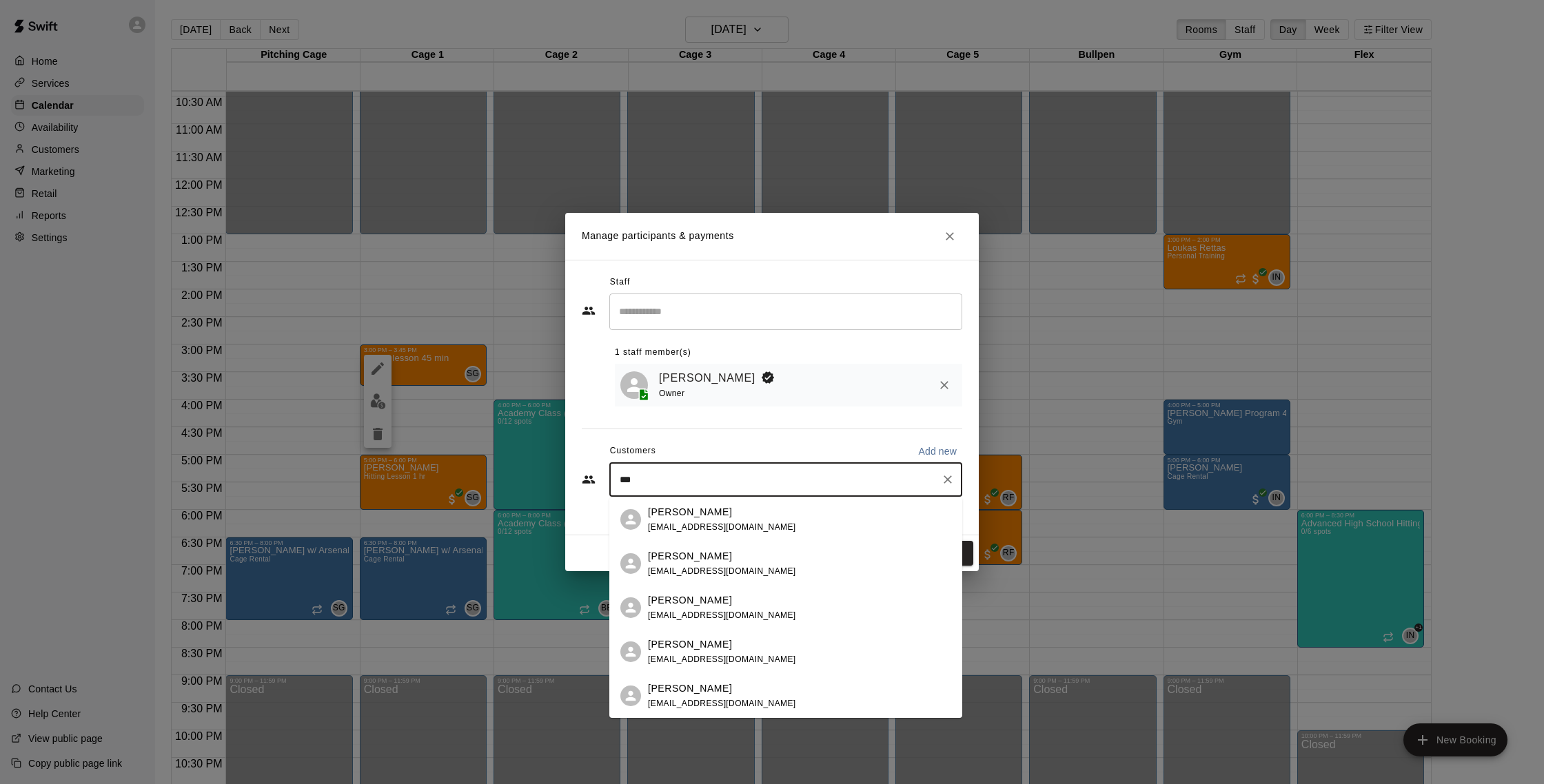
type input "****"
click at [671, 522] on span "[EMAIL_ADDRESS][DOMAIN_NAME]" at bounding box center [722, 527] width 148 height 9
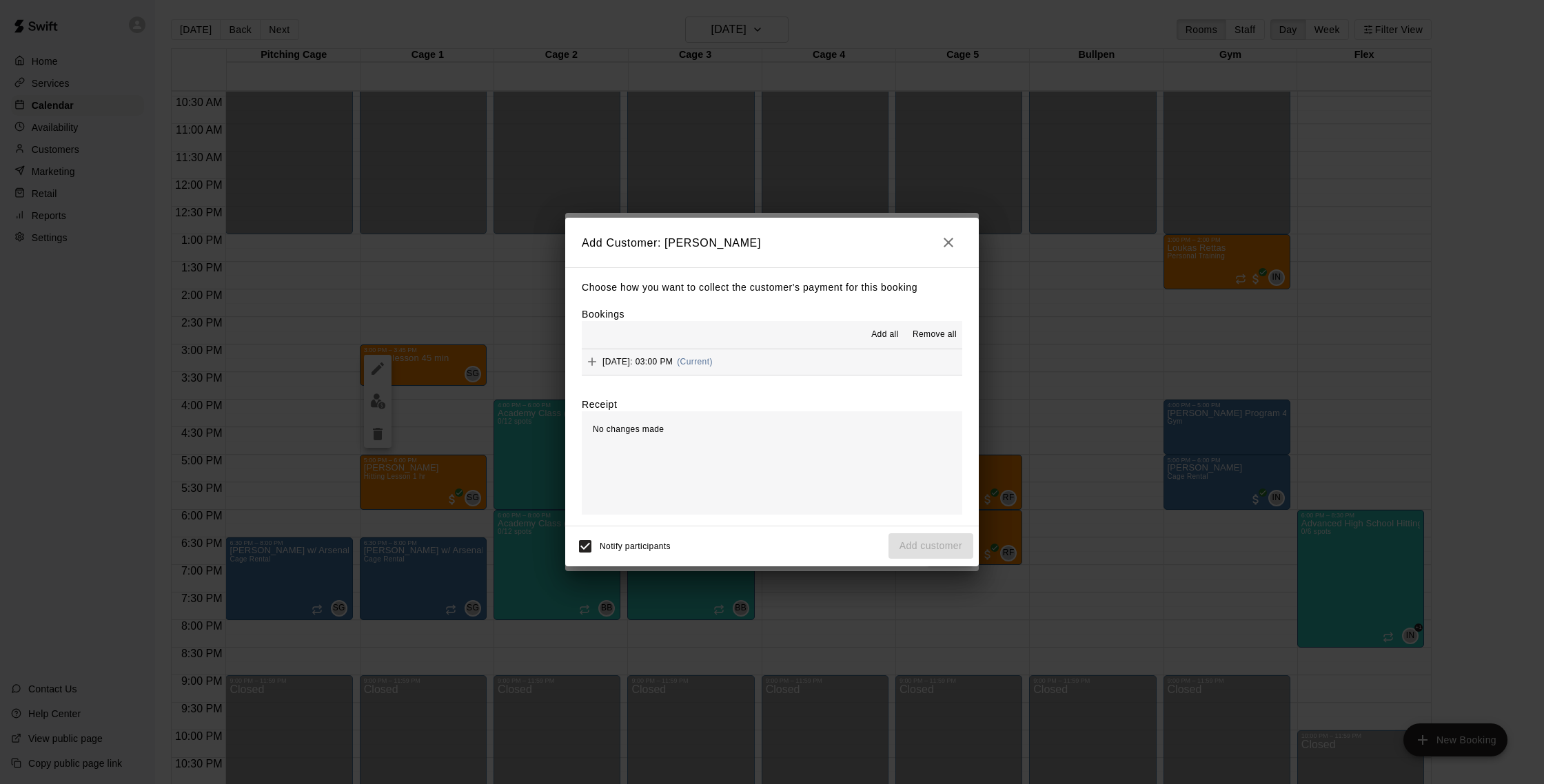
click at [688, 354] on div "[DATE]: 03:00 PM (Current)" at bounding box center [647, 361] width 131 height 21
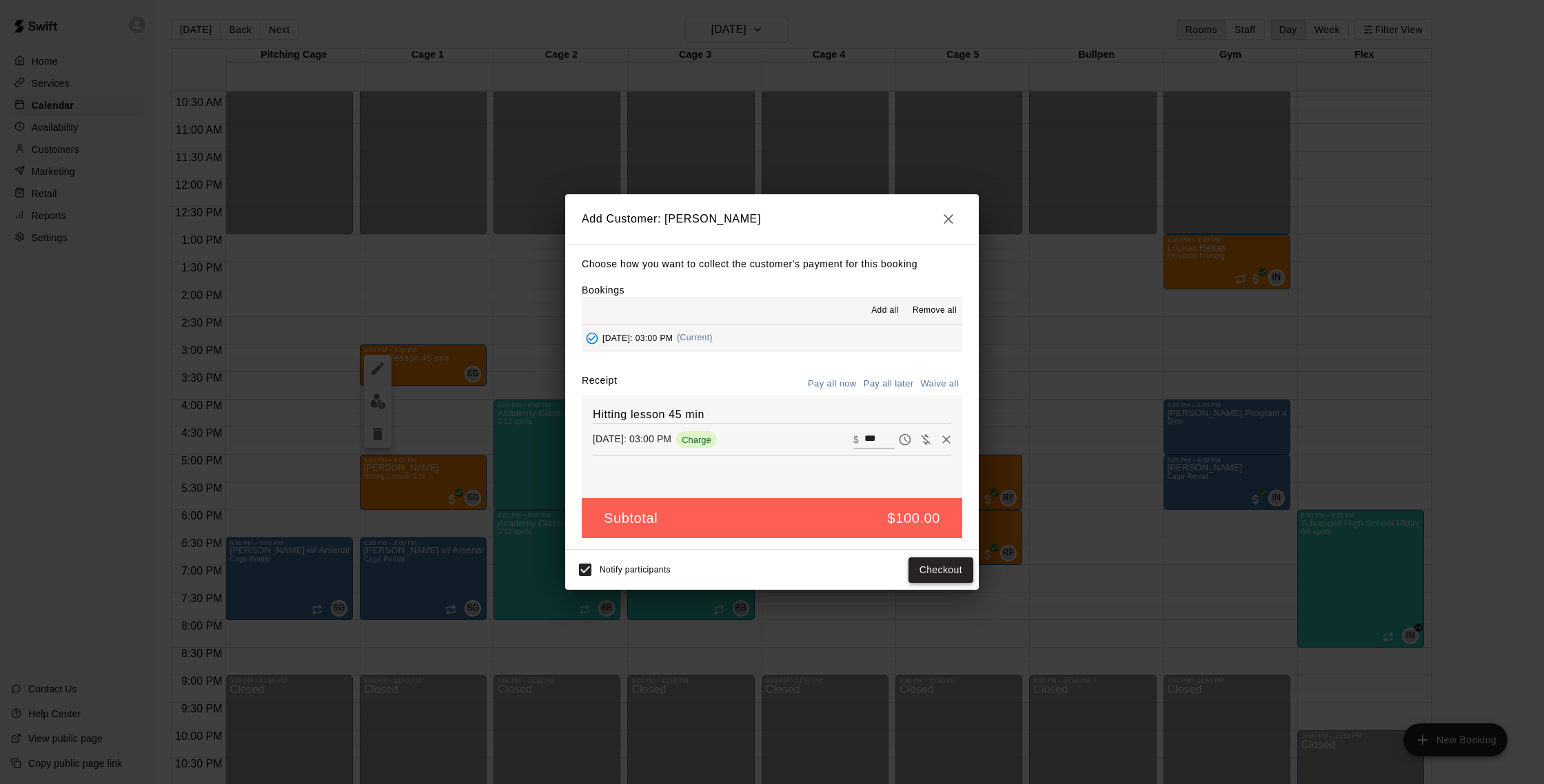
click at [764, 566] on button "Checkout" at bounding box center [940, 570] width 65 height 26
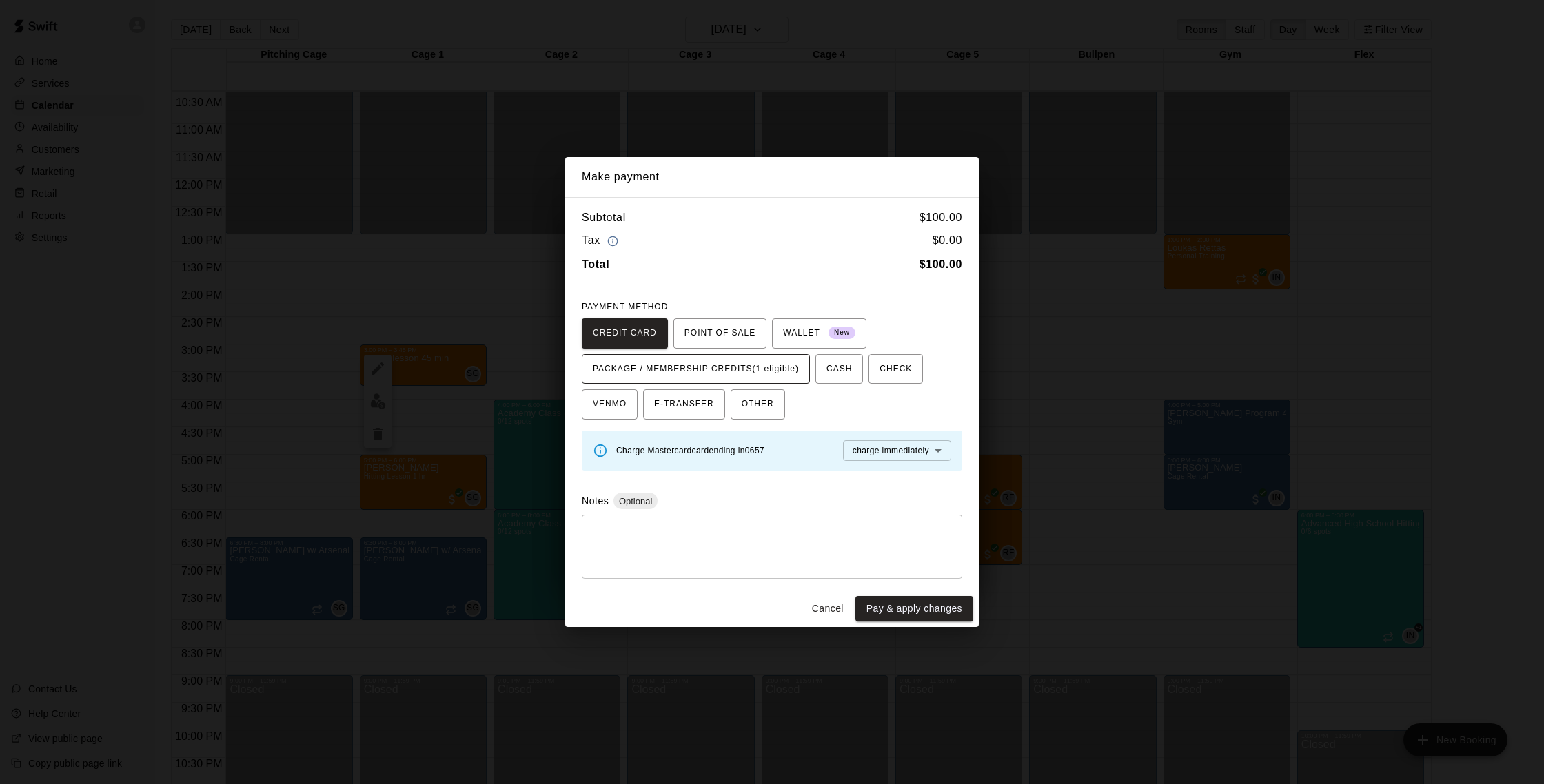
click at [714, 373] on span "PACKAGE / MEMBERSHIP CREDITS (1 eligible)" at bounding box center [695, 369] width 206 height 22
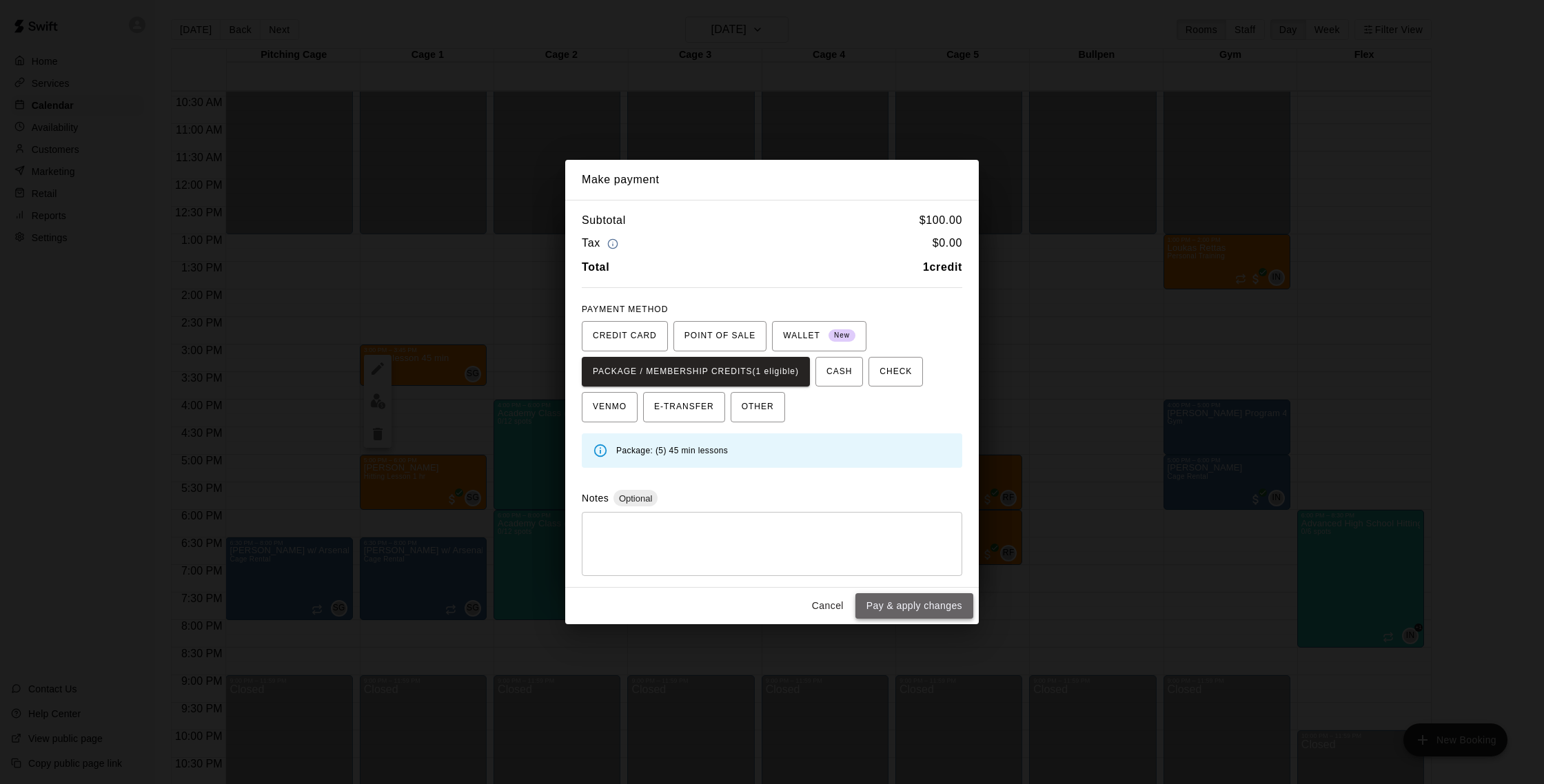
click at [764, 612] on button "Pay & apply changes" at bounding box center [914, 606] width 118 height 26
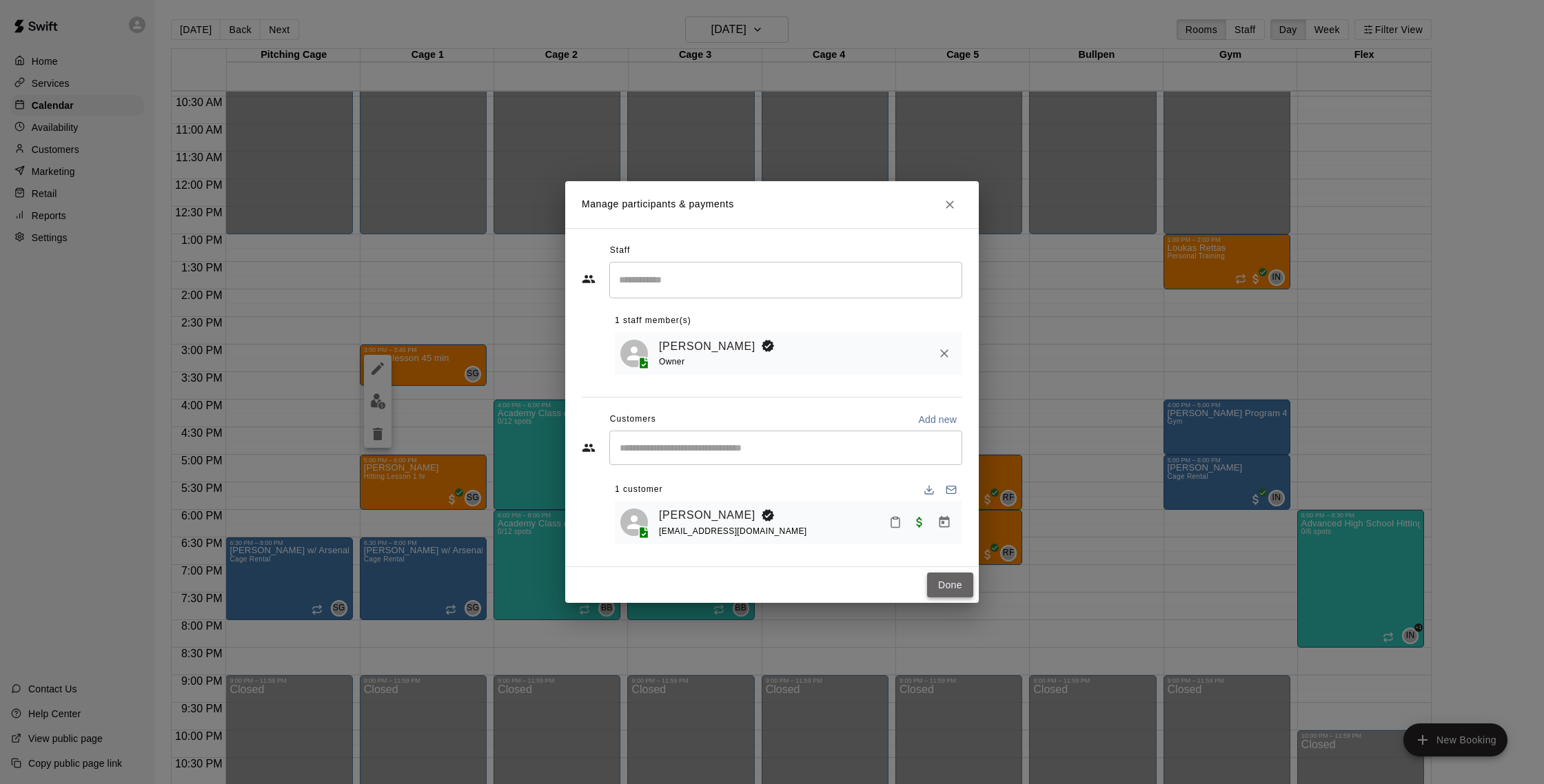
click at [764, 587] on button "Done" at bounding box center [950, 585] width 47 height 26
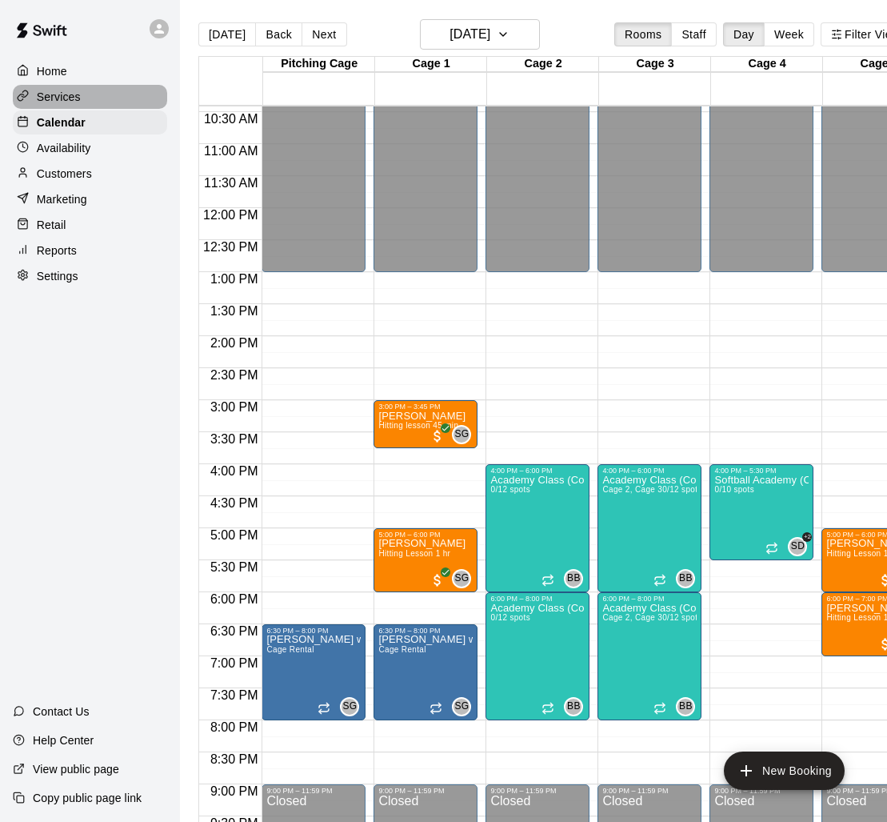
click at [54, 96] on p "Services" at bounding box center [59, 97] width 44 height 16
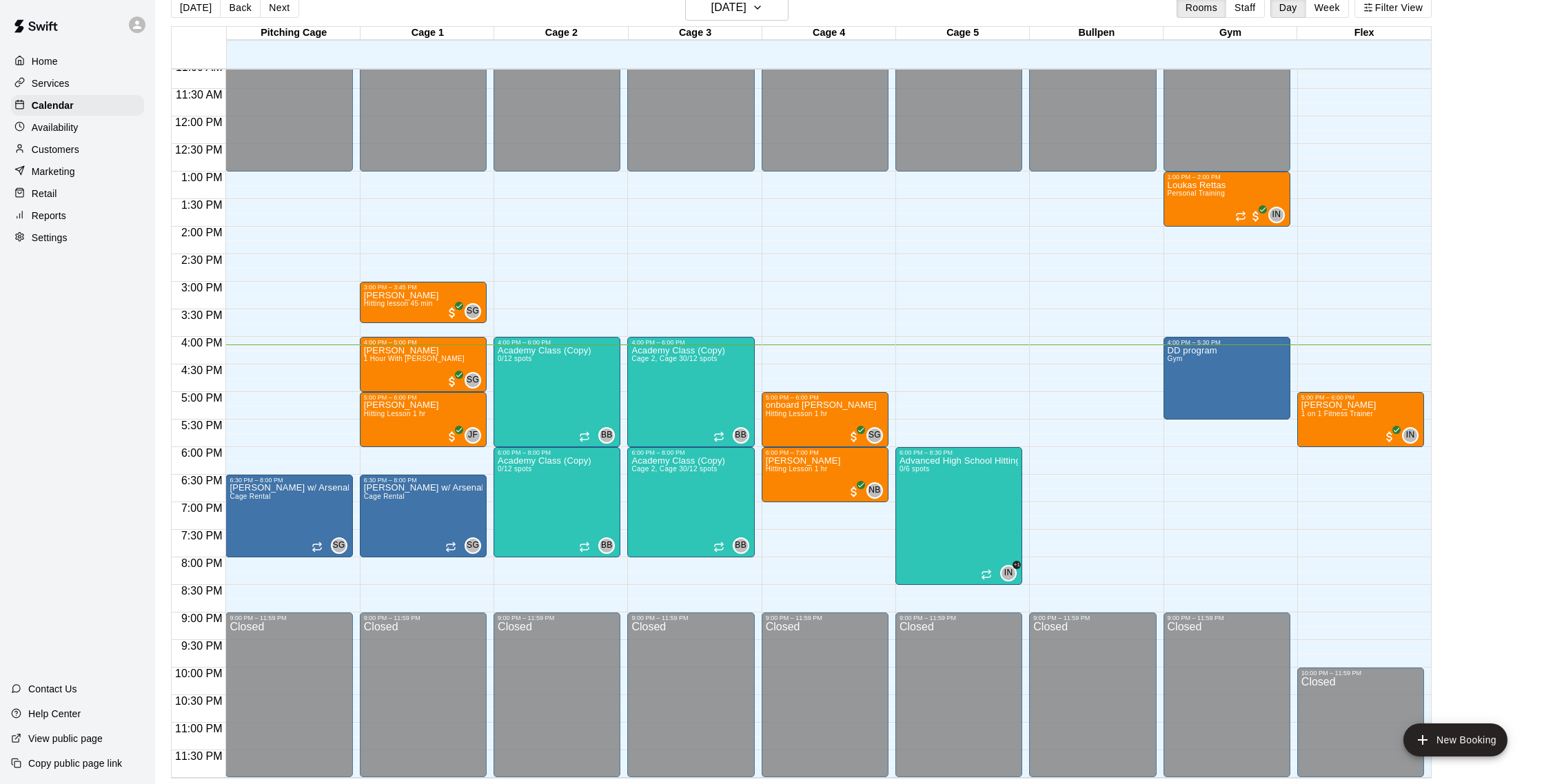
scroll to position [22, 0]
